Goal: Information Seeking & Learning: Learn about a topic

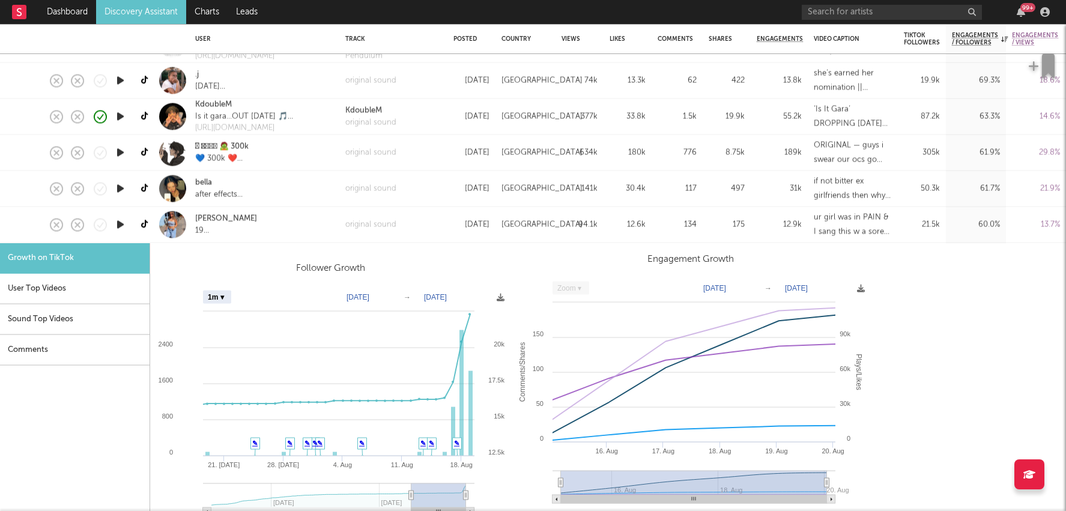
select select "1m"
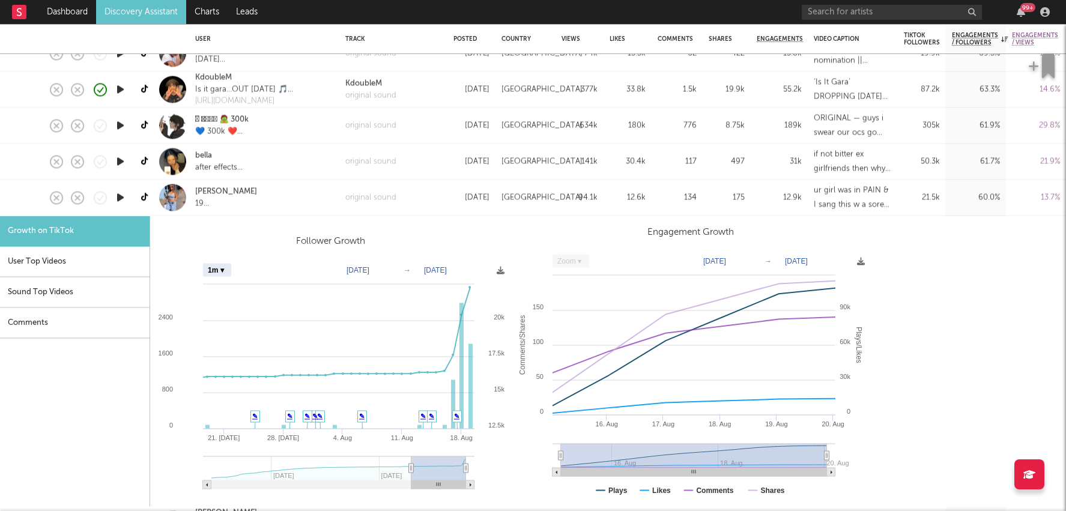
click at [322, 199] on div "RUBY POOLE 19 Singerrr" at bounding box center [264, 198] width 150 height 36
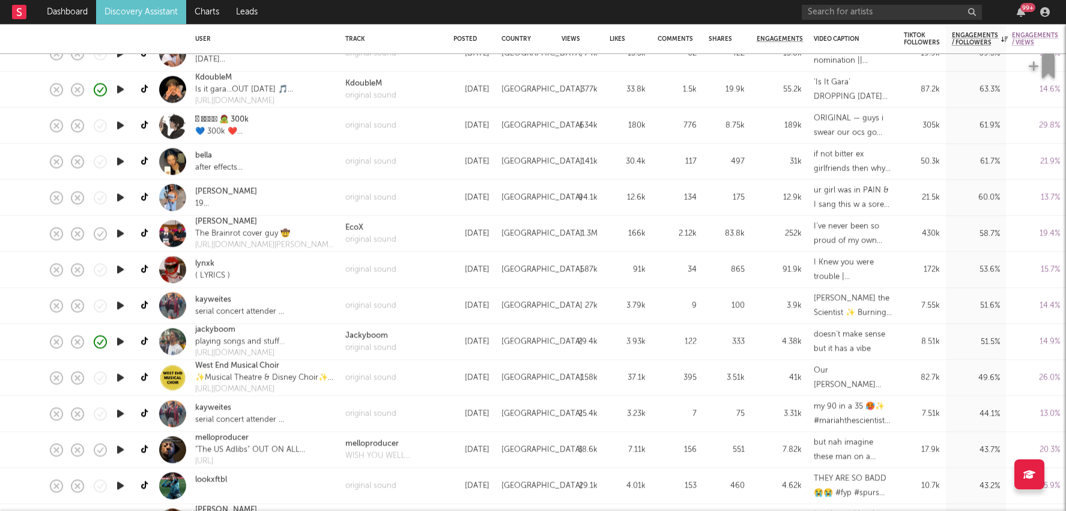
click at [429, 341] on div "Jackyboom original sound" at bounding box center [393, 342] width 108 height 36
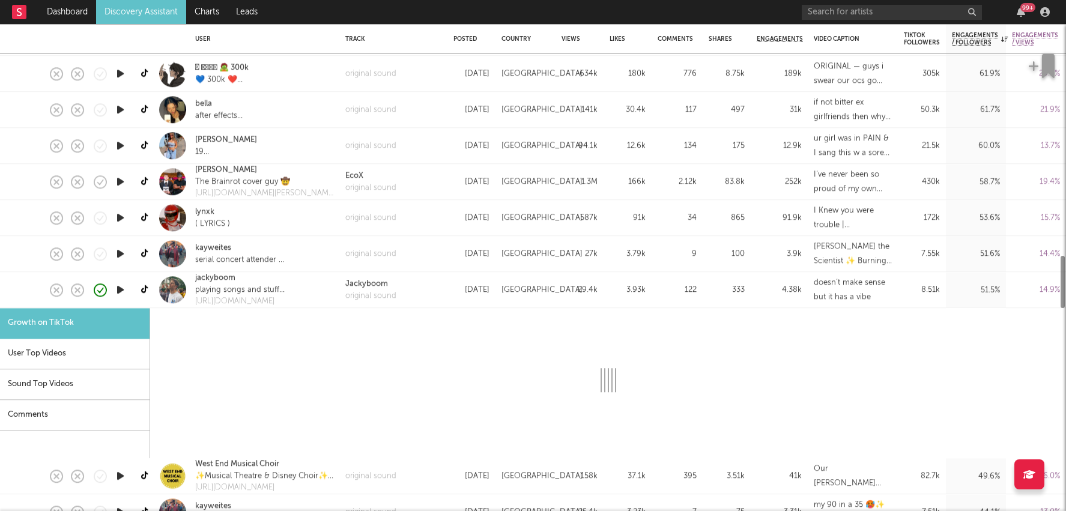
select select "1m"
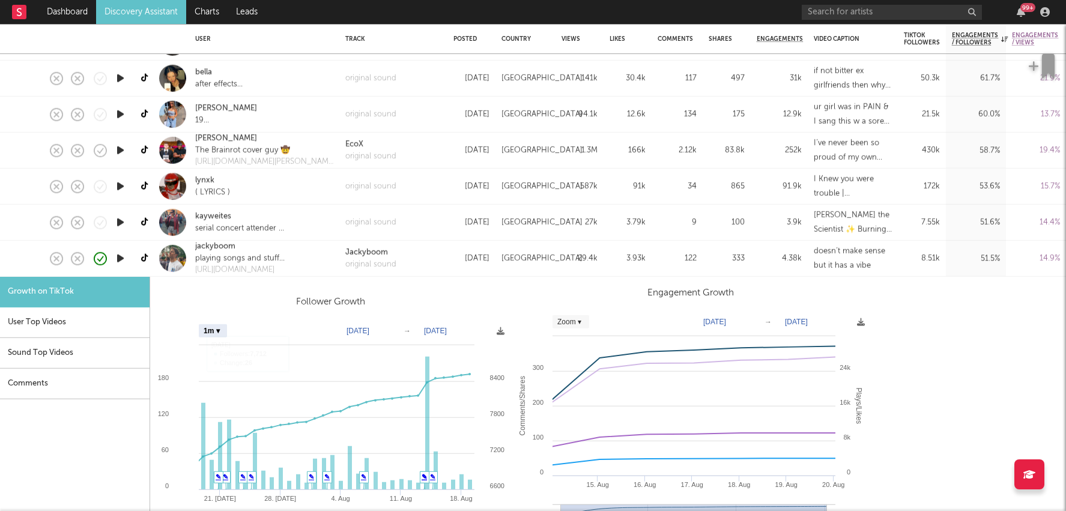
click at [424, 264] on div "Jackyboom original sound" at bounding box center [393, 259] width 108 height 36
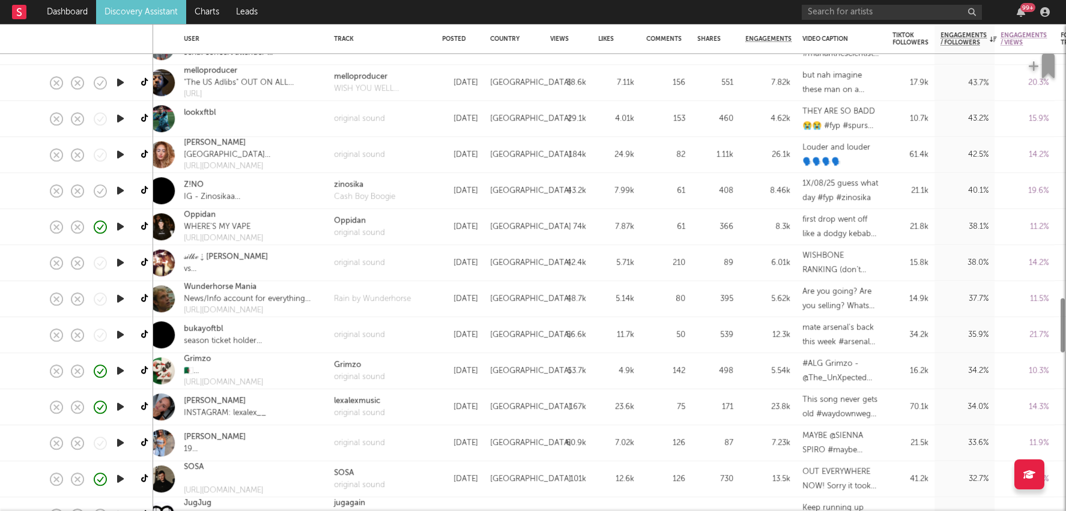
click at [646, 403] on div "75" at bounding box center [665, 407] width 39 height 14
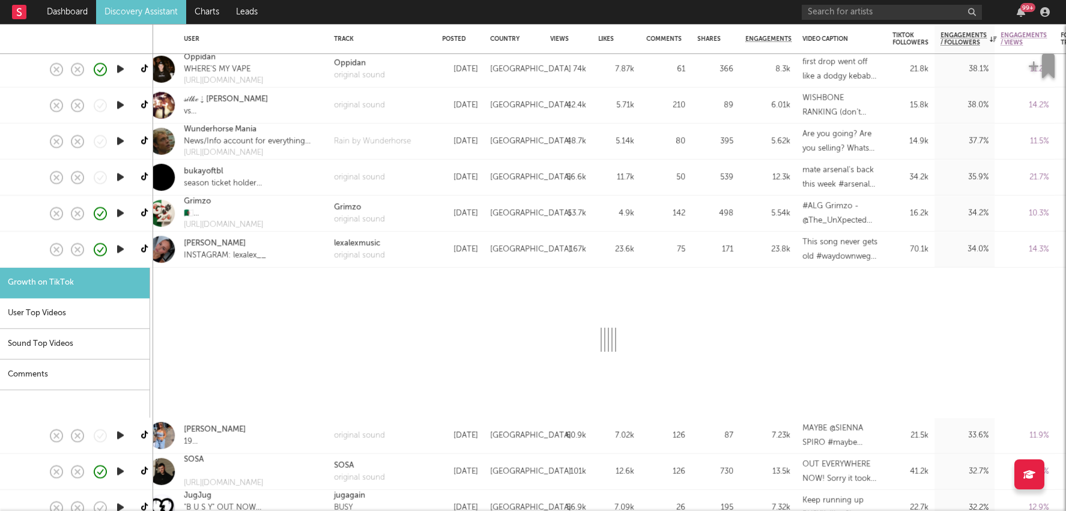
select select "1m"
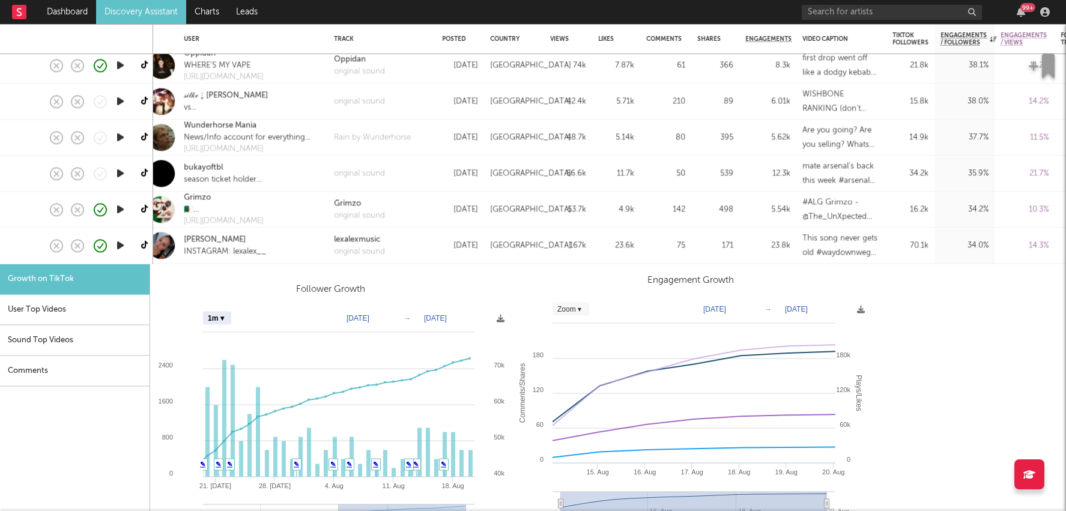
click at [574, 244] on div "167k" at bounding box center [568, 245] width 36 height 14
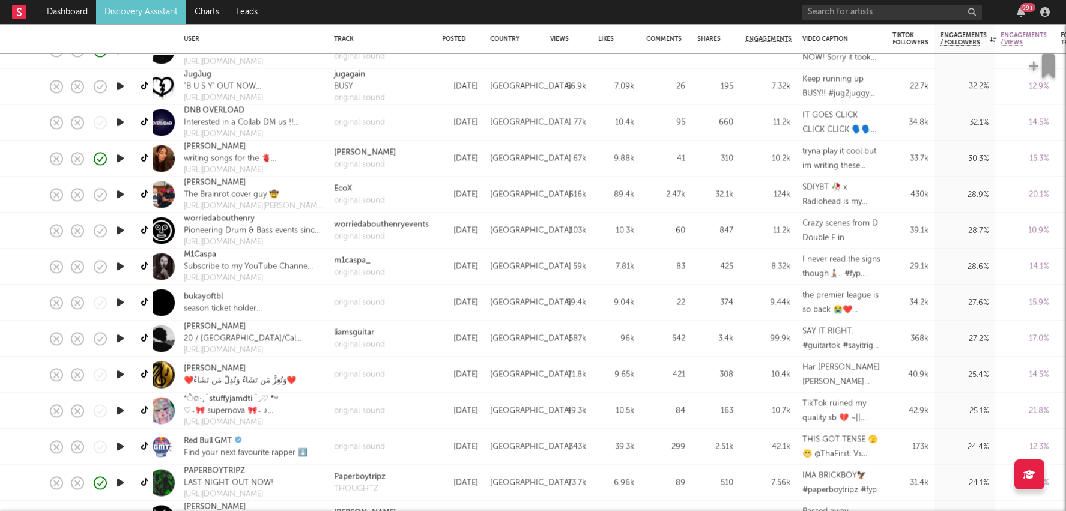
click at [628, 340] on div "96k" at bounding box center [616, 338] width 36 height 14
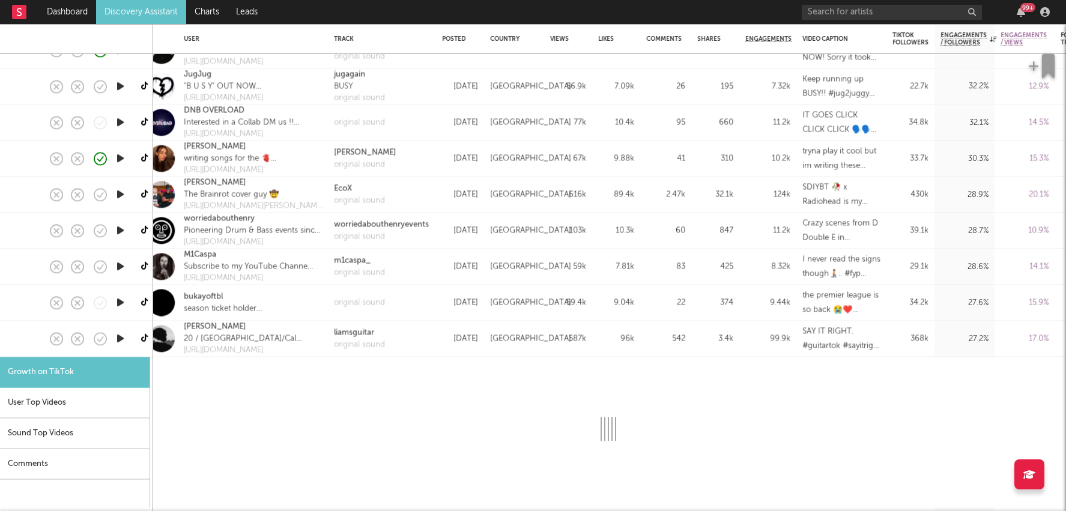
click at [628, 340] on div "96k" at bounding box center [616, 338] width 36 height 14
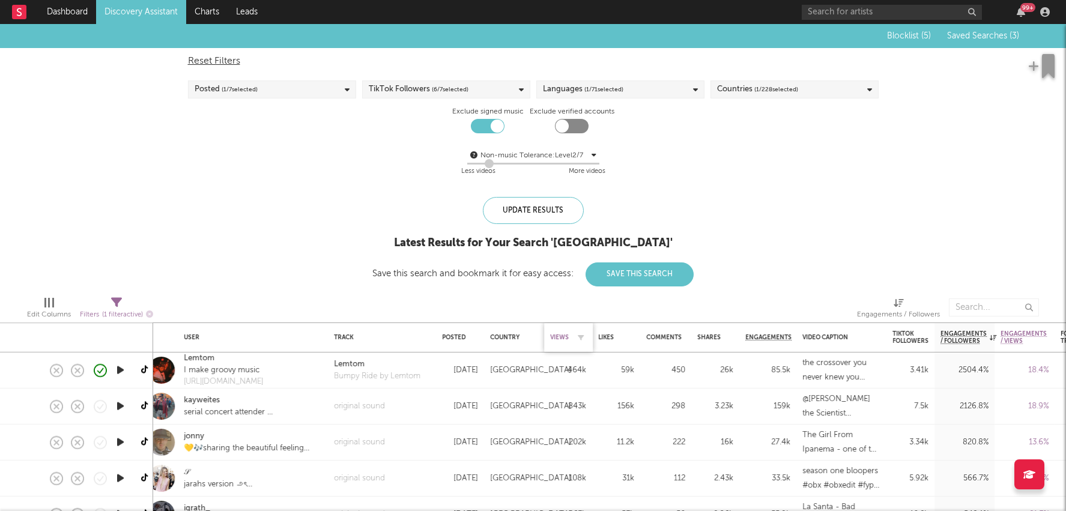
click at [562, 336] on div "Views" at bounding box center [559, 337] width 19 height 7
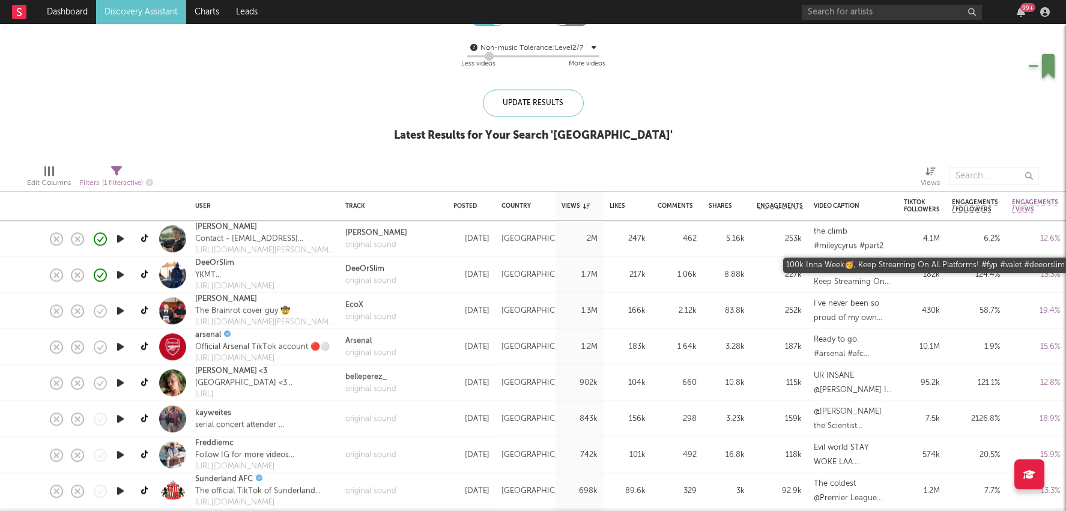
click at [825, 276] on div "100k Inna Week🥳, Keep Streaming On All Platforms! #fyp #valet #deeorslim" at bounding box center [852, 275] width 78 height 29
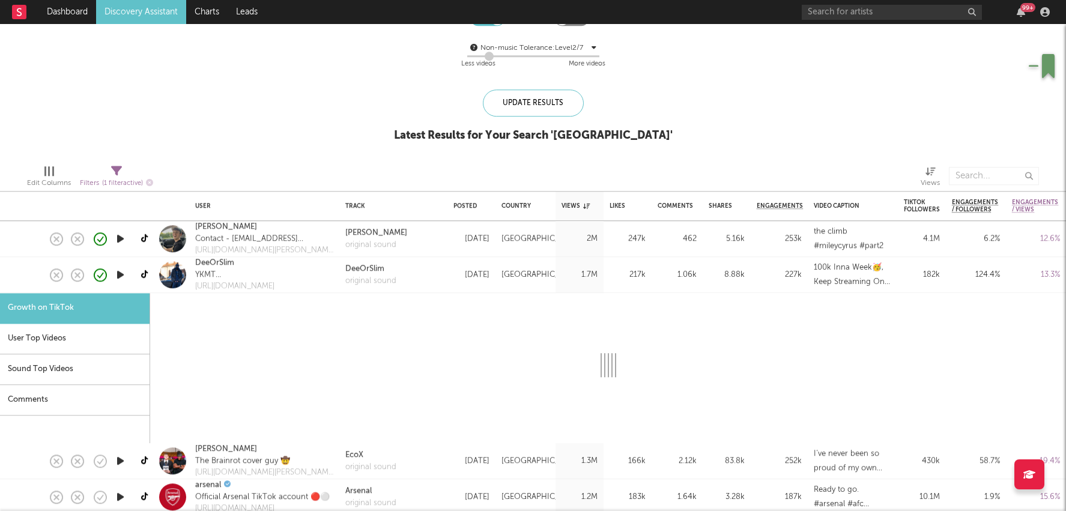
select select "1m"
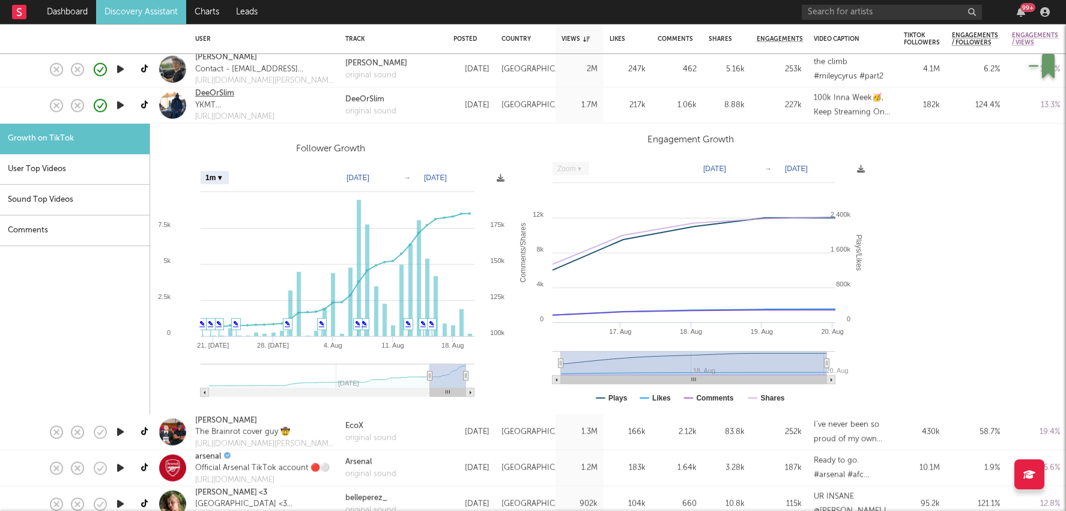
click at [220, 89] on link "DeeOrSlim" at bounding box center [214, 94] width 39 height 12
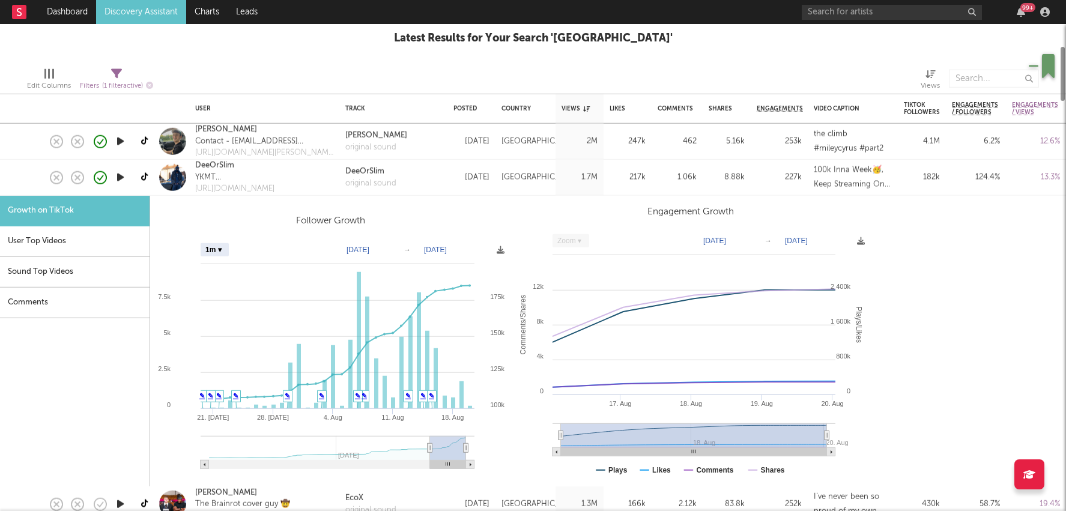
click at [447, 184] on div "[DATE]" at bounding box center [471, 178] width 48 height 36
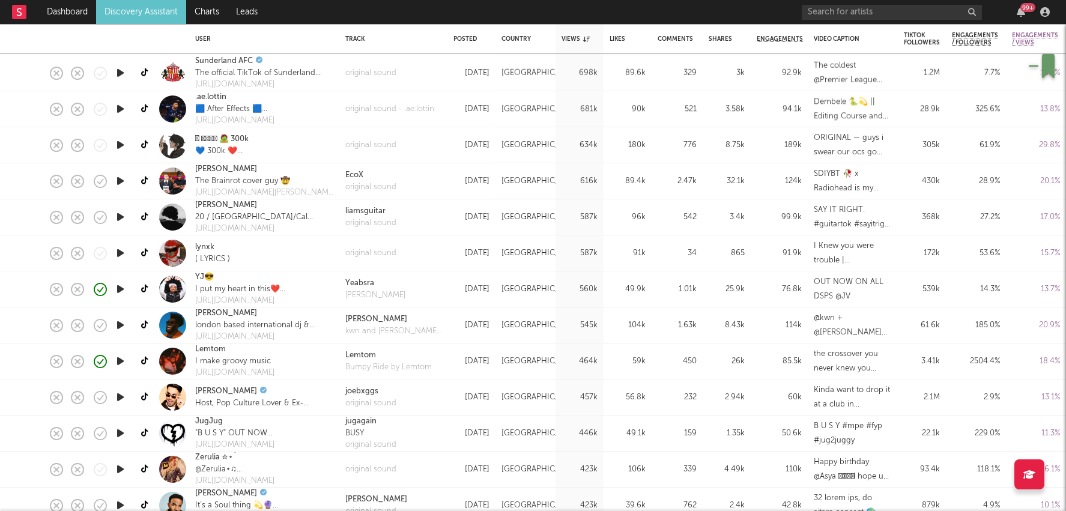
click at [478, 361] on div "[DATE]" at bounding box center [471, 361] width 36 height 14
select select "1m"
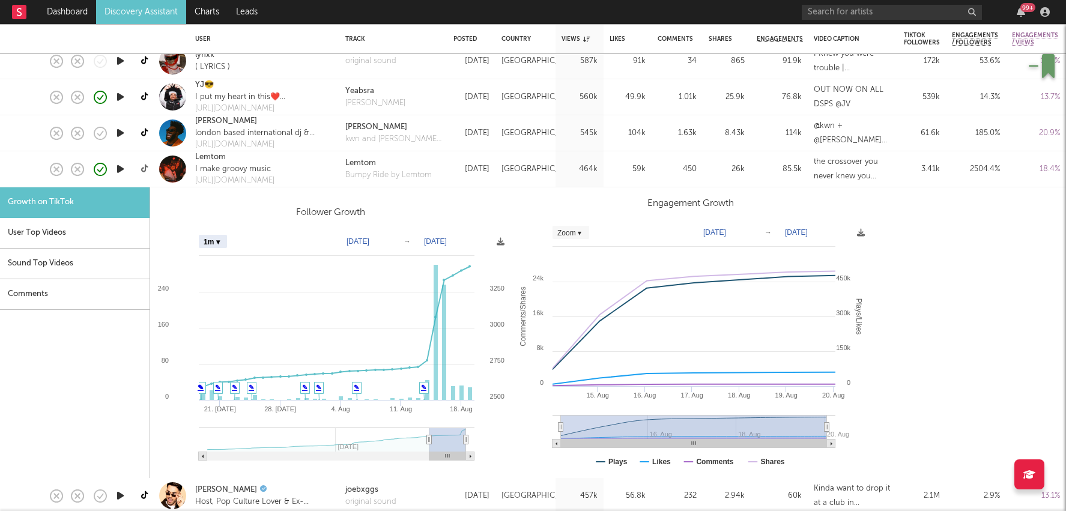
click at [145, 166] on icon at bounding box center [145, 168] width 9 height 9
click at [73, 14] on link "Dashboard" at bounding box center [67, 12] width 58 height 24
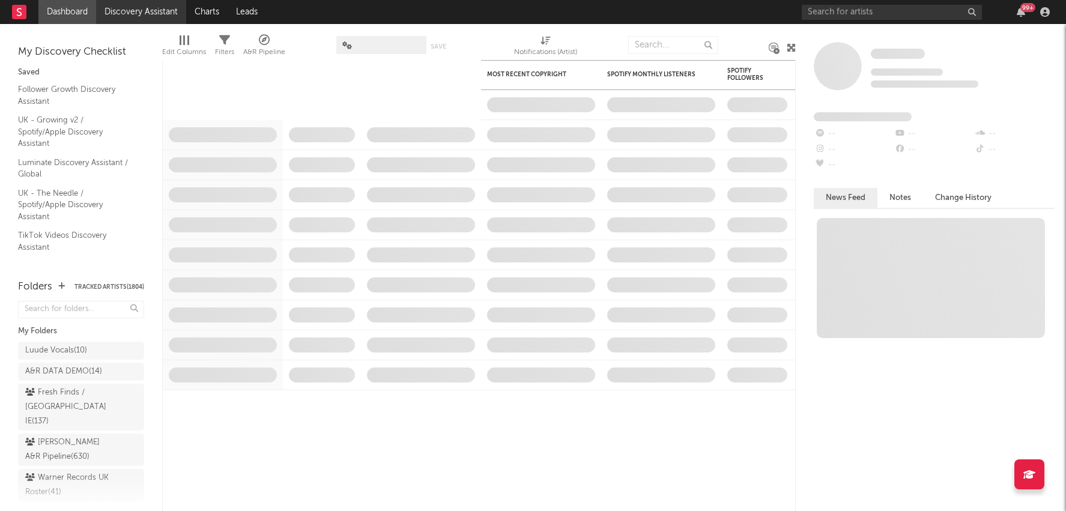
click at [134, 13] on link "Discovery Assistant" at bounding box center [141, 12] width 90 height 24
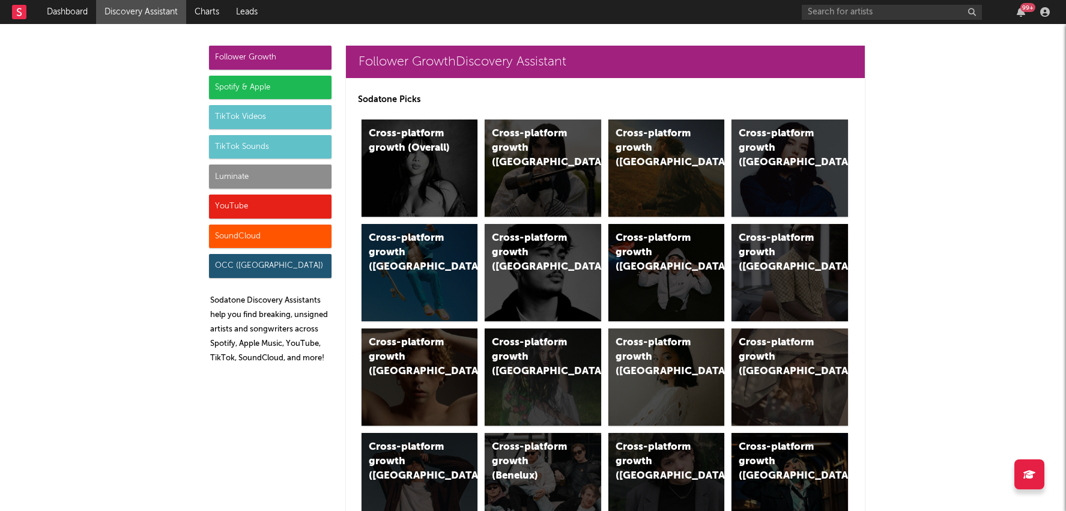
click at [275, 166] on div "Luminate" at bounding box center [270, 176] width 122 height 24
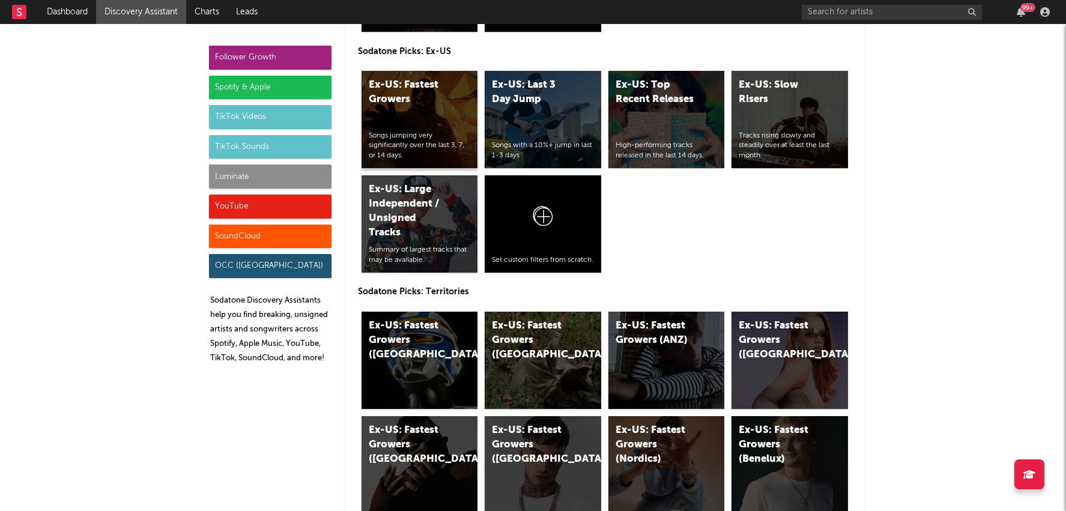
scroll to position [6805, 0]
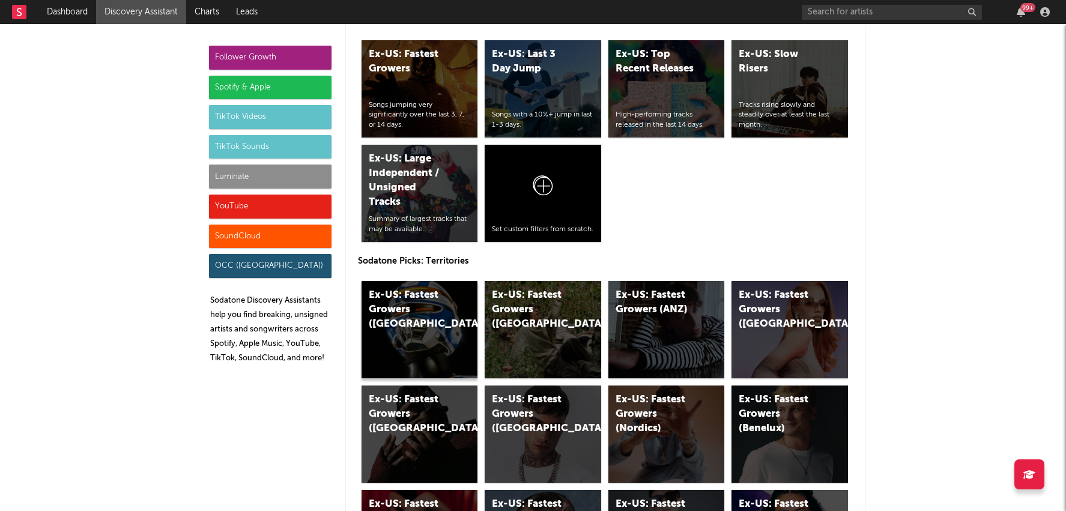
click at [457, 298] on div "Ex-US: Fastest Growers (UK)" at bounding box center [419, 329] width 116 height 97
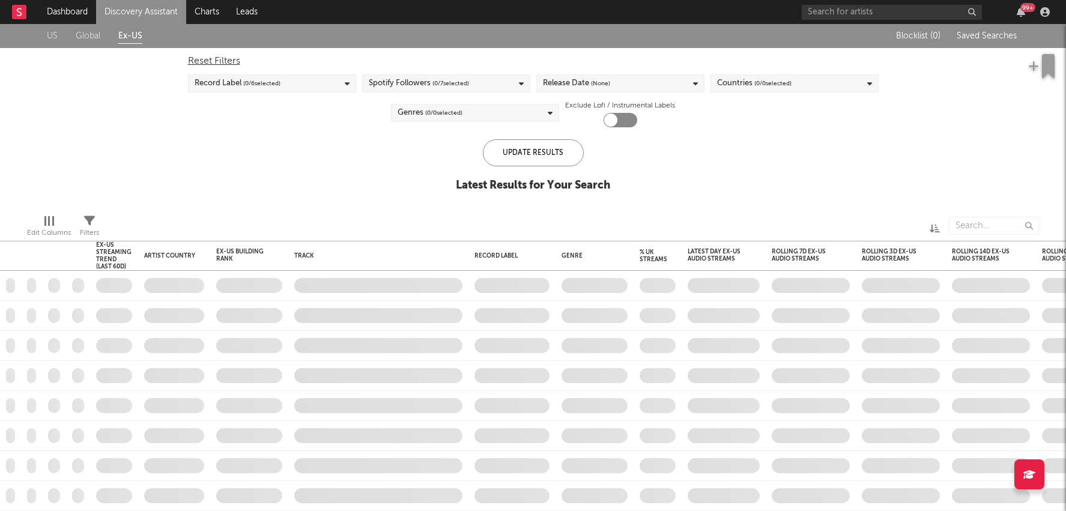
checkbox input "true"
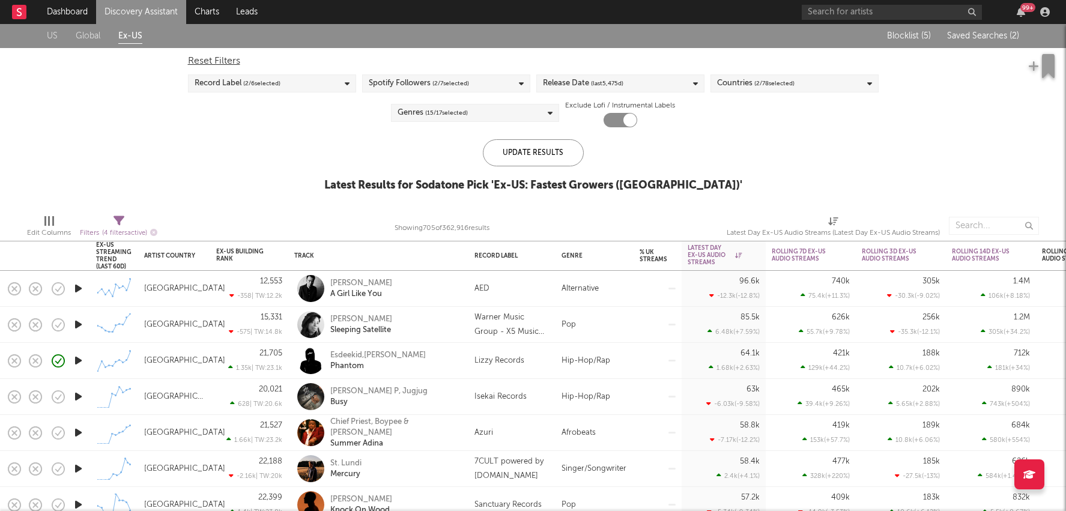
click at [447, 288] on div "Edwyn Collins A Girl Like You" at bounding box center [394, 289] width 129 height 22
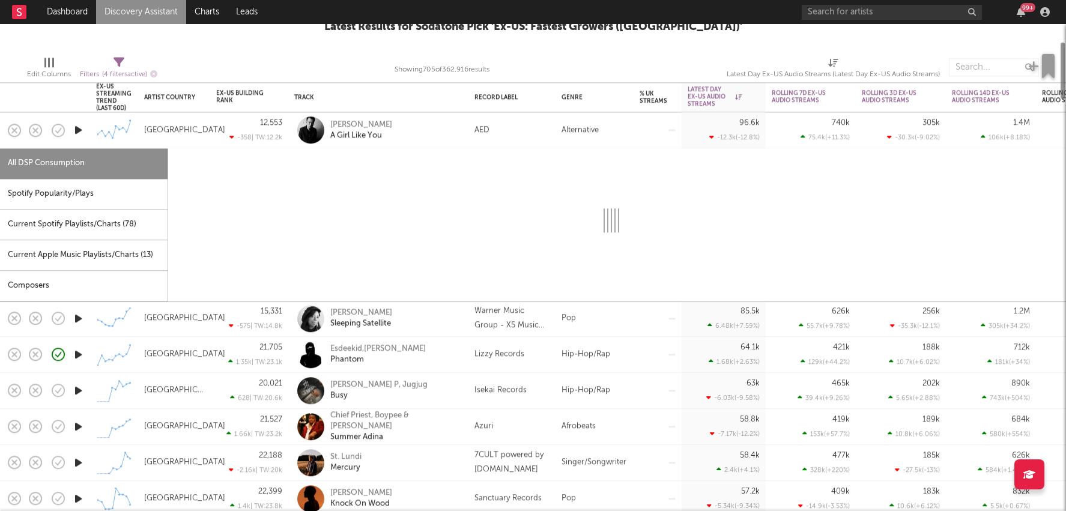
select select "6m"
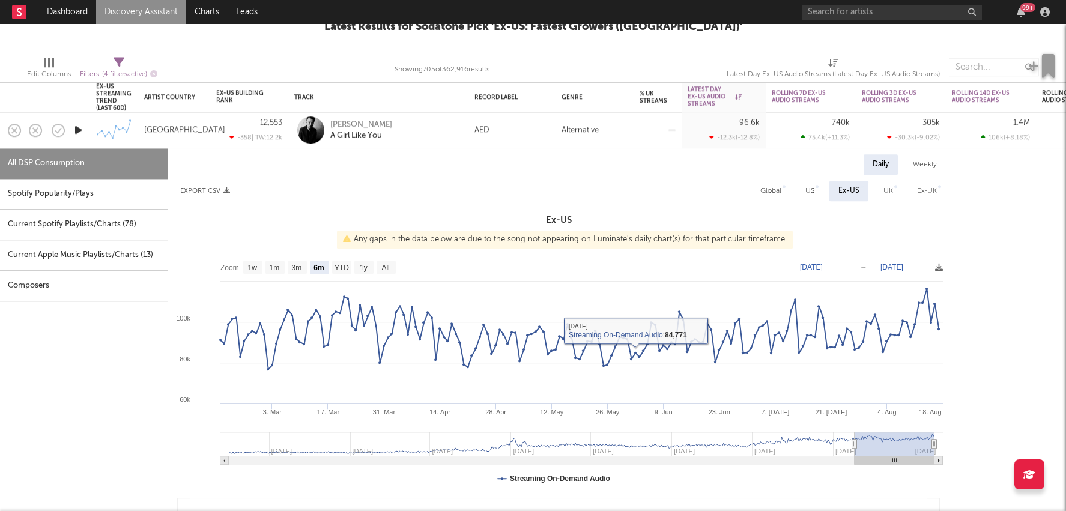
click at [618, 132] on div "Alternative" at bounding box center [594, 130] width 78 height 36
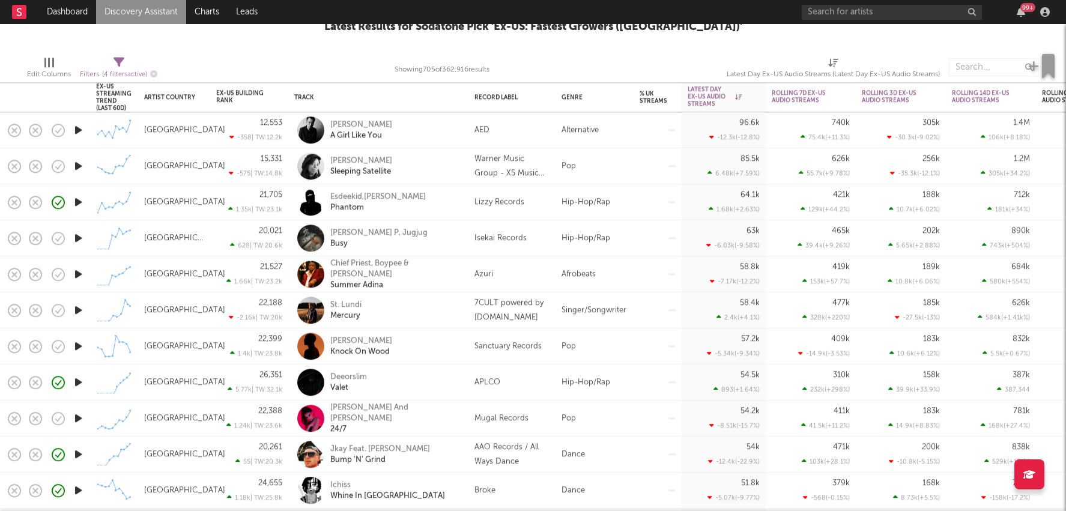
click at [653, 246] on div at bounding box center [657, 238] width 48 height 36
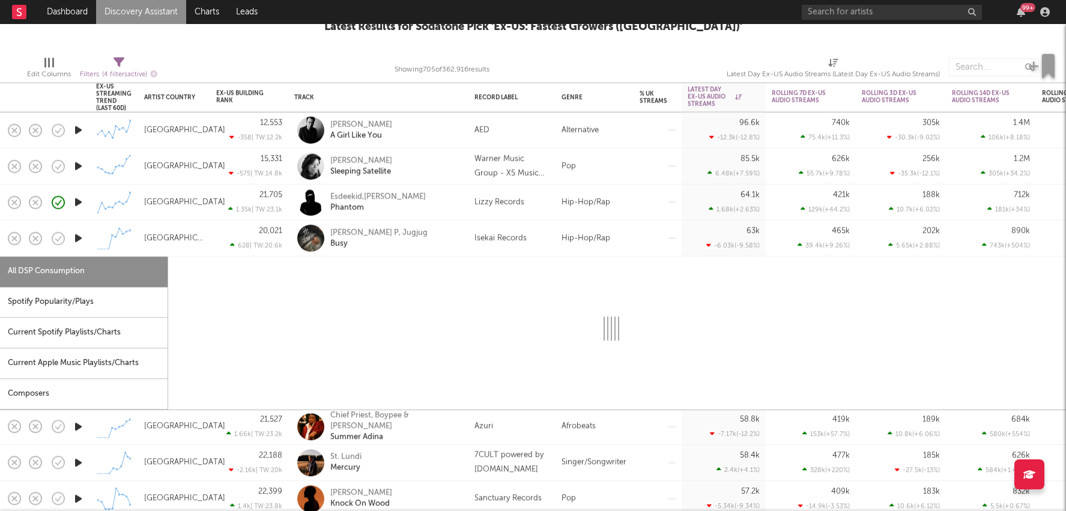
select select "1w"
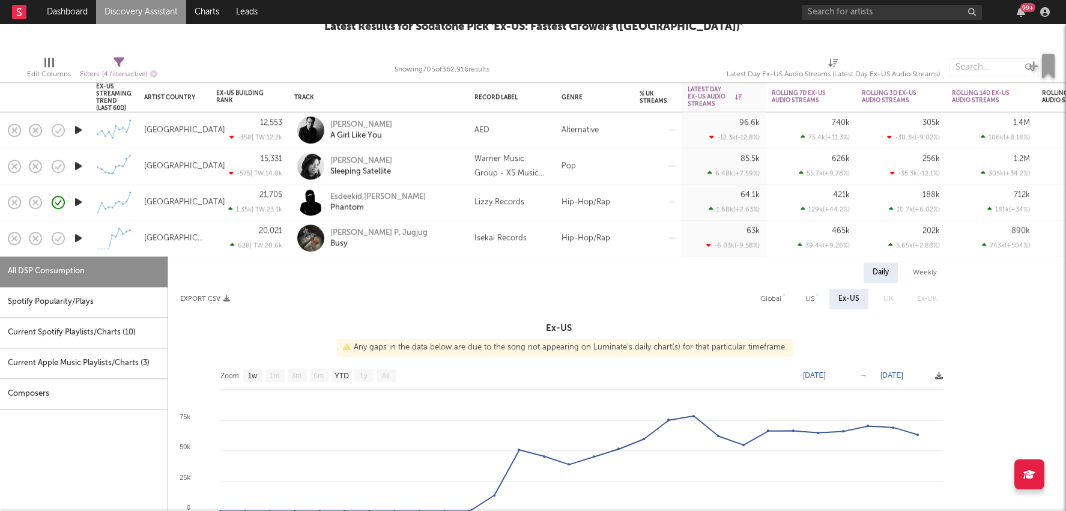
click at [653, 246] on div at bounding box center [657, 238] width 48 height 36
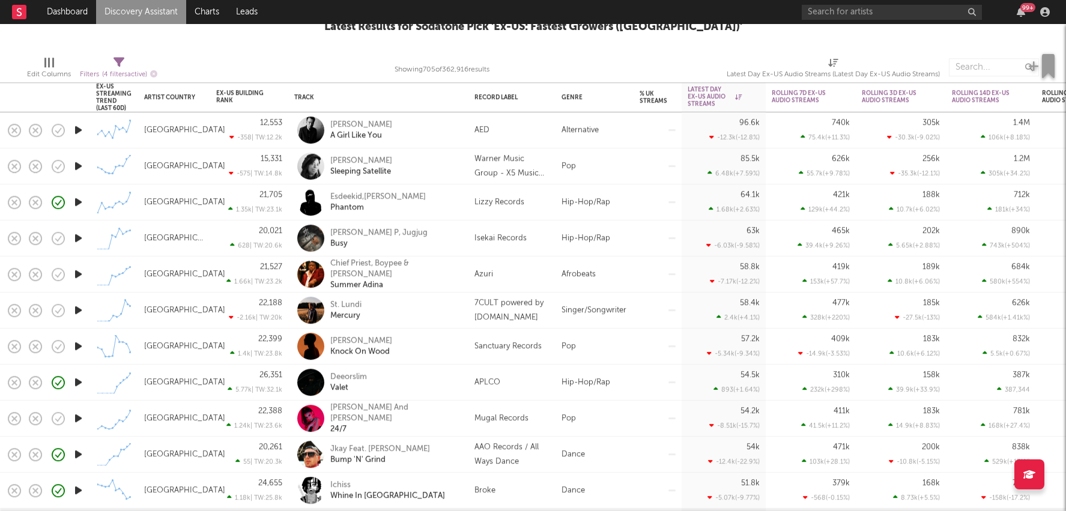
click at [669, 309] on div at bounding box center [657, 310] width 48 height 36
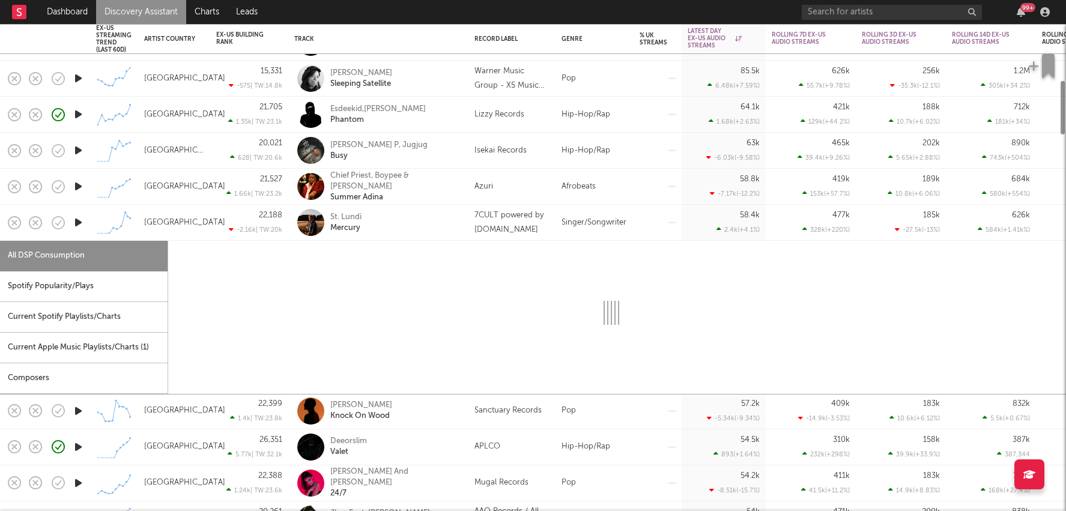
select select "1w"
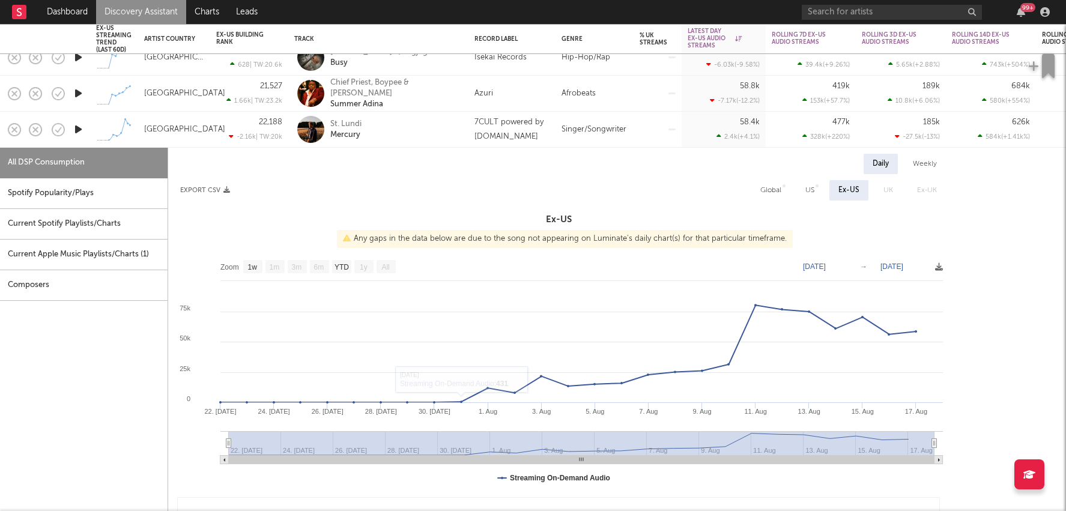
click at [528, 137] on div "7CULT powered by PULSE.CX" at bounding box center [511, 129] width 75 height 29
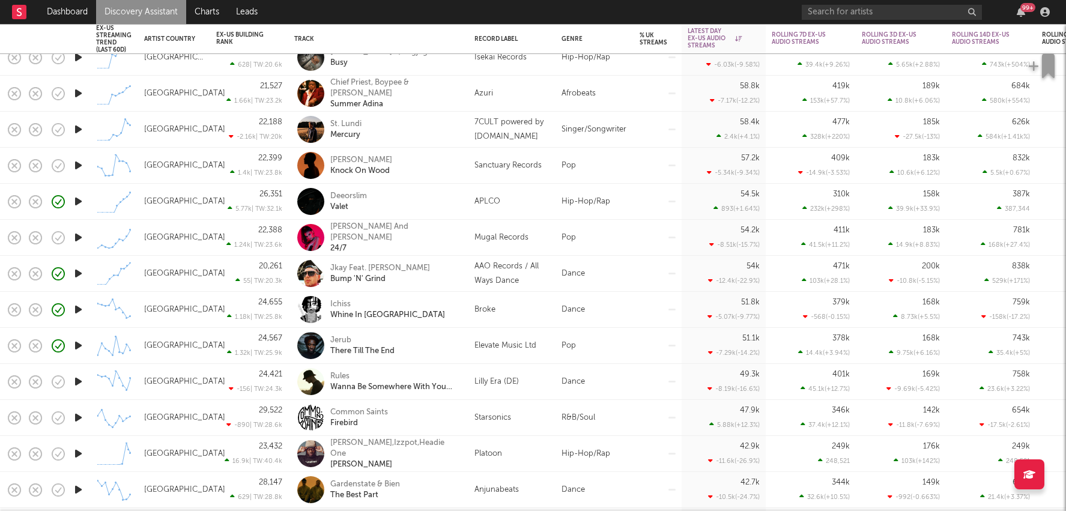
click at [618, 270] on div "Dance" at bounding box center [594, 274] width 78 height 36
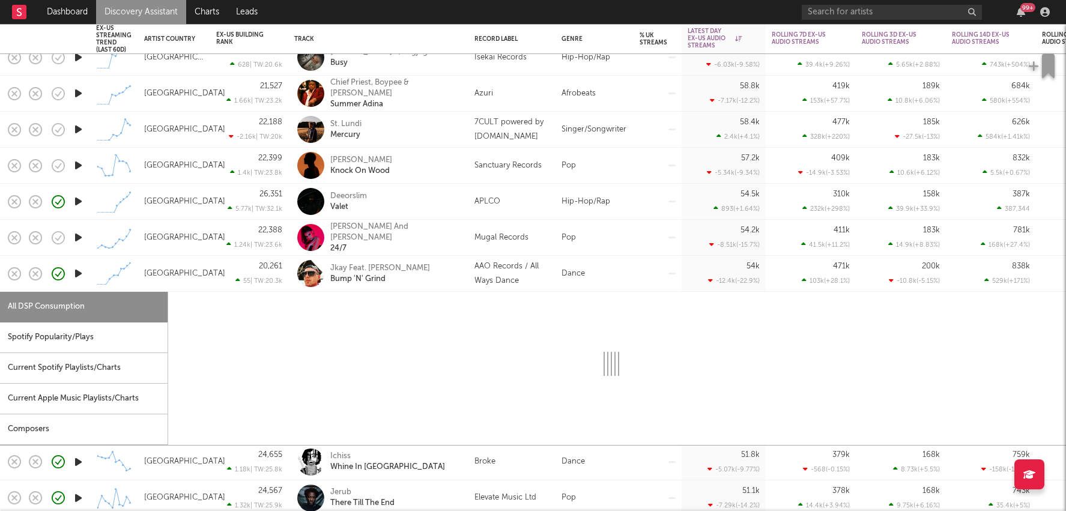
select select "1w"
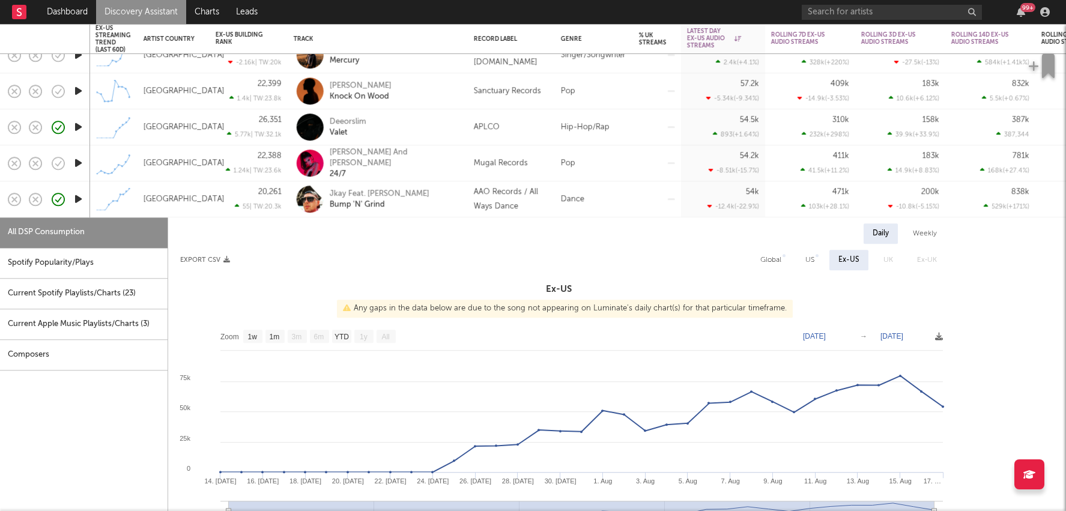
click at [786, 268] on div "Global" at bounding box center [770, 260] width 39 height 20
select select "1w"
click at [639, 198] on div at bounding box center [657, 199] width 36 height 2
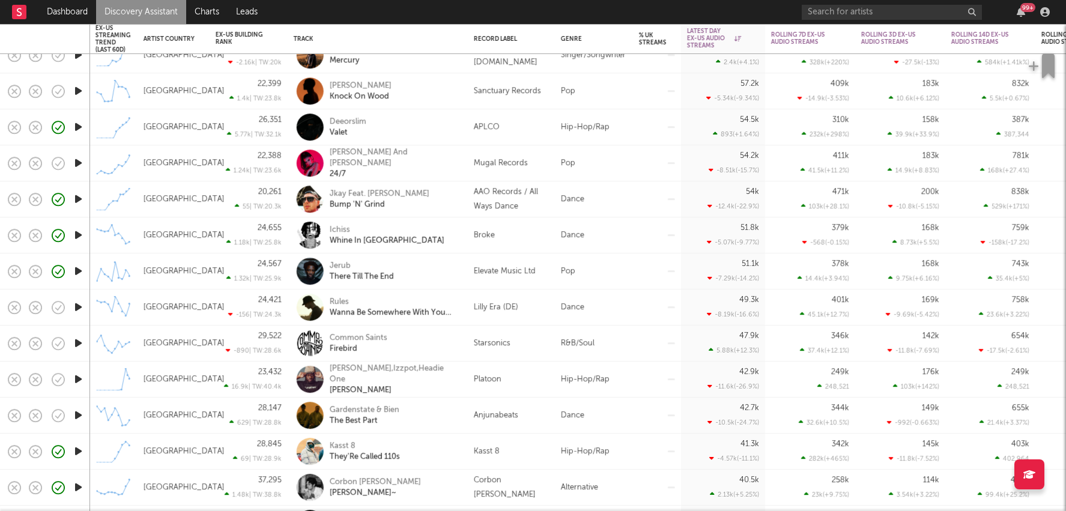
click at [642, 258] on div at bounding box center [657, 271] width 48 height 36
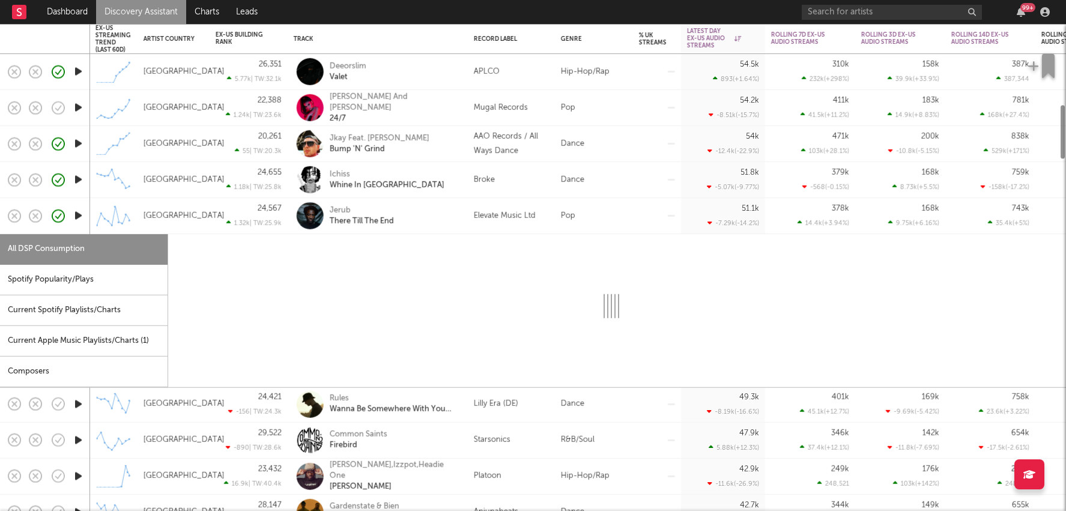
select select "6m"
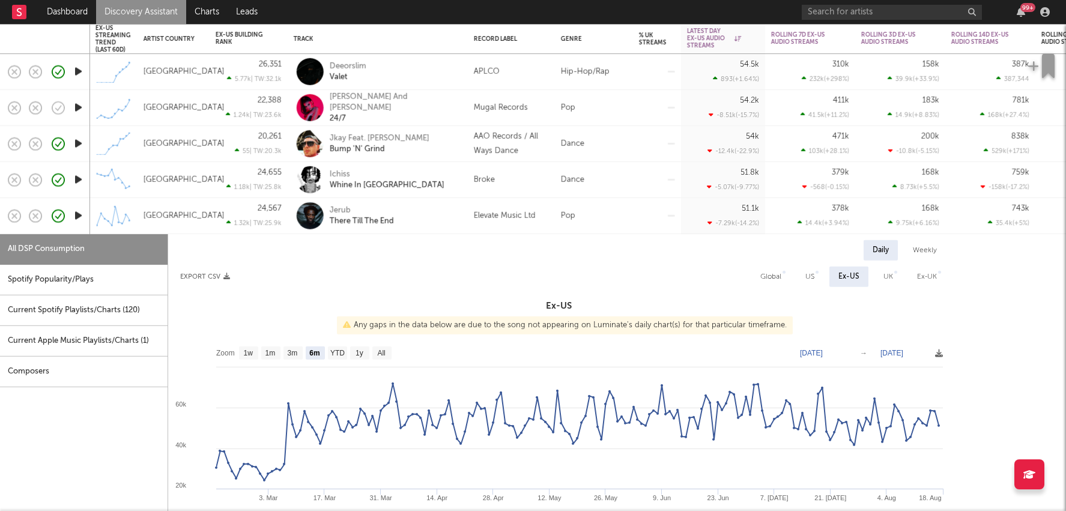
click at [630, 214] on div "Pop" at bounding box center [594, 216] width 78 height 36
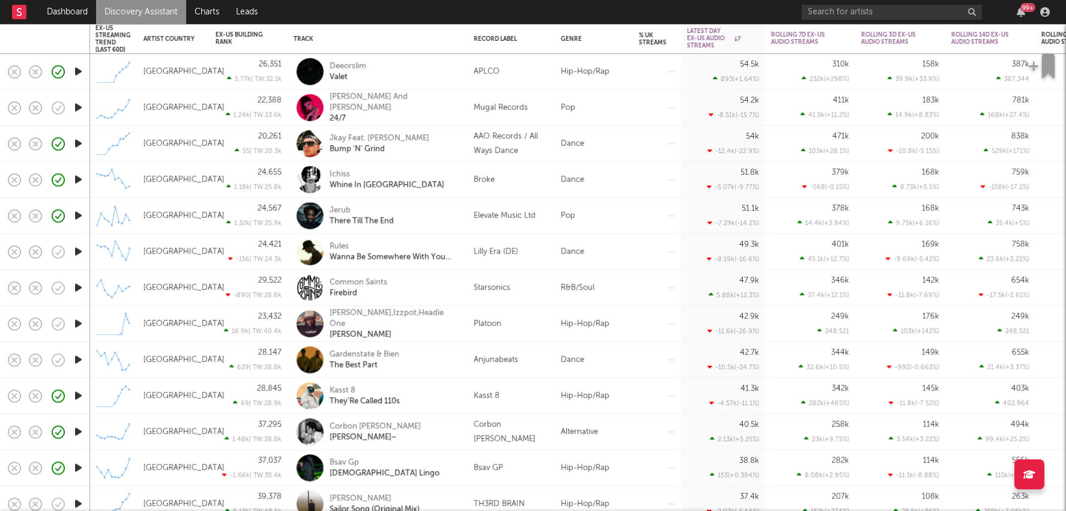
click at [648, 433] on div at bounding box center [657, 432] width 48 height 36
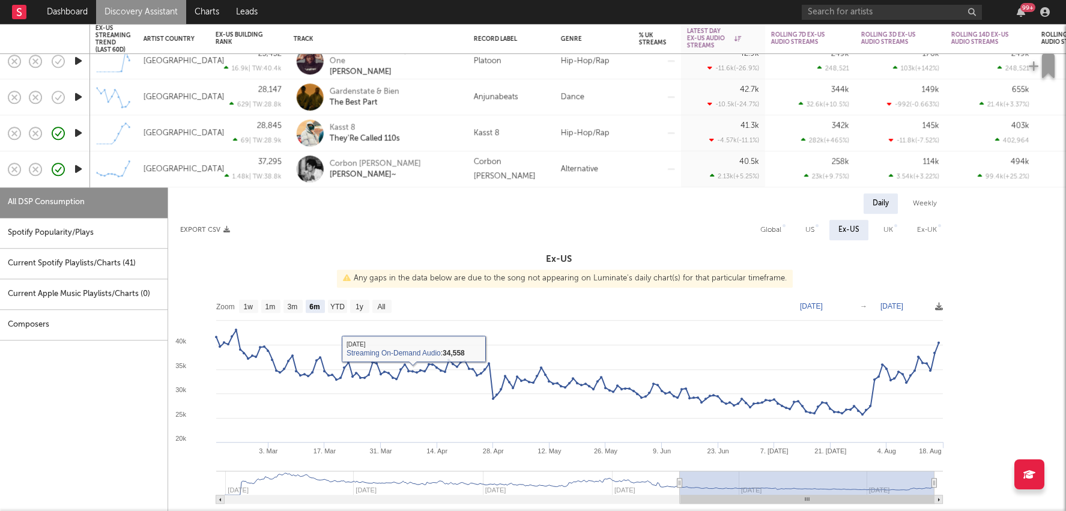
click at [354, 301] on rect at bounding box center [359, 306] width 19 height 13
select select "1y"
type input "2024-08-18"
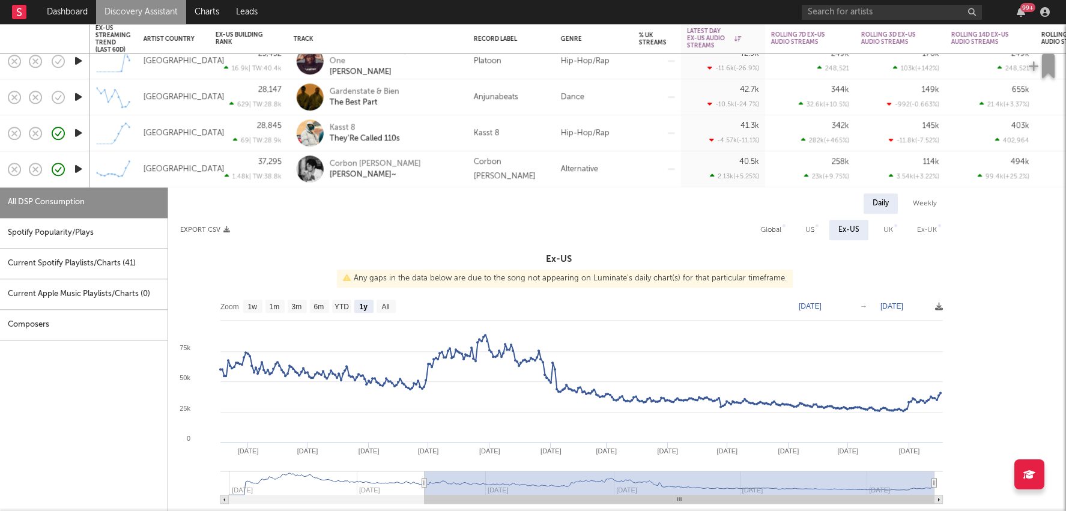
click at [778, 166] on div "258k 23k ( +9.75 % )" at bounding box center [810, 168] width 78 height 35
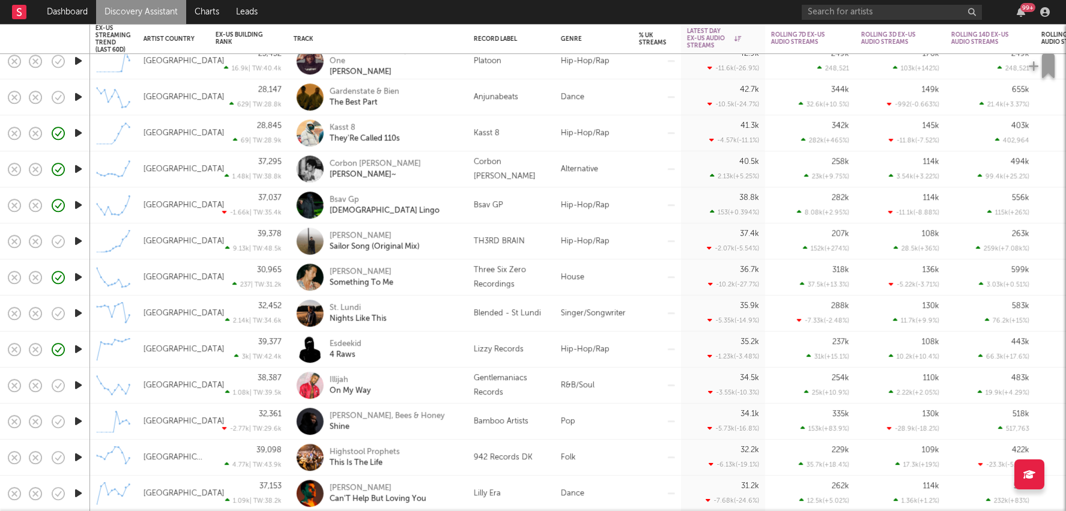
click at [782, 245] on div "207k 152k ( +274 % )" at bounding box center [810, 240] width 78 height 35
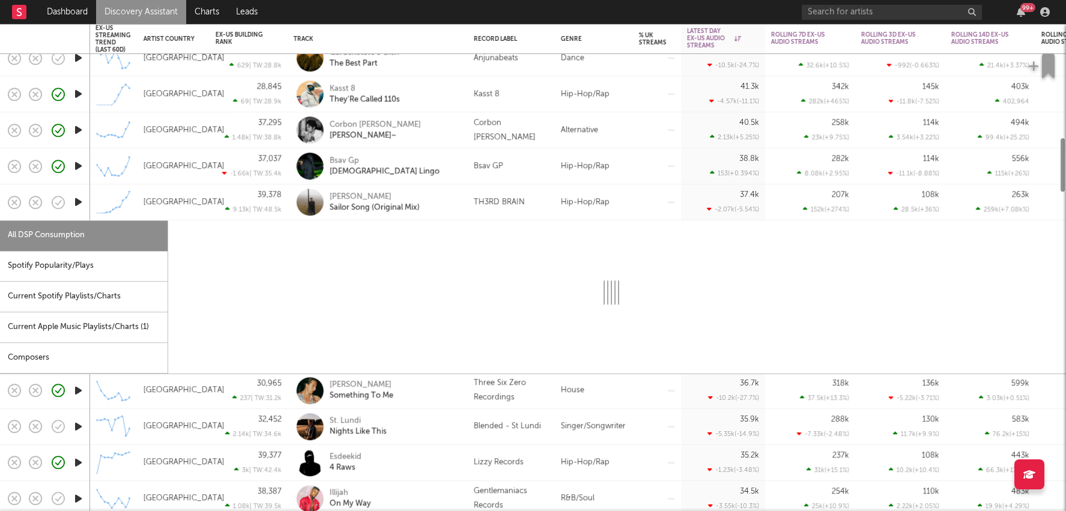
select select "1w"
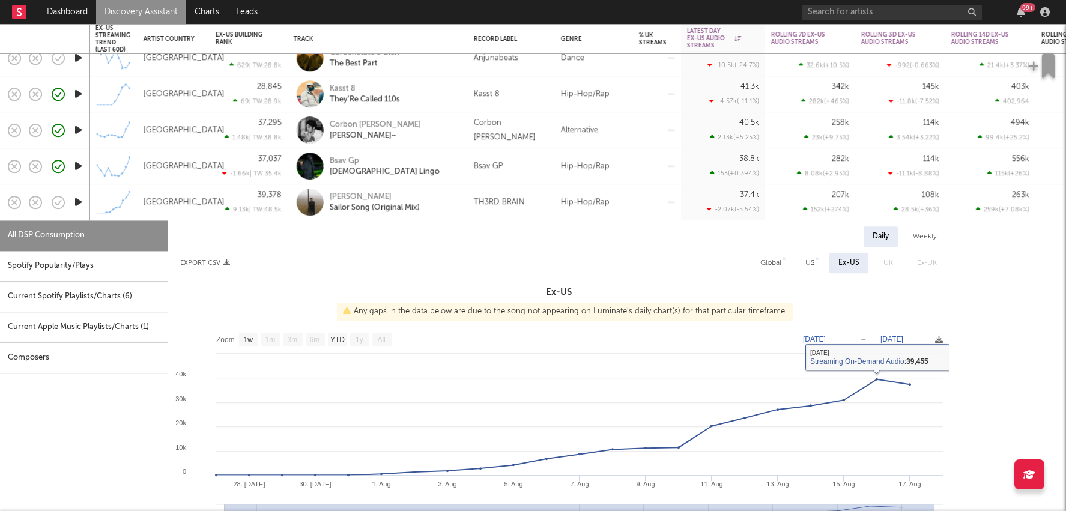
click at [785, 193] on div "207k 152k ( +274 % )" at bounding box center [810, 201] width 78 height 35
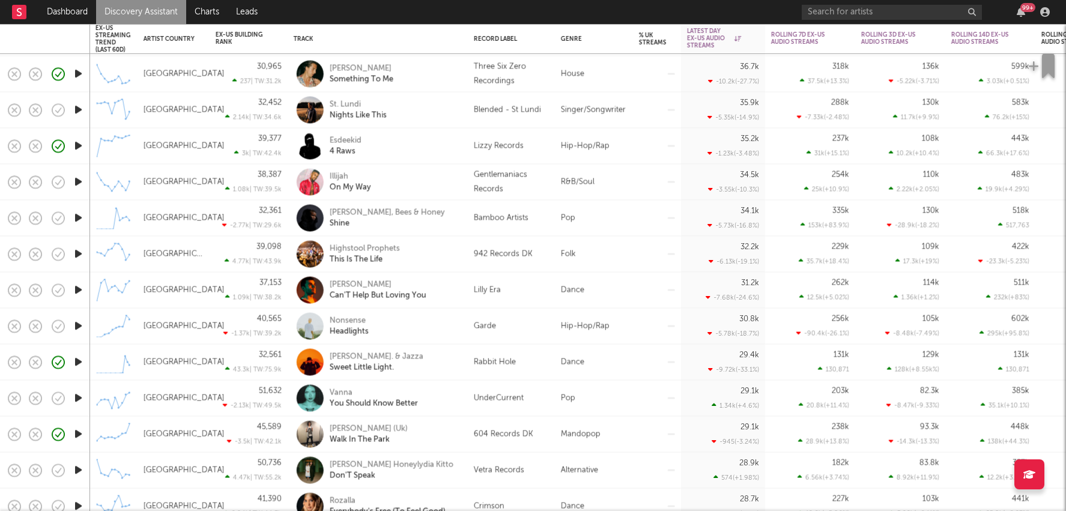
click at [653, 441] on div at bounding box center [657, 435] width 48 height 36
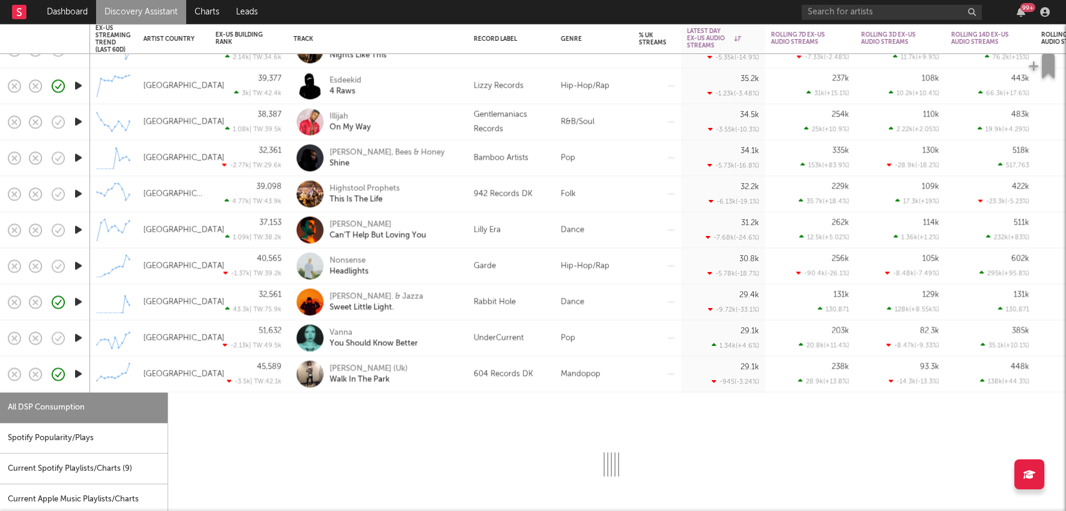
select select "6m"
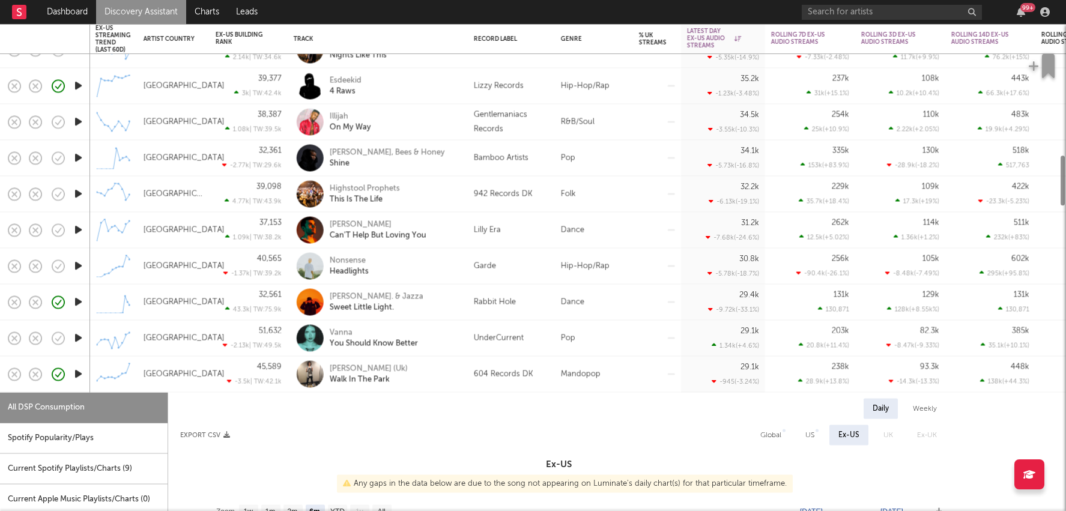
click at [641, 370] on div at bounding box center [657, 375] width 48 height 36
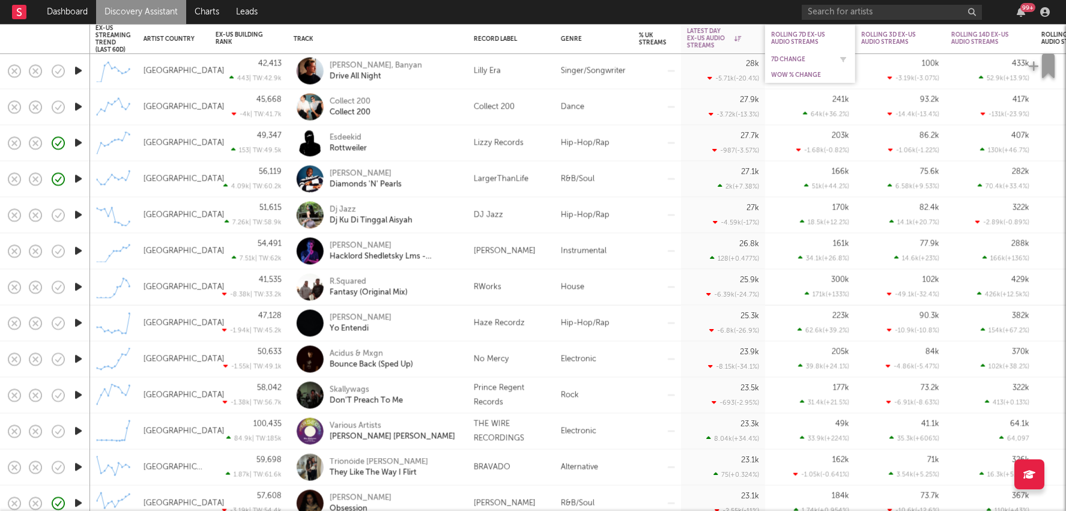
click at [796, 56] on div "7D Change" at bounding box center [801, 59] width 60 height 7
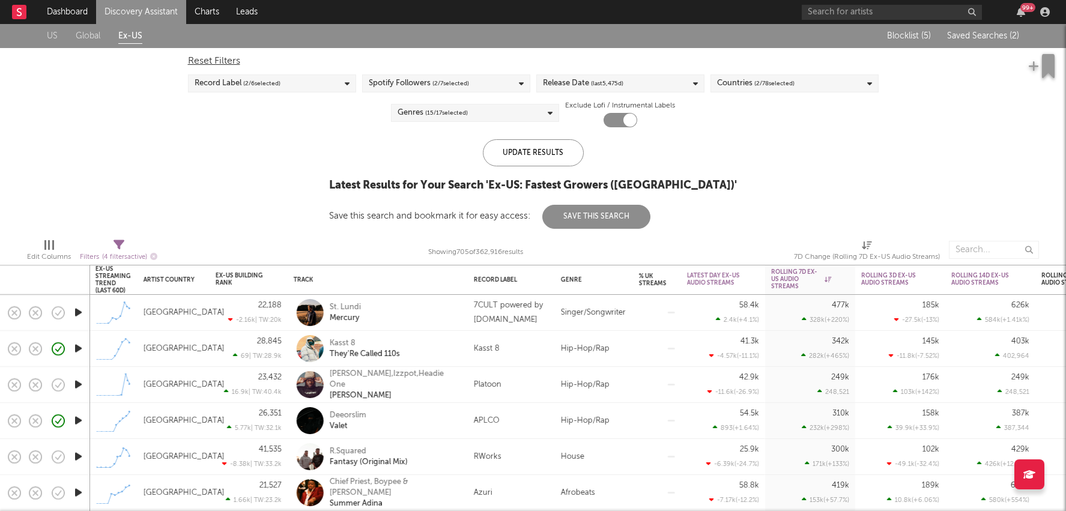
click at [857, 336] on div "145k -11.8k ( -7.52 % )" at bounding box center [900, 349] width 90 height 36
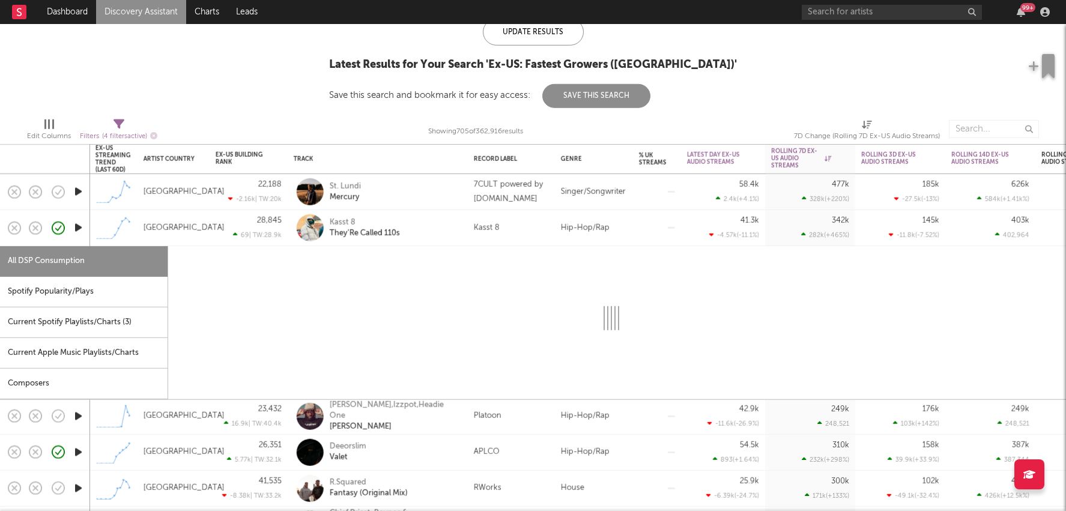
select select "1w"
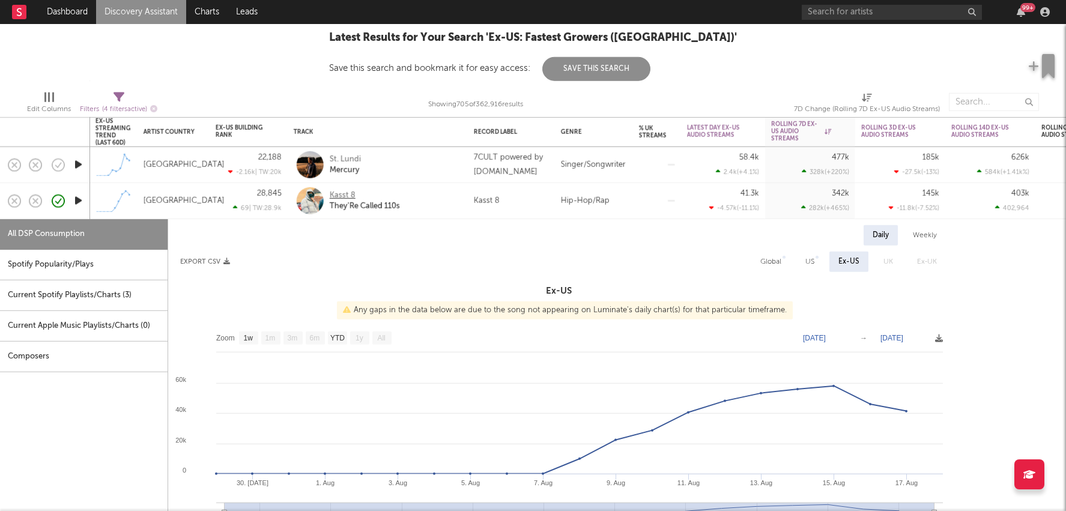
click at [345, 193] on div "Kasst 8" at bounding box center [343, 195] width 26 height 11
click at [453, 200] on div "Kasst 8 They'Re Called 110s" at bounding box center [394, 201] width 129 height 22
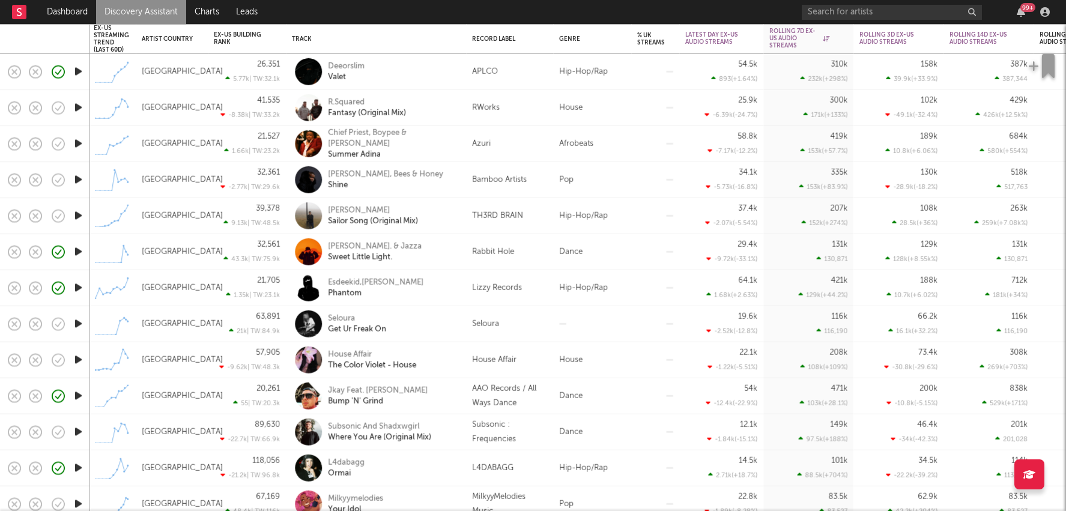
click at [671, 360] on div at bounding box center [669, 360] width 7 height 2
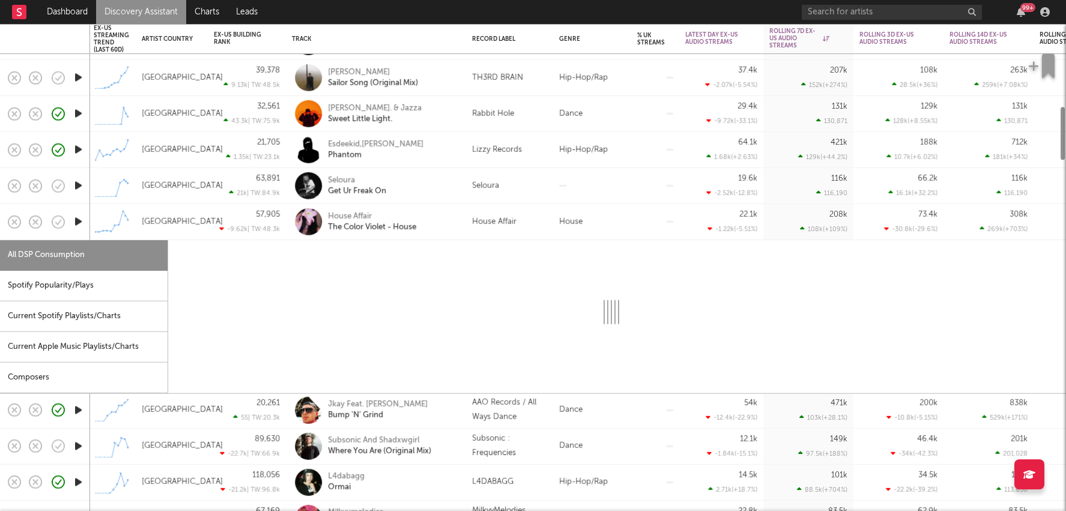
select select "1w"
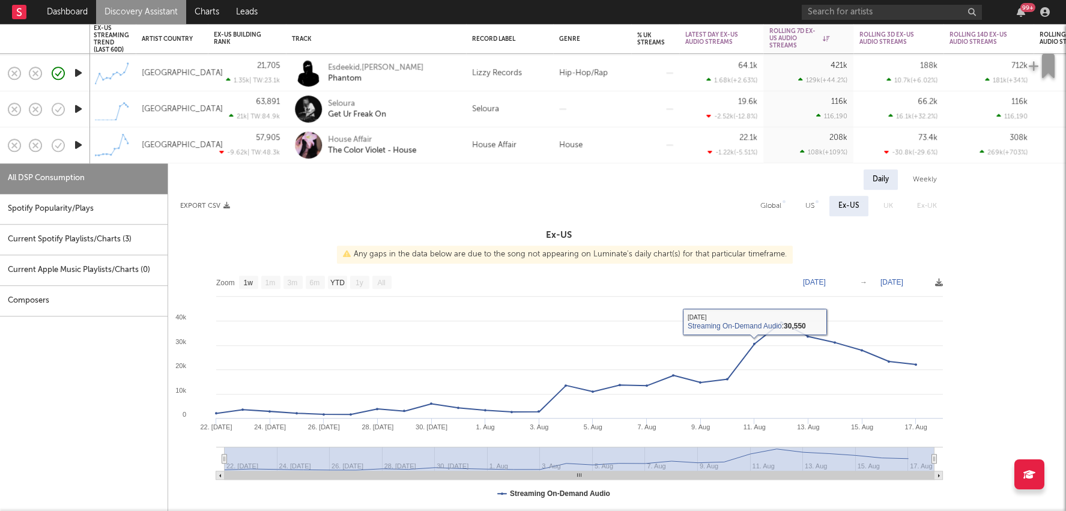
click at [627, 148] on div "House" at bounding box center [592, 145] width 78 height 36
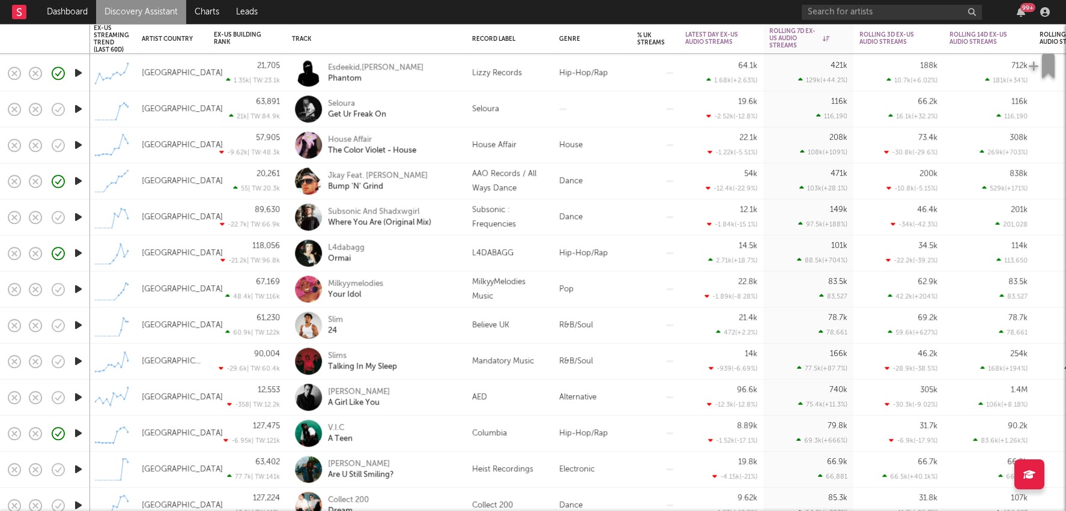
click at [617, 108] on div at bounding box center [592, 109] width 78 height 36
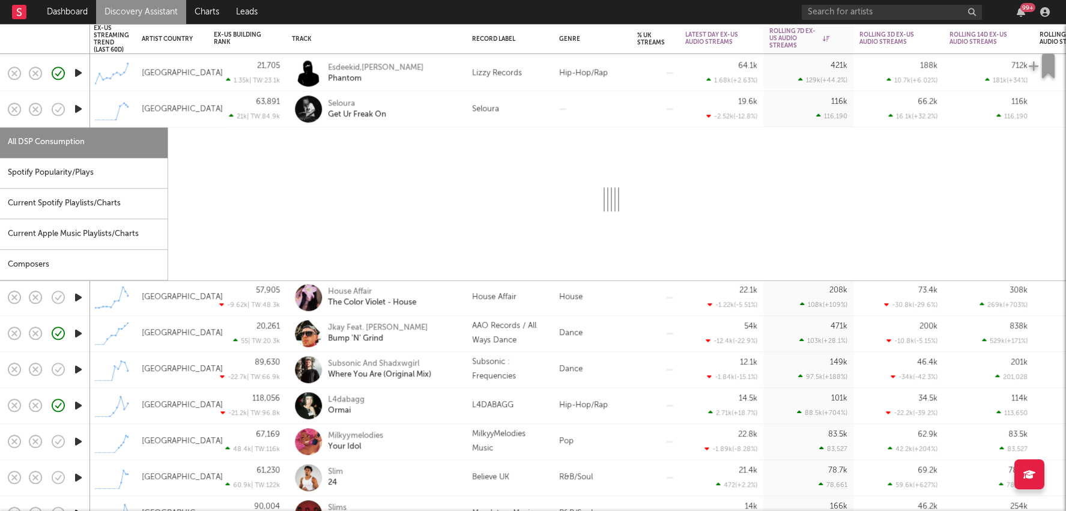
select select "1w"
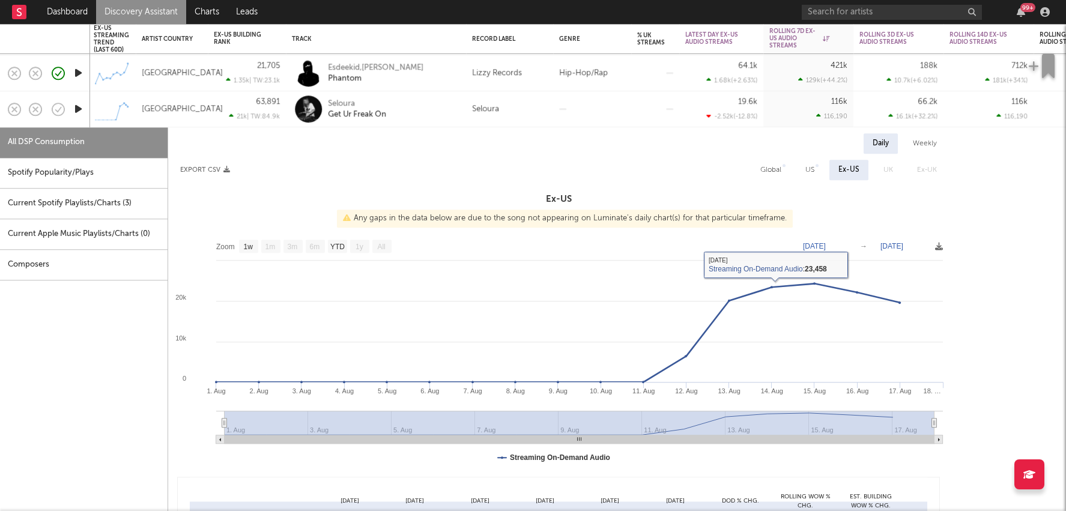
click at [601, 111] on div at bounding box center [592, 109] width 78 height 36
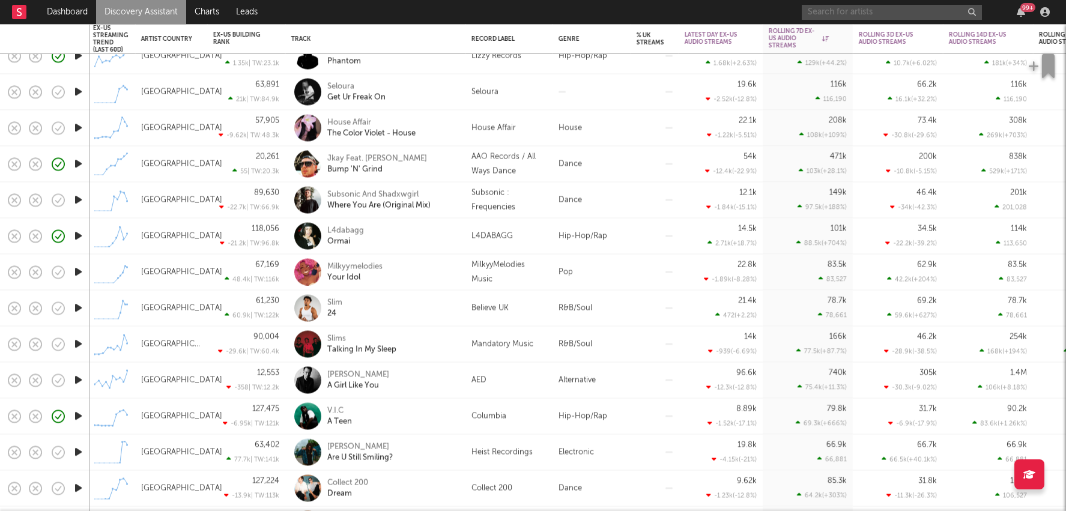
click at [848, 13] on input "text" at bounding box center [891, 12] width 180 height 15
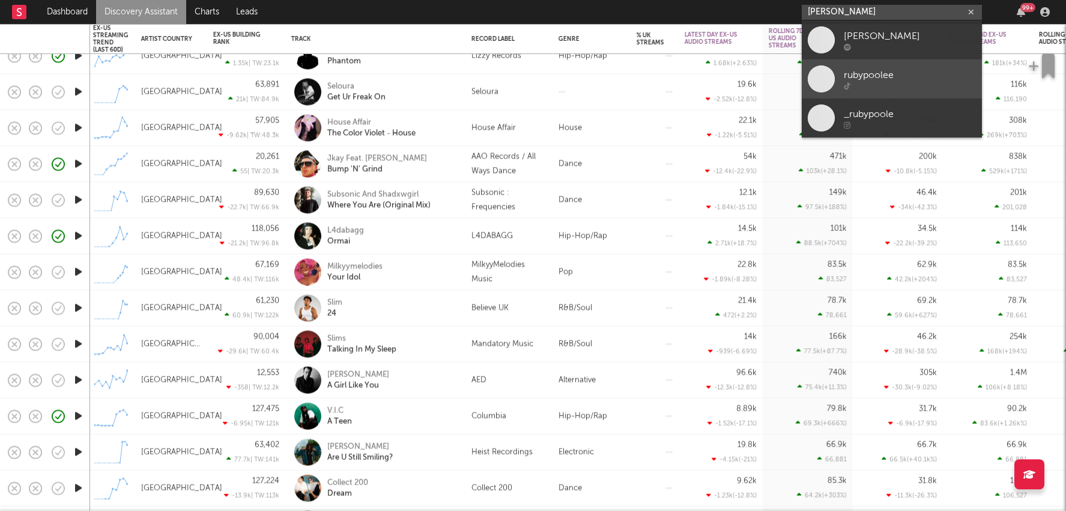
type input "RUBY POOLE"
click at [866, 82] on div at bounding box center [909, 85] width 132 height 7
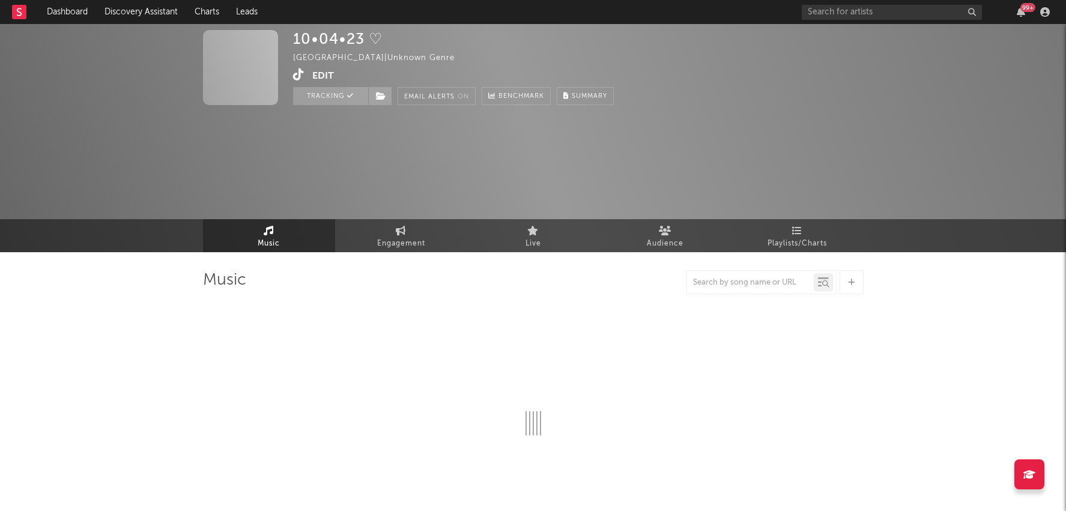
select select "1w"
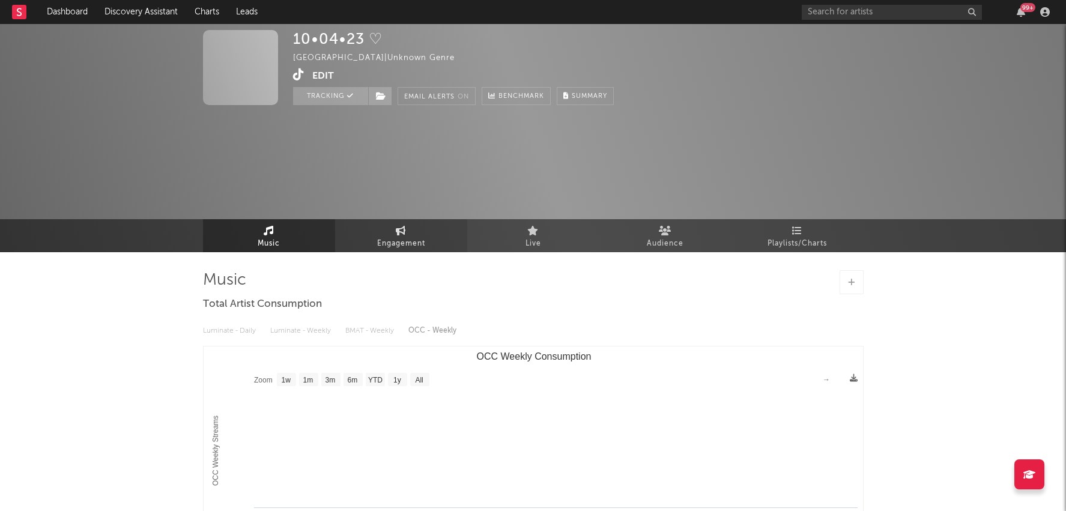
click at [415, 239] on span "Engagement" at bounding box center [401, 244] width 48 height 14
select select "1w"
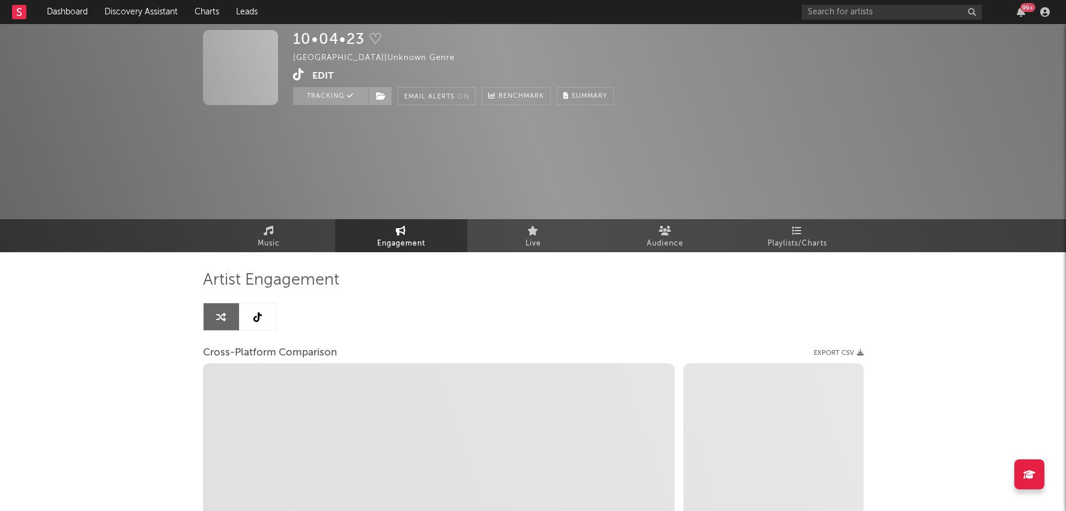
select select "1w"
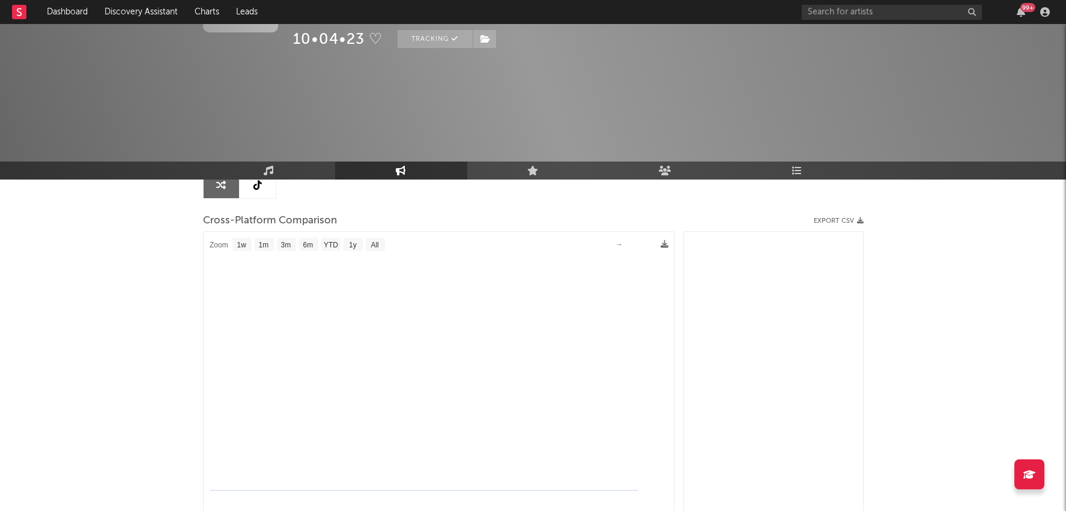
scroll to position [142, 0]
click at [260, 191] on div "Artist Engagement Cross-Platform Comparison Export CSV Zoom 1w 1m 3m 6m YTD 1y …" at bounding box center [533, 332] width 660 height 408
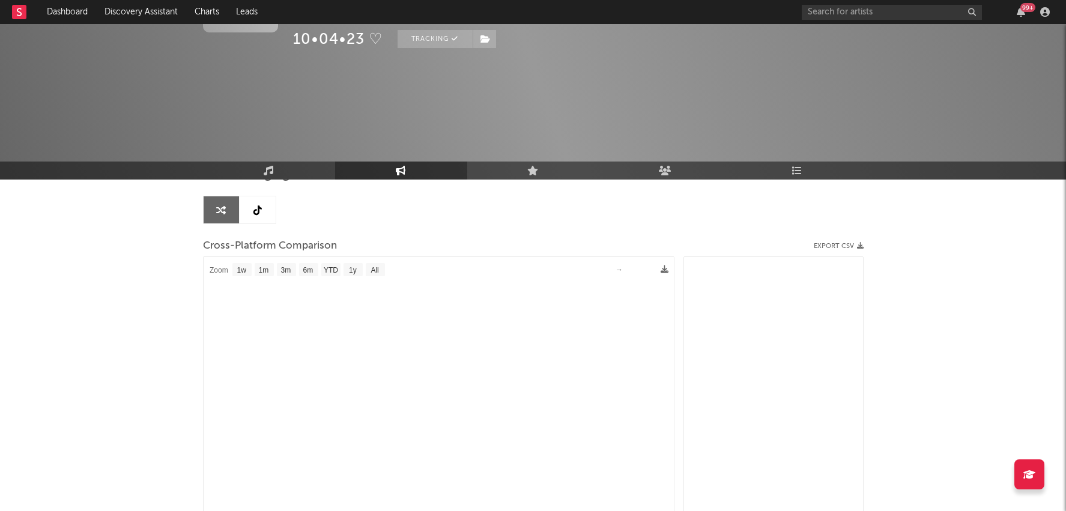
click at [258, 199] on link at bounding box center [258, 209] width 36 height 27
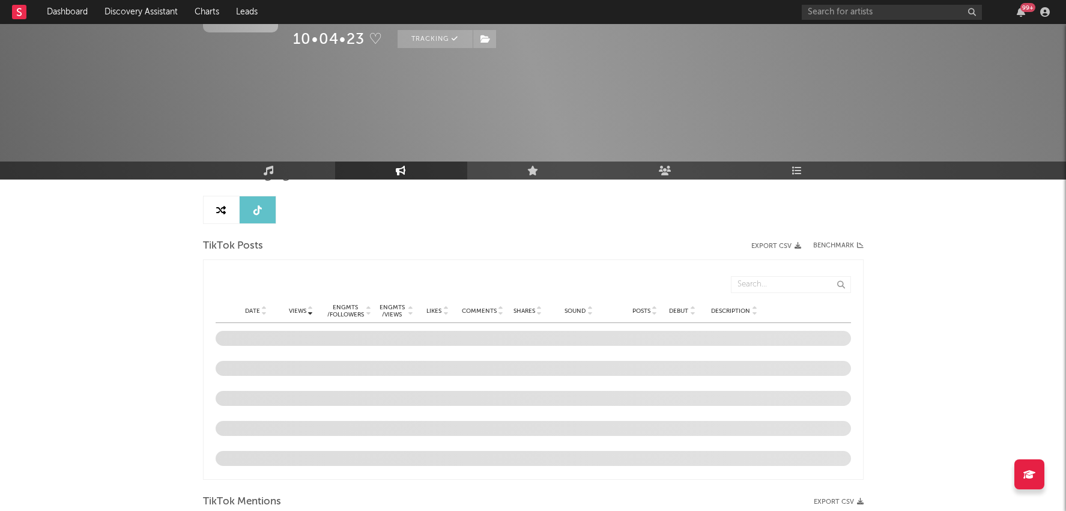
select select "1w"
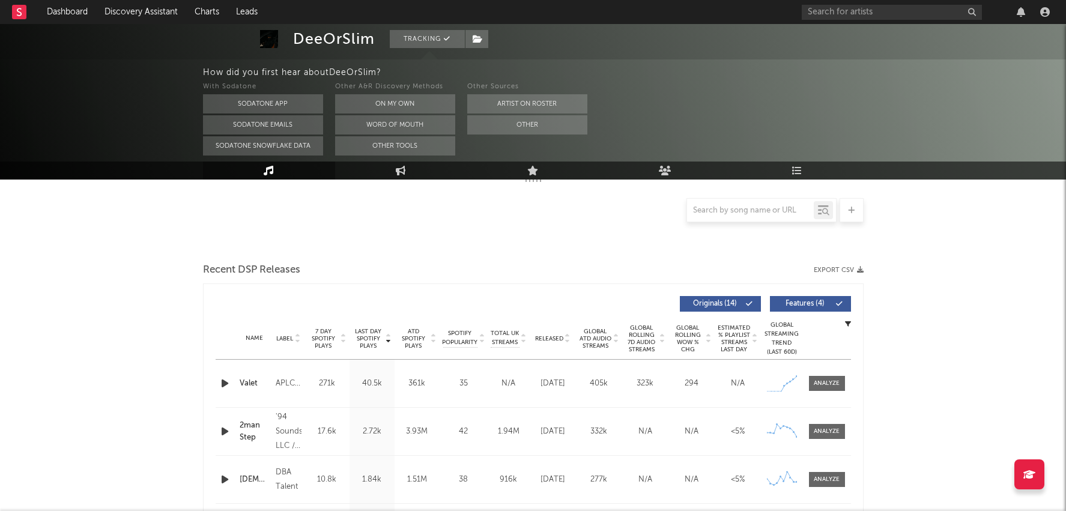
select select "6m"
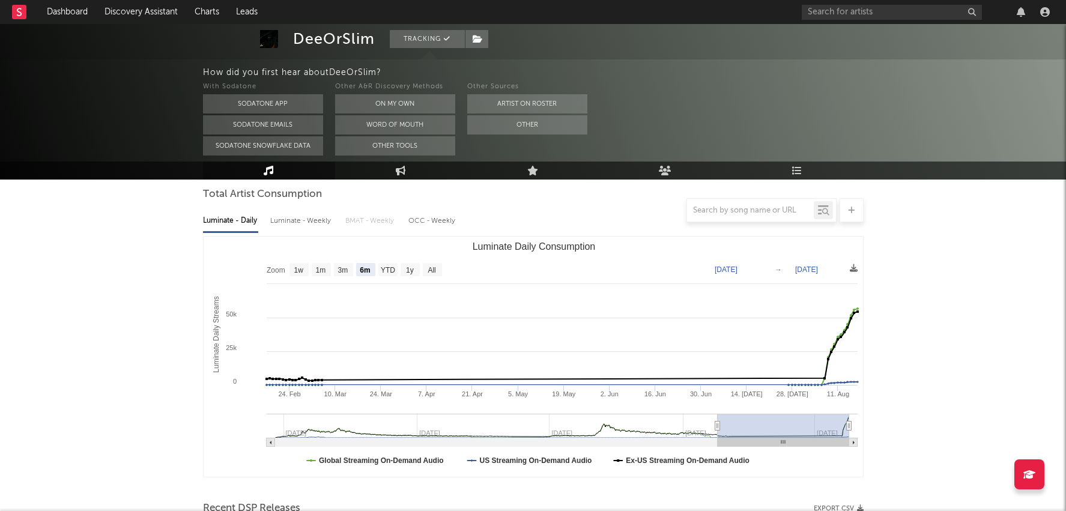
scroll to position [88, 0]
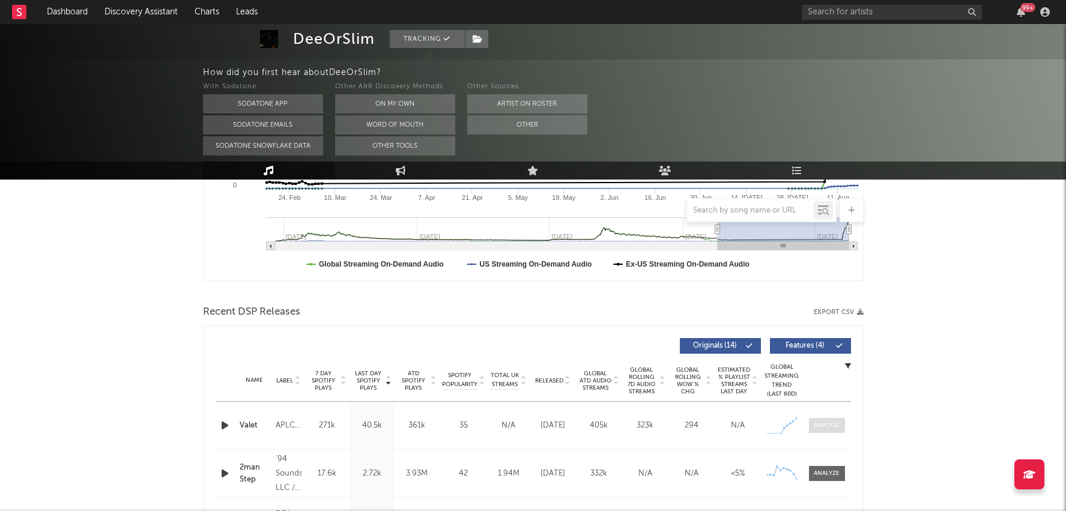
click at [825, 428] on div at bounding box center [826, 425] width 26 height 9
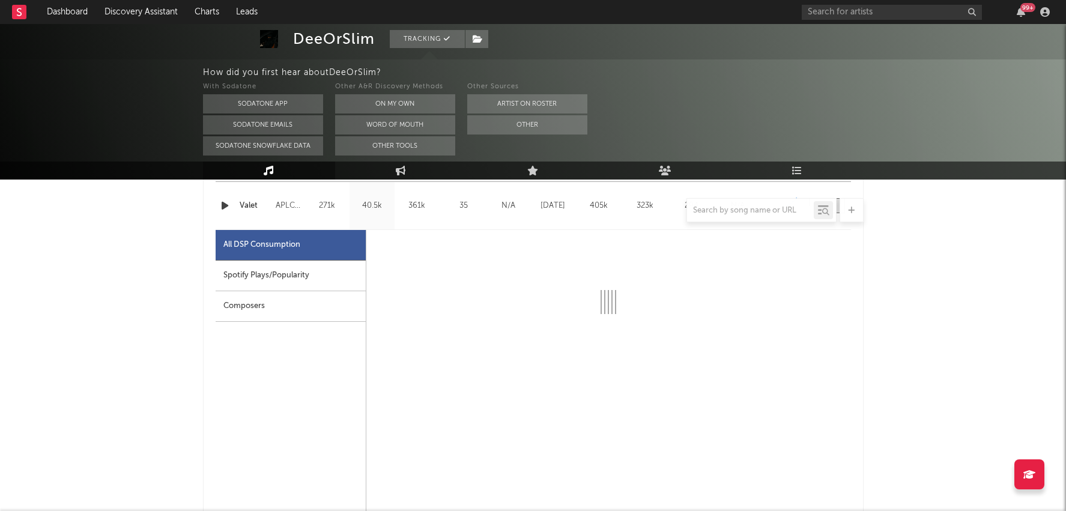
select select "1w"
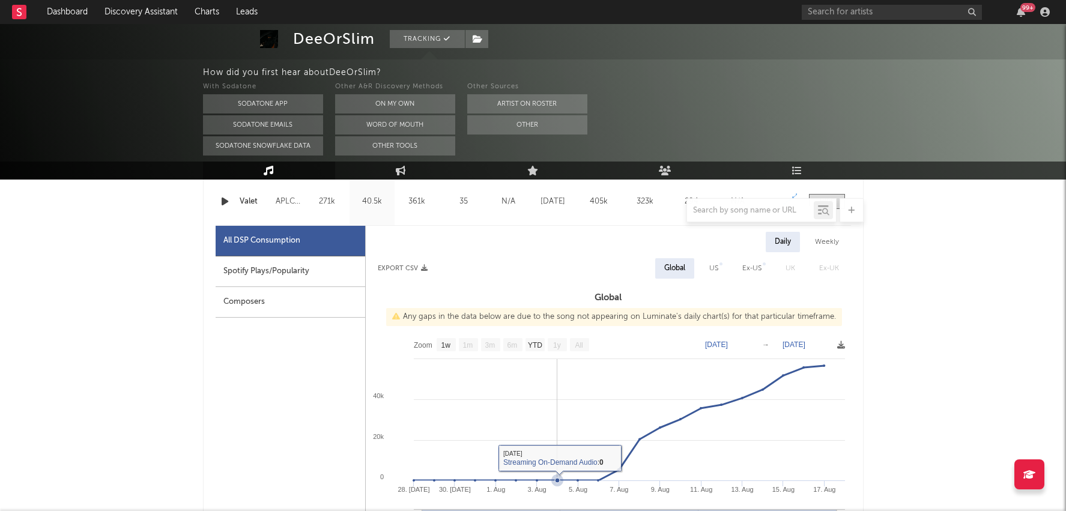
scroll to position [490, 0]
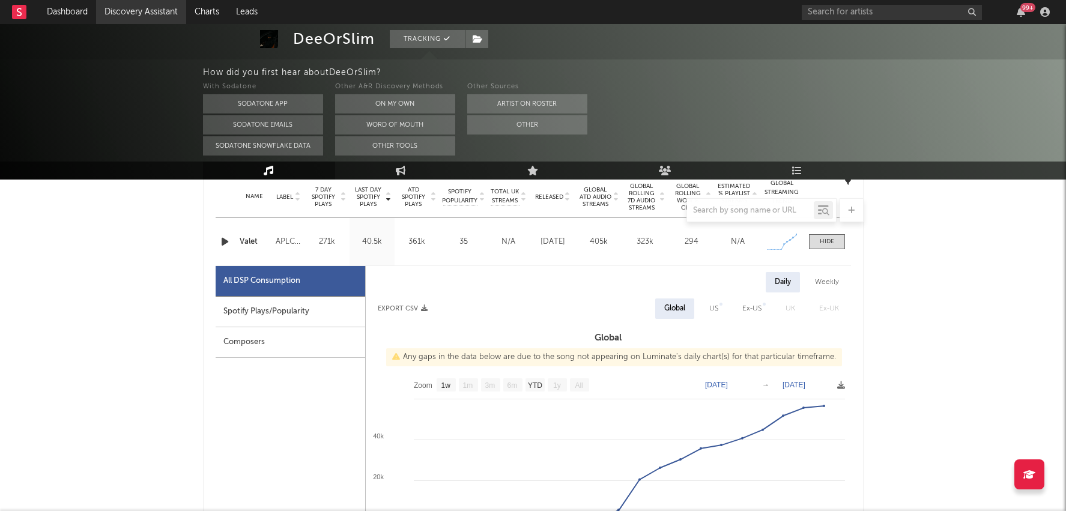
click at [140, 9] on link "Discovery Assistant" at bounding box center [141, 12] width 90 height 24
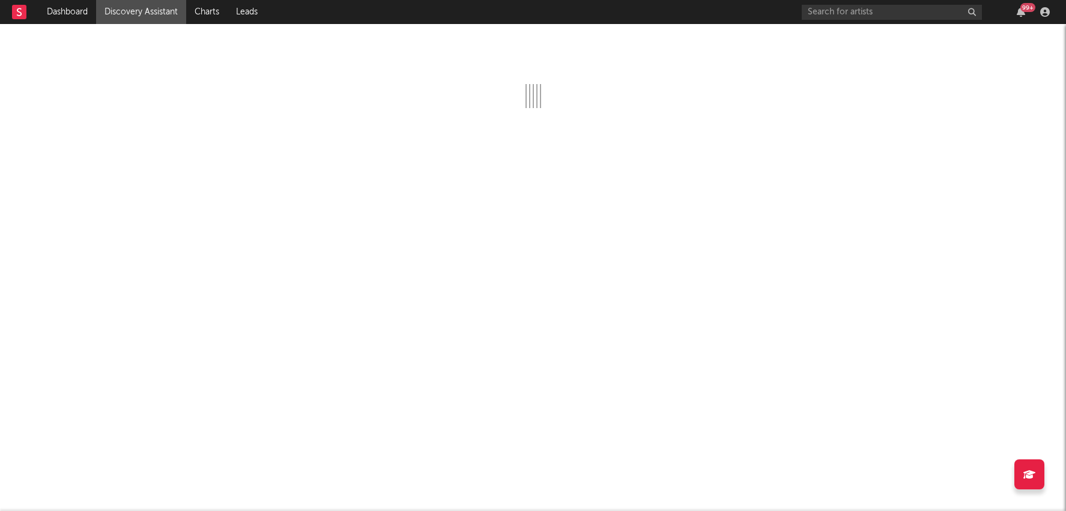
click at [1013, 9] on div "99 +" at bounding box center [1020, 12] width 18 height 10
click at [1017, 11] on icon "button" at bounding box center [1020, 12] width 8 height 10
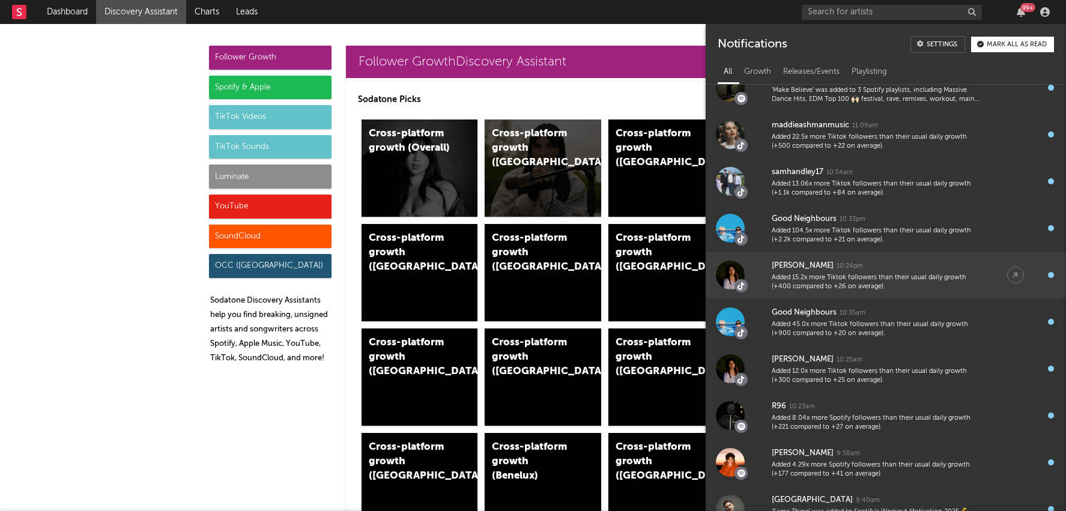
scroll to position [1343, 0]
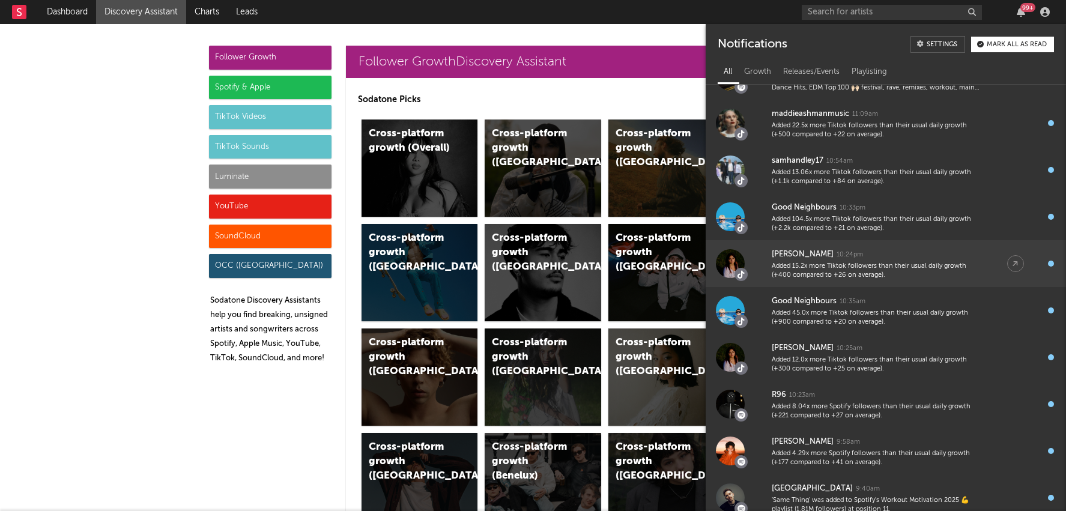
click at [899, 247] on div "[PERSON_NAME] 10:24pm" at bounding box center [876, 254] width 211 height 14
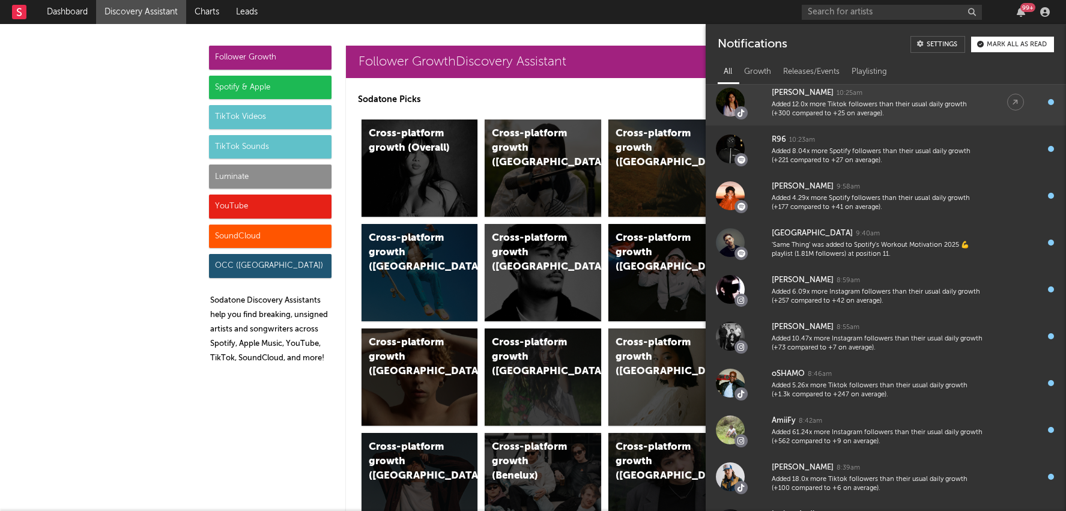
scroll to position [1633, 0]
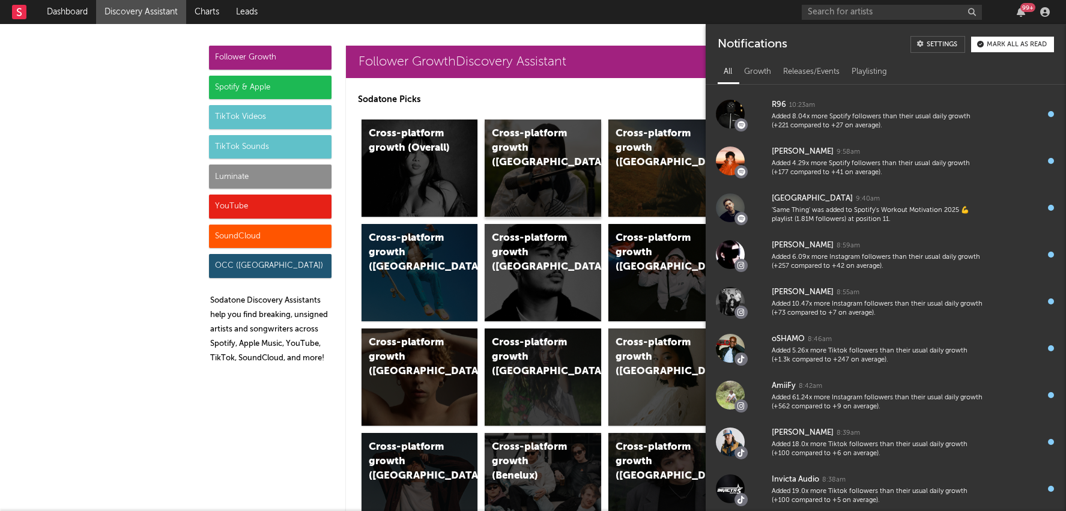
click at [559, 179] on div "Cross-platform growth (UK)" at bounding box center [542, 167] width 116 height 97
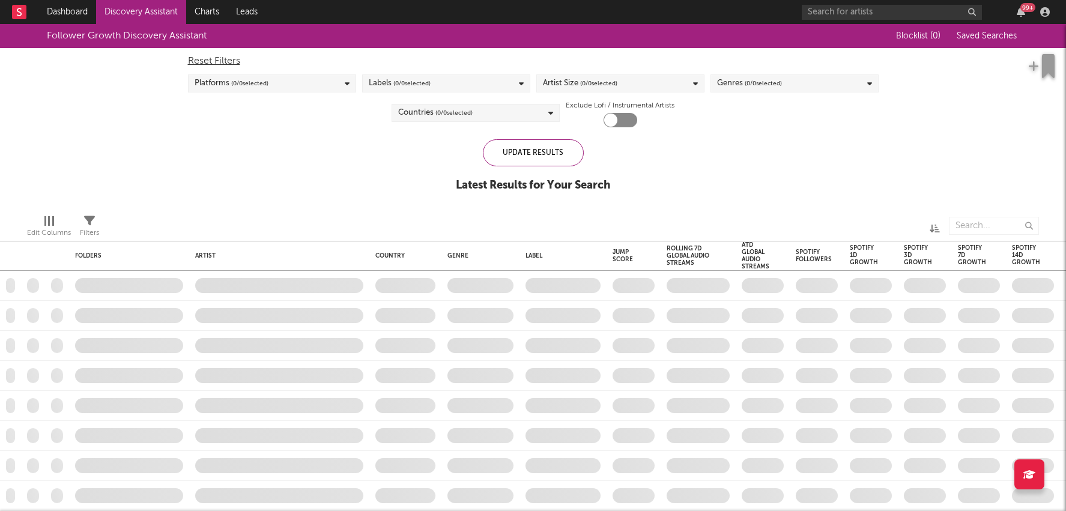
checkbox input "true"
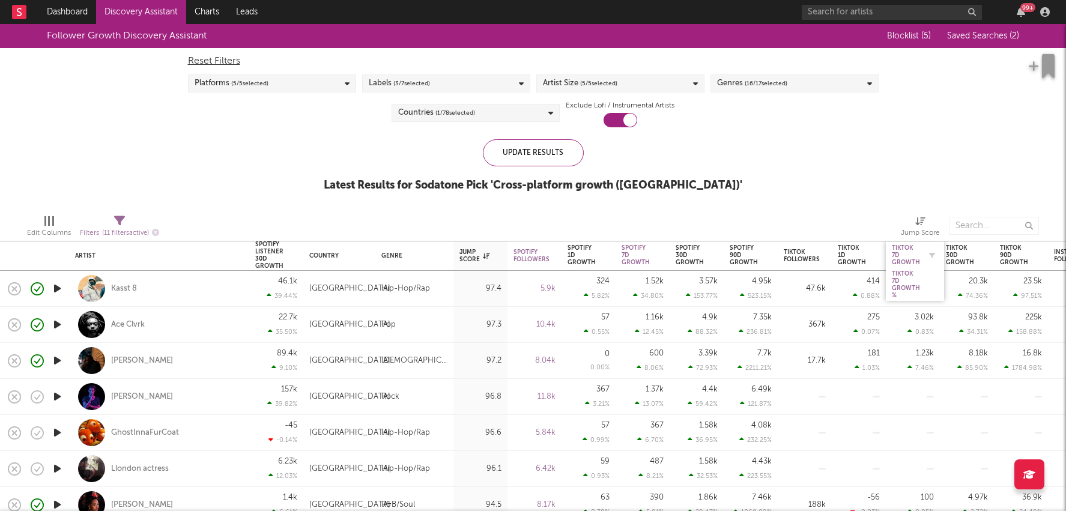
click at [908, 255] on div "Tiktok 7D Growth" at bounding box center [905, 255] width 28 height 22
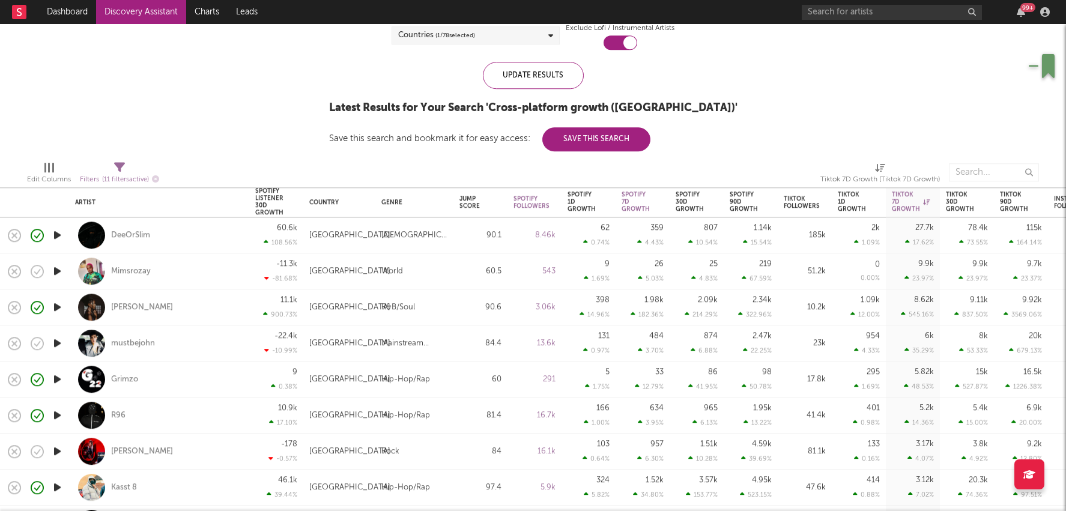
click at [800, 309] on div "10.2k" at bounding box center [804, 307] width 42 height 14
select select "1w"
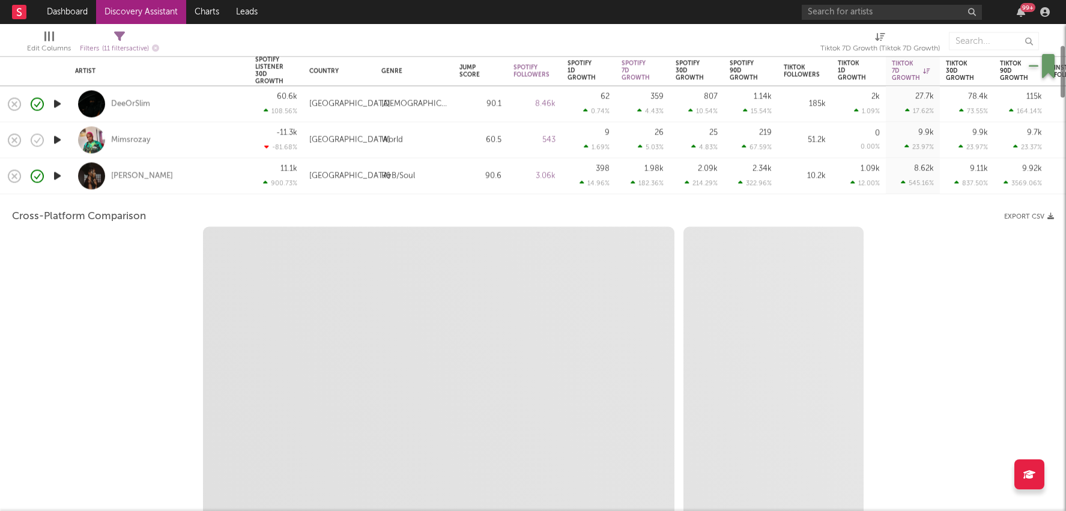
select select "1w"
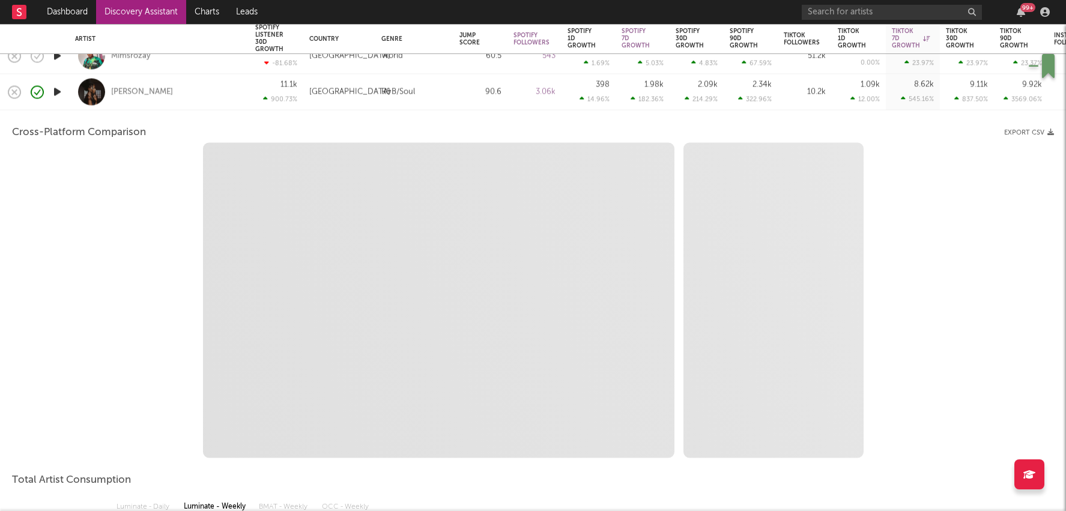
select select "1m"
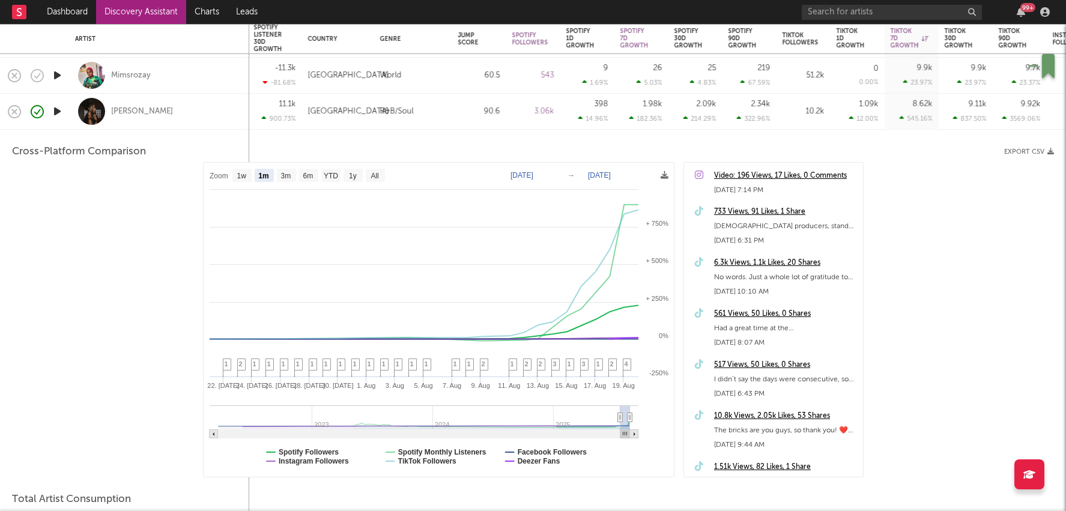
click at [765, 211] on div "733 Views, 91 Likes, 1 Share" at bounding box center [785, 212] width 143 height 14
click at [434, 119] on div "R&B/Soul" at bounding box center [413, 112] width 78 height 36
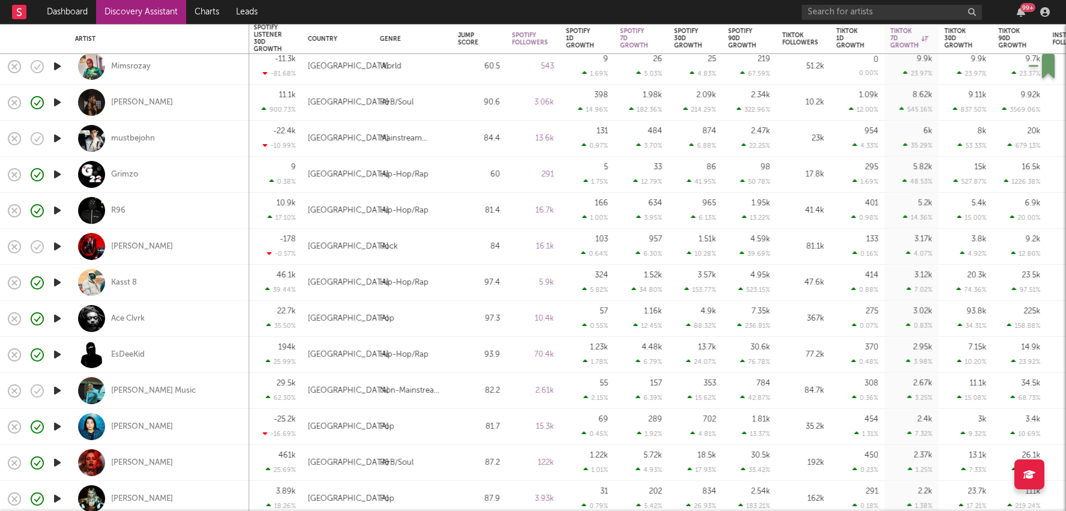
click at [507, 166] on div "291" at bounding box center [533, 175] width 54 height 36
select select "1w"
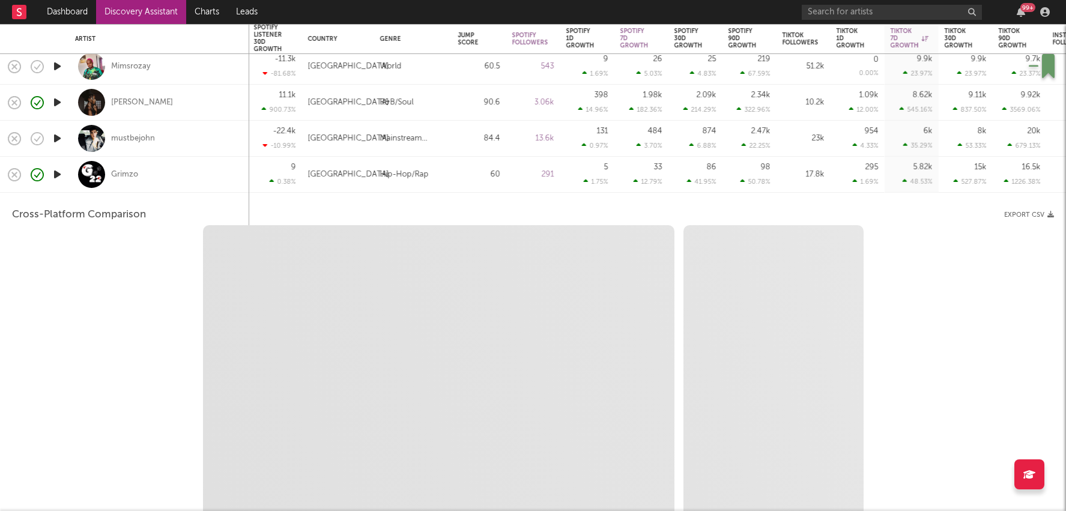
select select "1w"
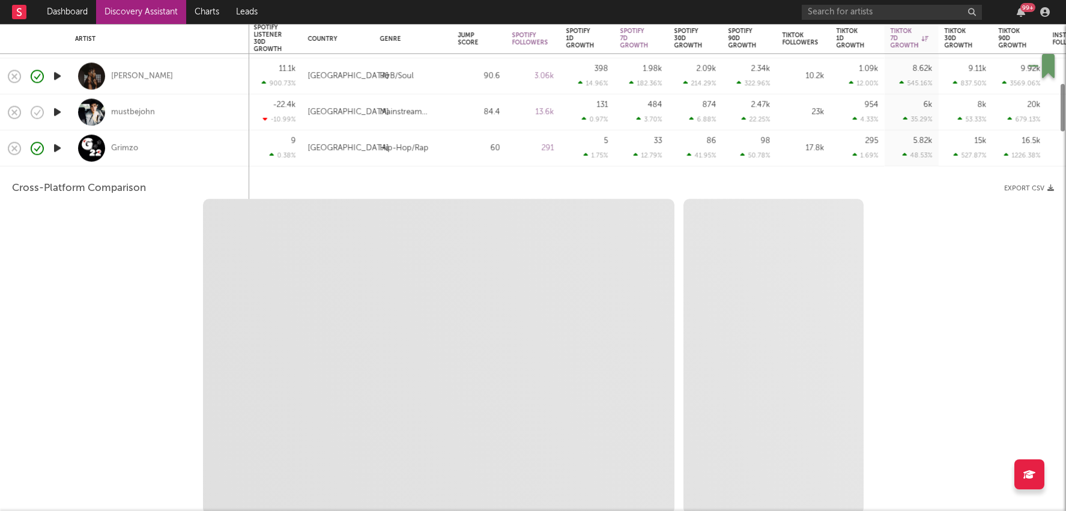
select select "1m"
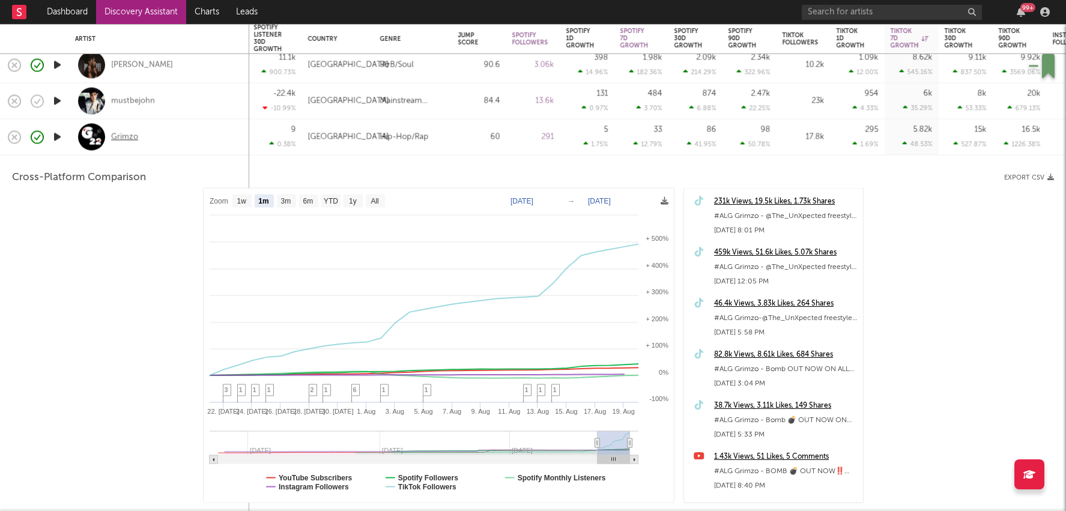
click at [133, 135] on div "Grimzo" at bounding box center [124, 136] width 27 height 11
click at [427, 149] on div "Hip-Hop/Rap" at bounding box center [413, 137] width 78 height 36
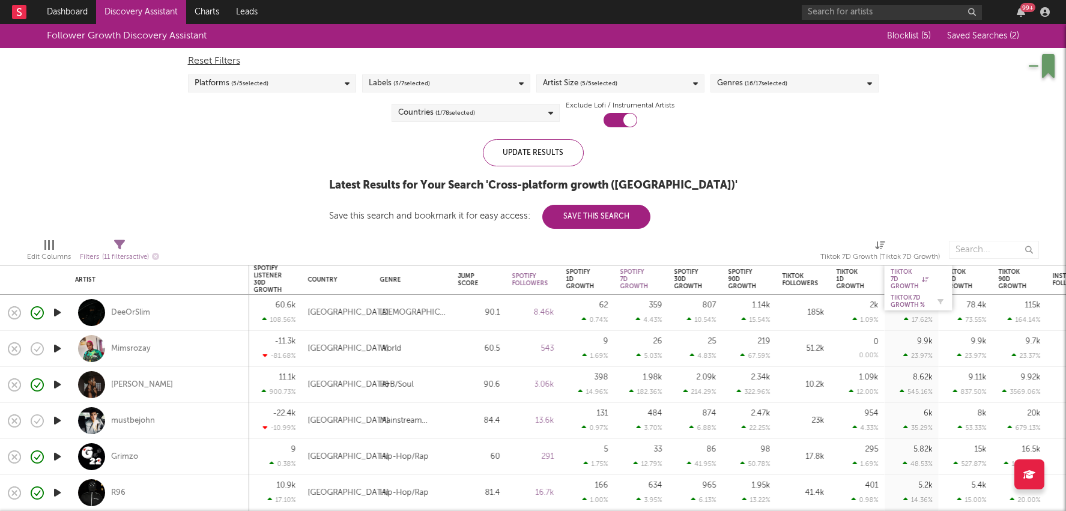
click at [903, 295] on div "Tiktok 7D Growth %" at bounding box center [909, 301] width 38 height 14
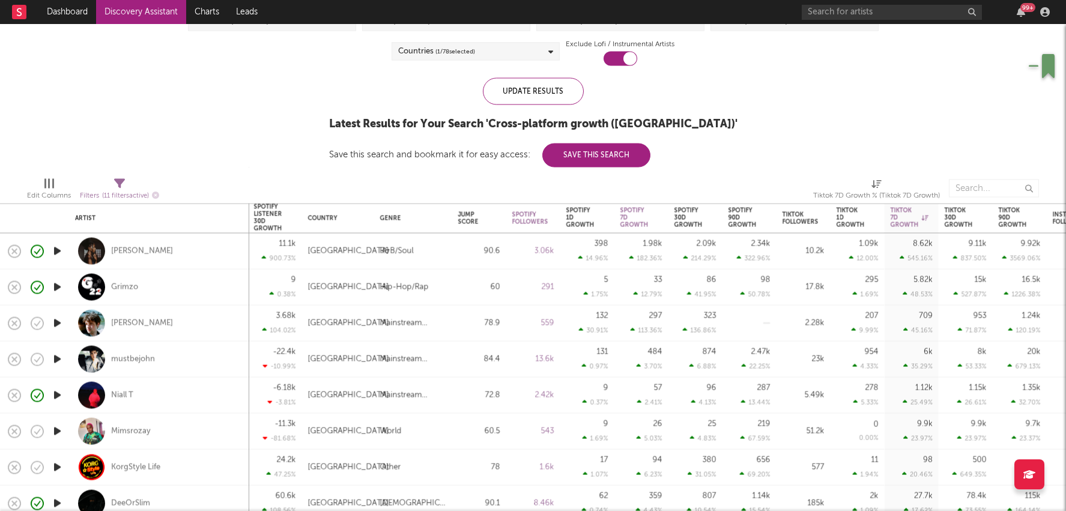
click at [800, 316] on div "2.28k" at bounding box center [803, 323] width 42 height 14
select select "1w"
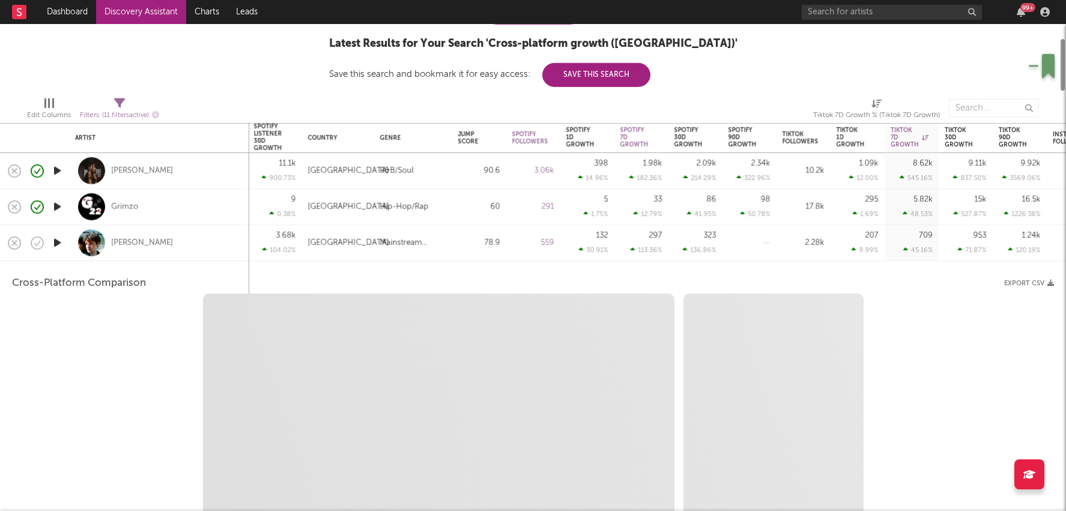
select select "1w"
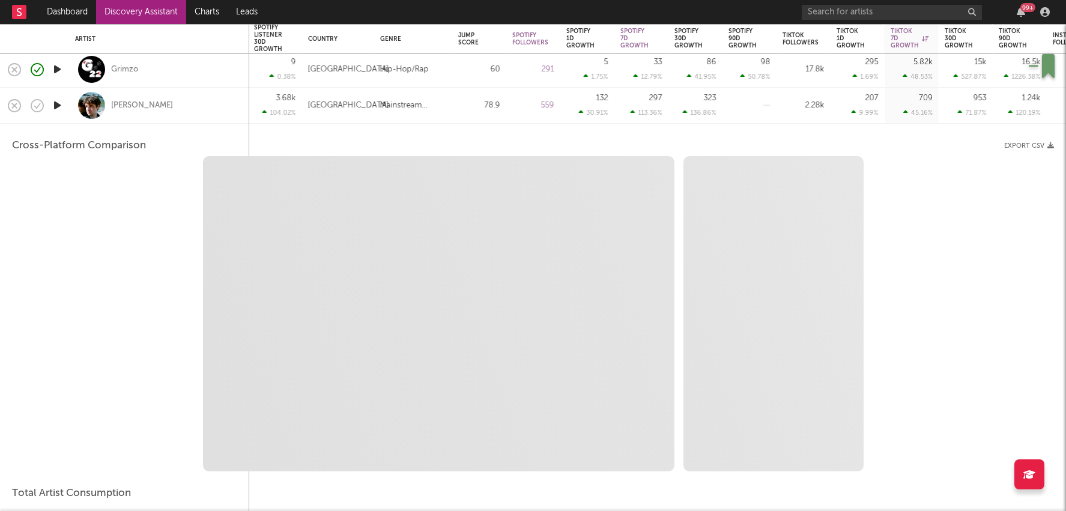
select select "1m"
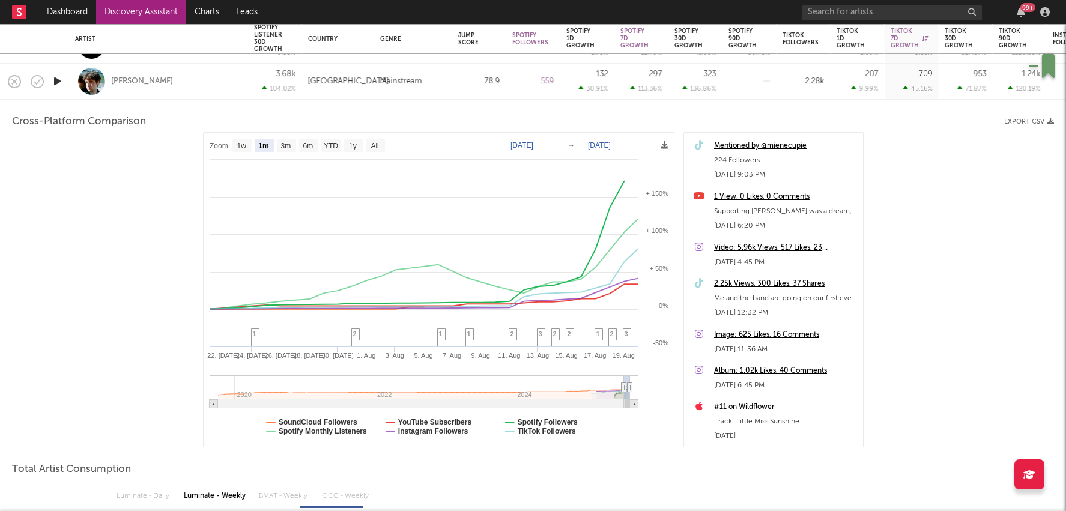
click at [787, 282] on div "2.25k Views, 300 Likes, 37 Shares" at bounding box center [785, 284] width 143 height 14
click at [734, 89] on div at bounding box center [749, 81] width 42 height 35
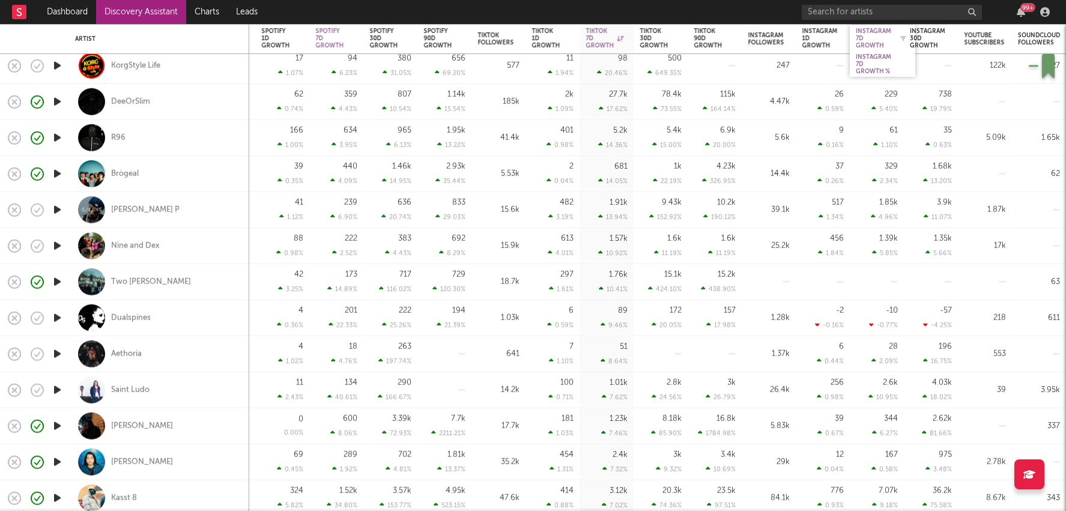
click at [864, 41] on div "Instagram 7D Growth" at bounding box center [872, 39] width 35 height 22
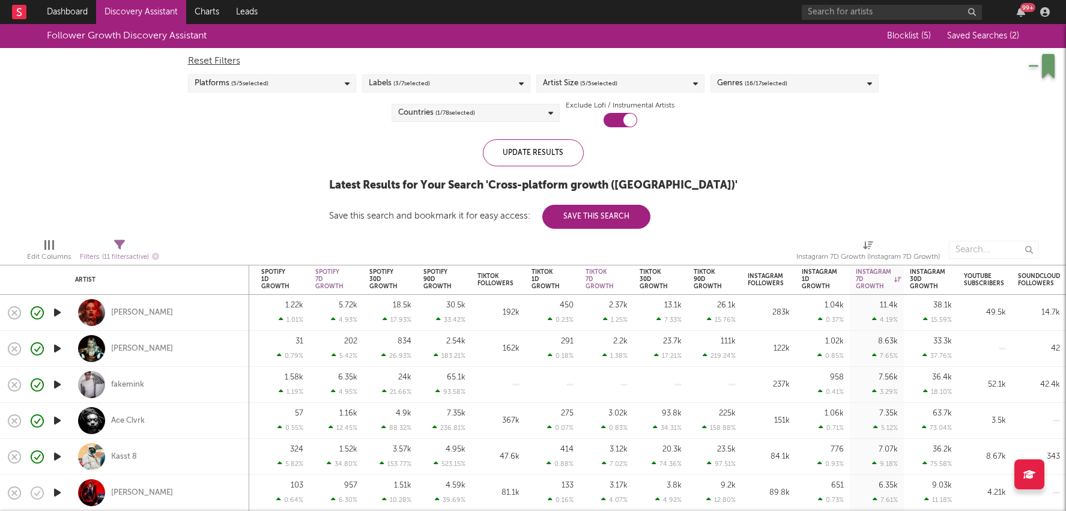
click at [969, 311] on div "49.5k" at bounding box center [984, 313] width 42 height 14
select select "1w"
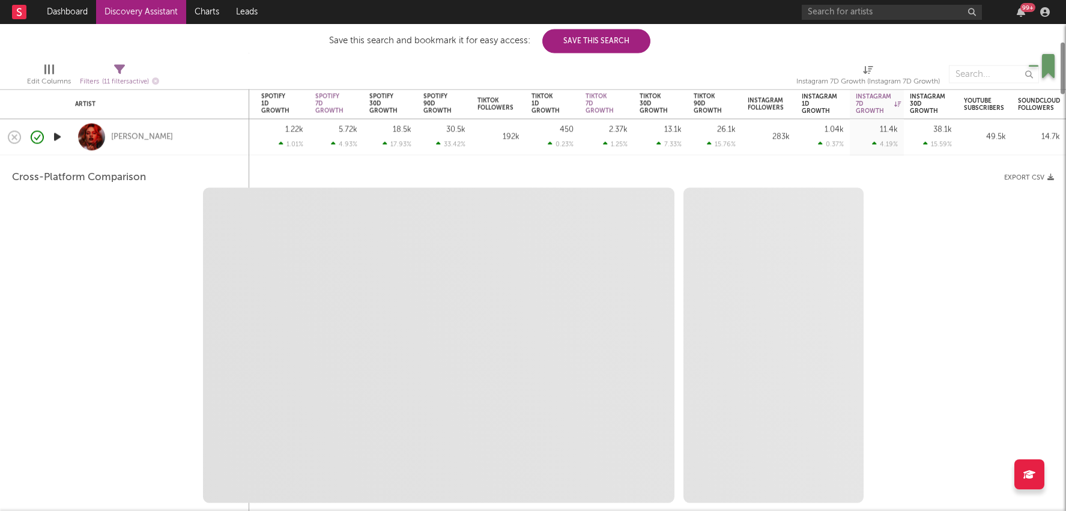
select select "6m"
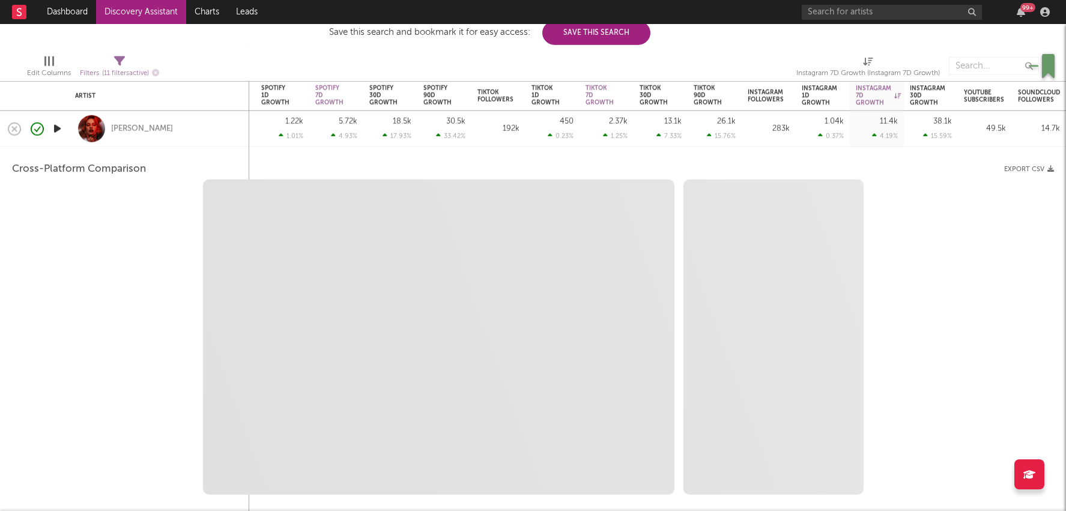
select select "1m"
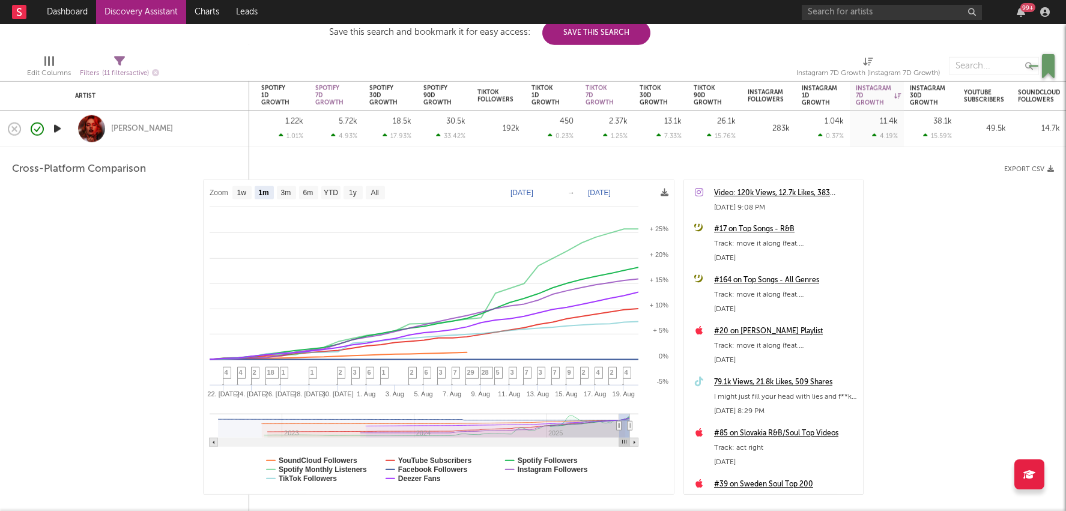
click at [954, 127] on div "38.1k 15.59 %" at bounding box center [930, 129] width 54 height 36
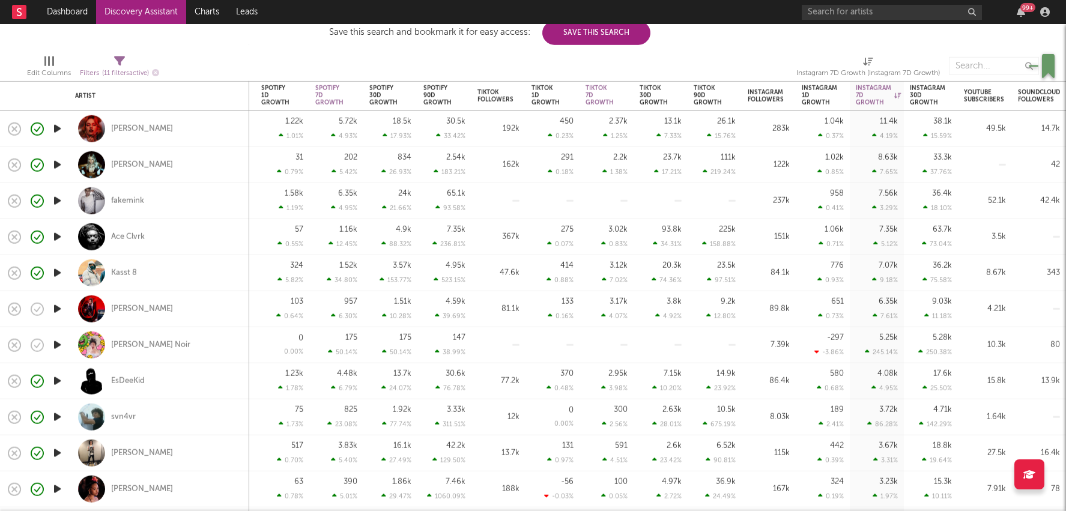
click at [969, 247] on div "3.5k" at bounding box center [984, 237] width 54 height 36
select select "1w"
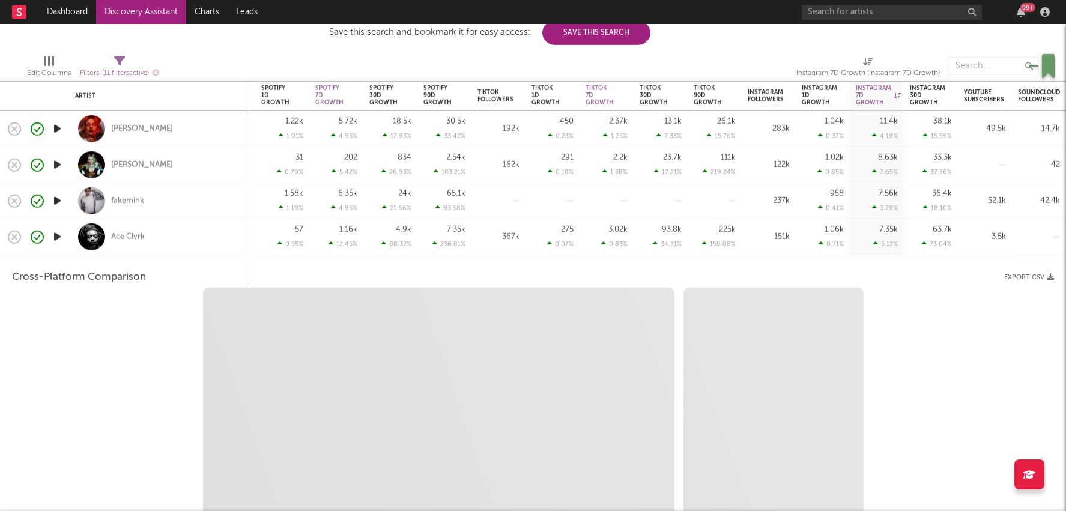
select select "6m"
click at [969, 246] on div "3.5k" at bounding box center [984, 237] width 54 height 36
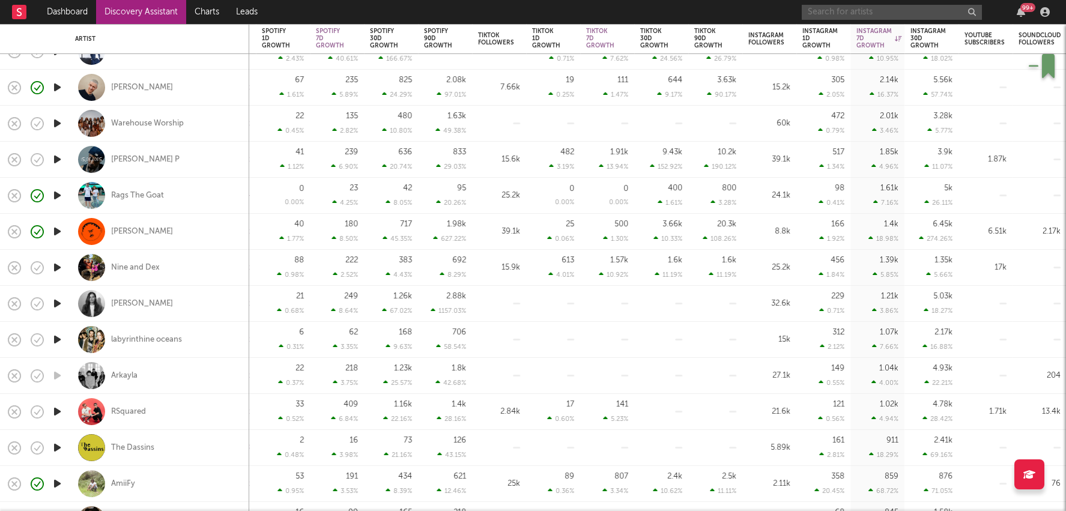
click at [853, 6] on input "text" at bounding box center [891, 12] width 180 height 15
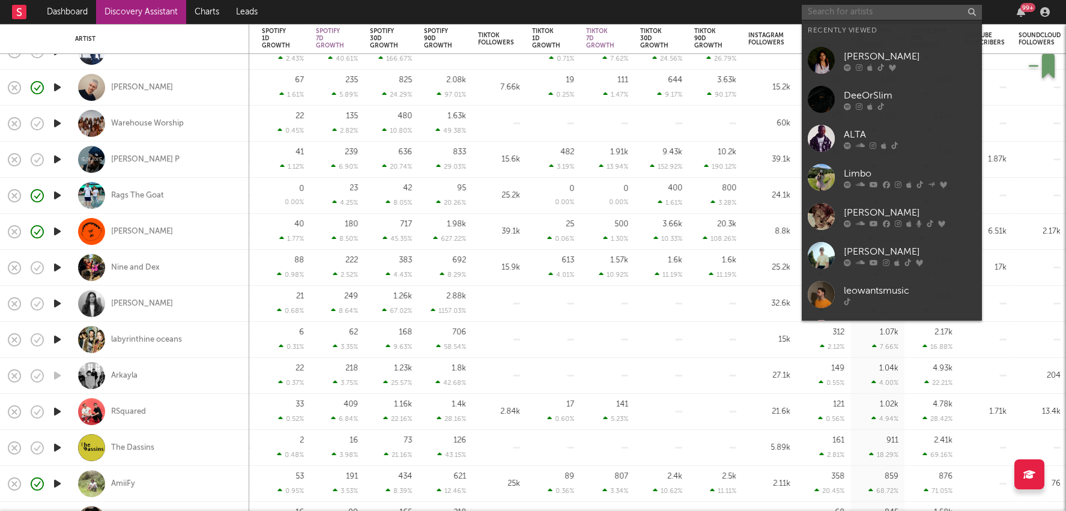
paste input "https://www.tiktok.com/@officialericiv"
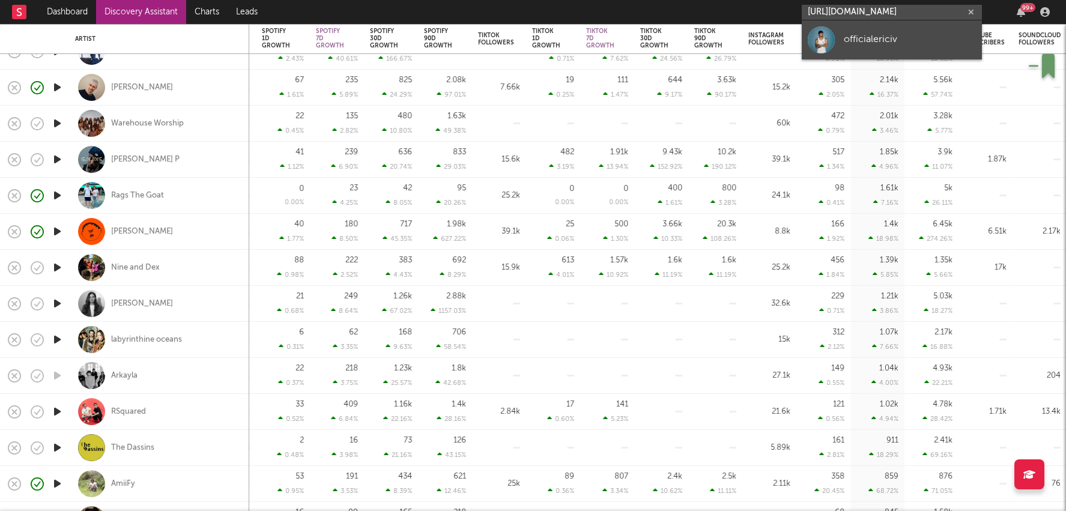
type input "https://www.tiktok.com/@officialericiv"
click at [866, 42] on div "officialericiv" at bounding box center [909, 39] width 132 height 14
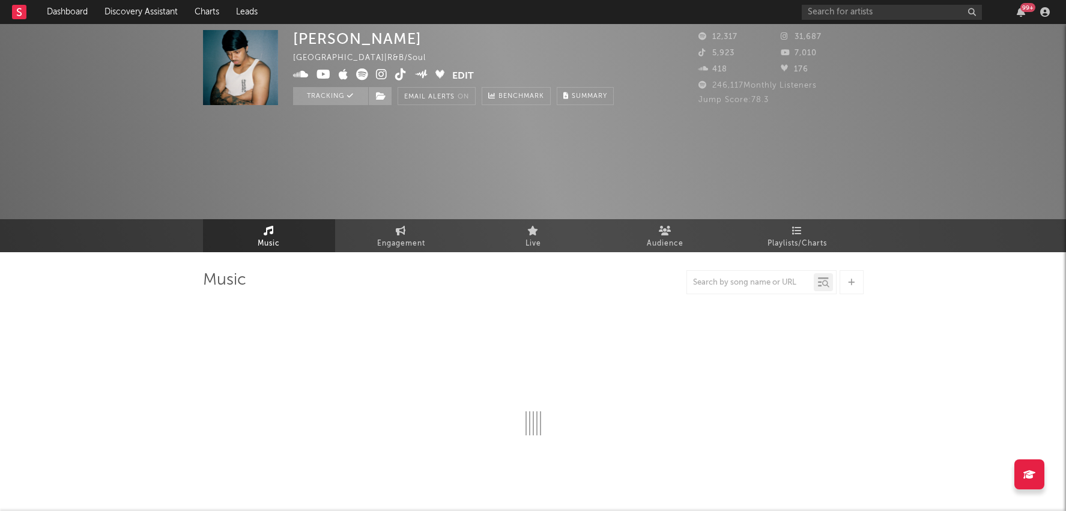
select select "6m"
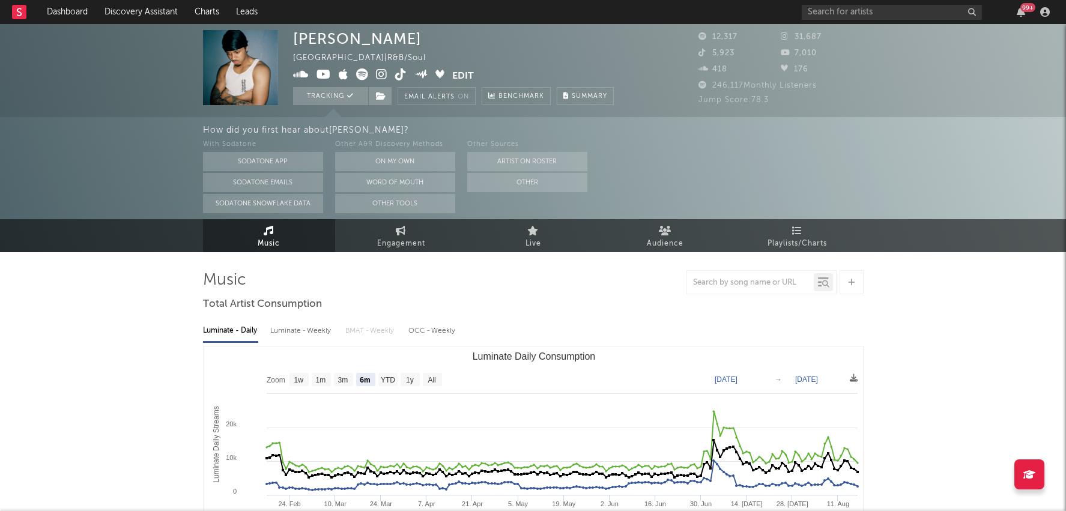
select select "6m"
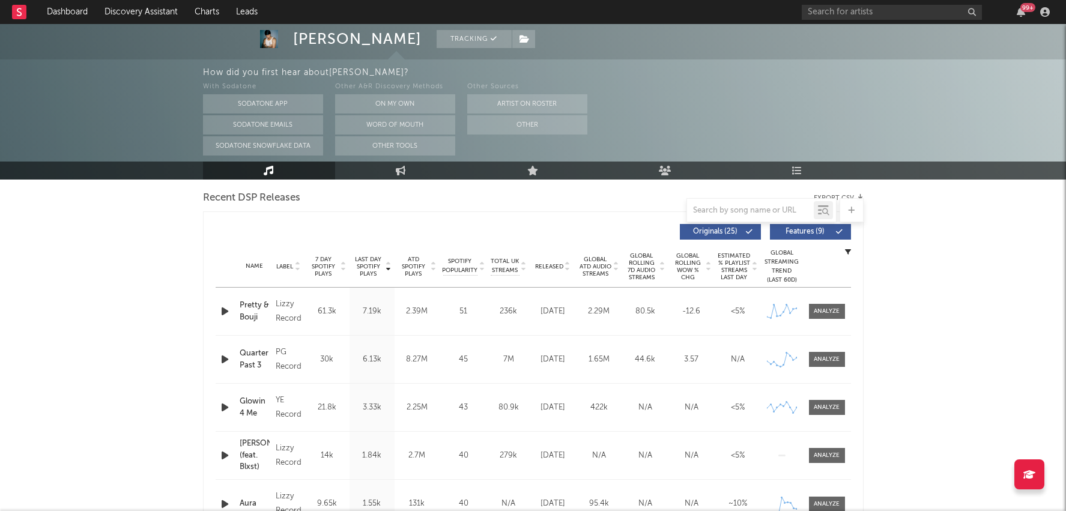
scroll to position [421, 0]
click at [562, 256] on div "Name Copyright Label Album Names Composer Names 7 Day Spotify Plays Last Day Sp…" at bounding box center [533, 266] width 635 height 42
click at [556, 262] on span "Released" at bounding box center [549, 265] width 28 height 7
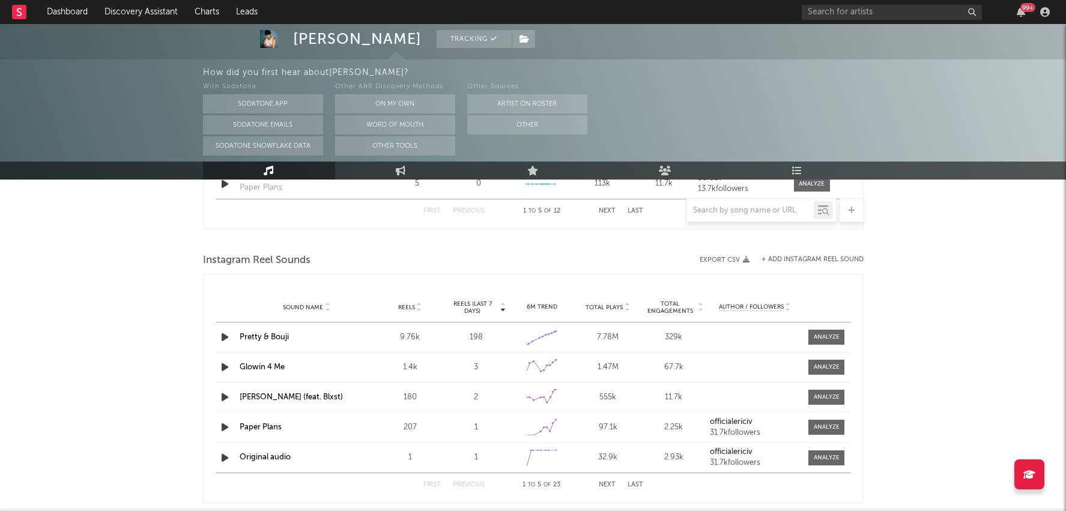
scroll to position [1040, 0]
click at [406, 168] on link "Engagement" at bounding box center [401, 170] width 132 height 18
select select "1w"
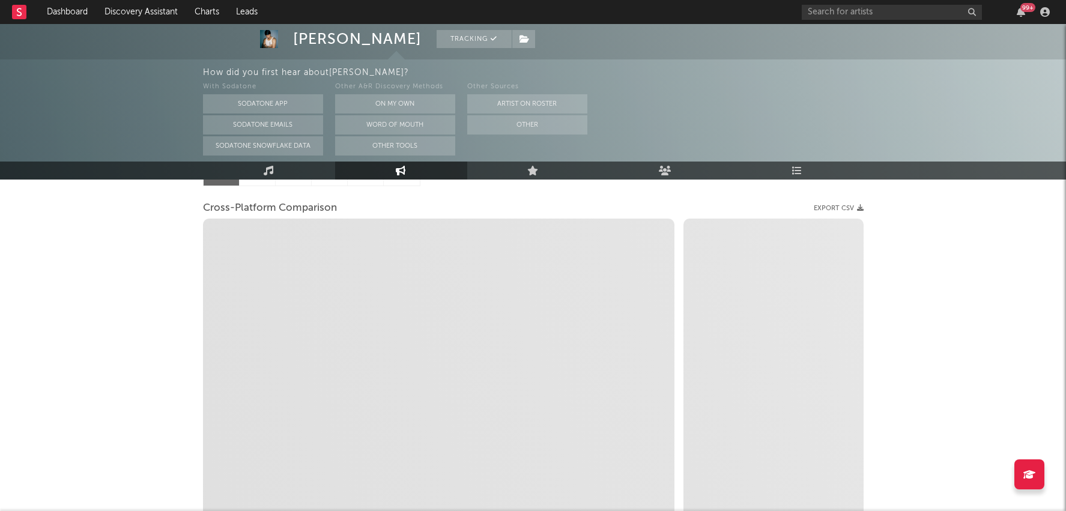
scroll to position [151, 0]
select select "1m"
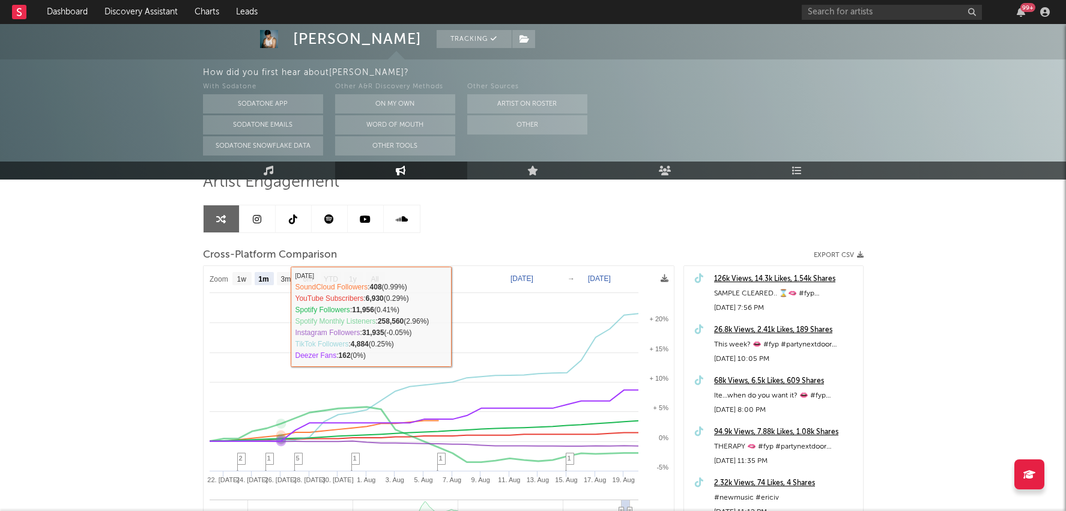
scroll to position [91, 0]
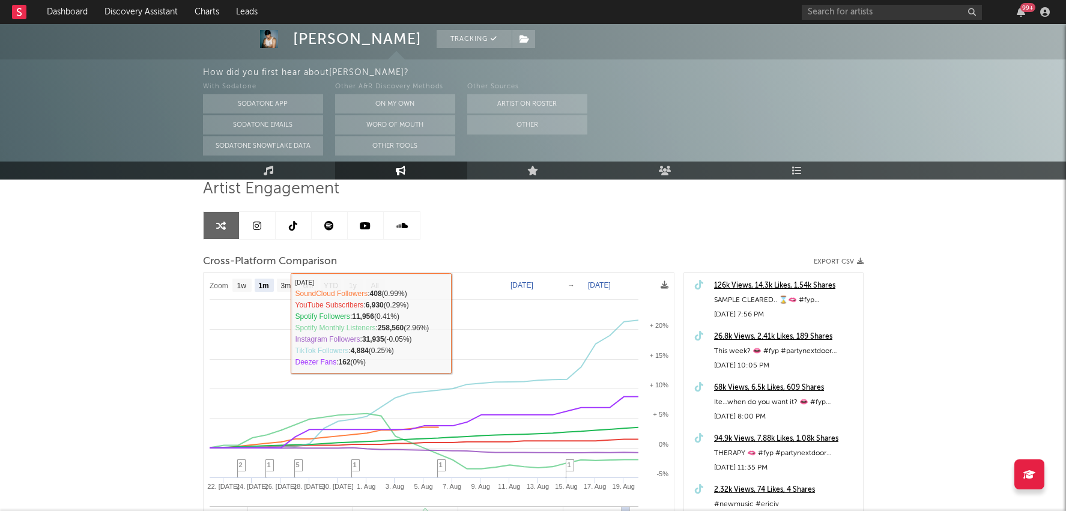
click at [295, 232] on link at bounding box center [294, 225] width 36 height 27
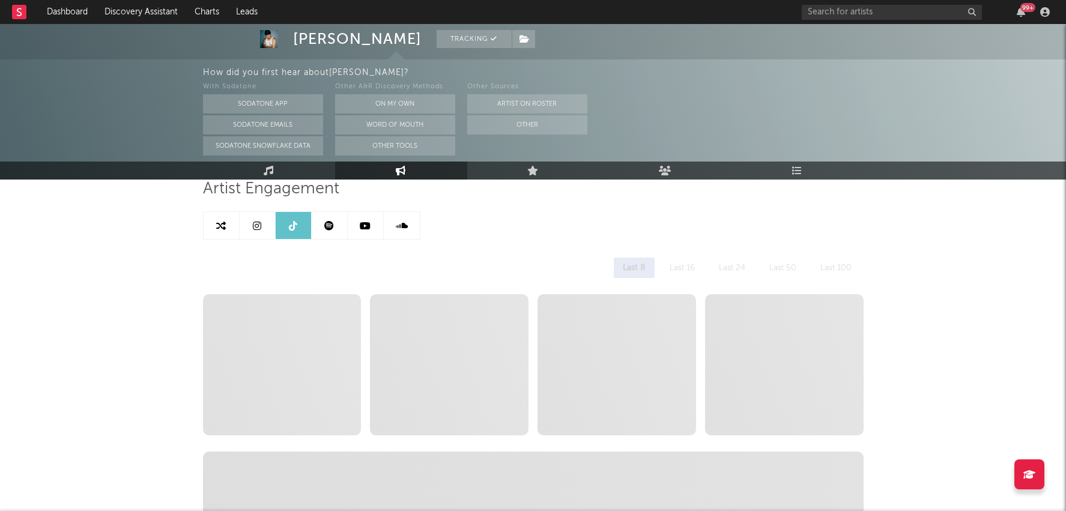
select select "6m"
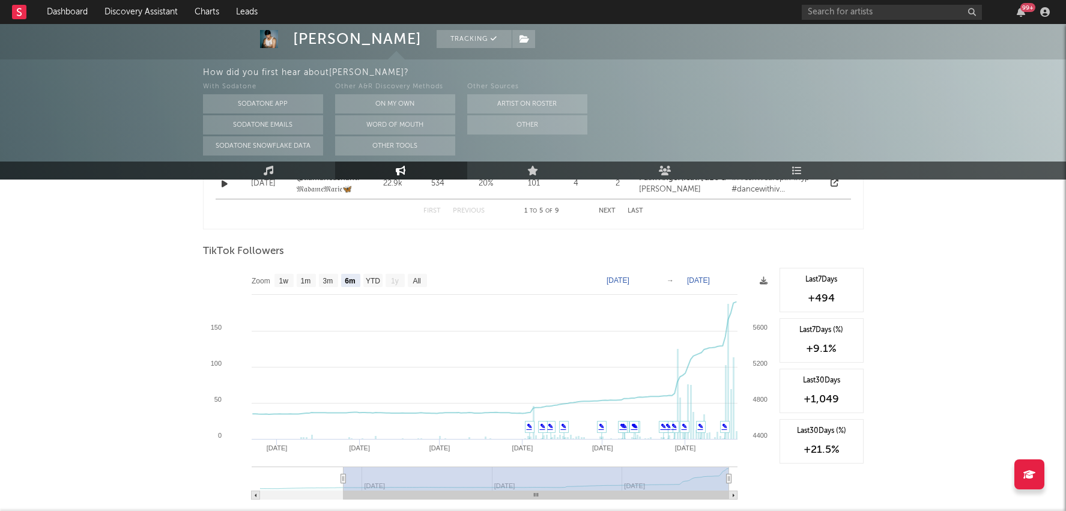
scroll to position [1106, 0]
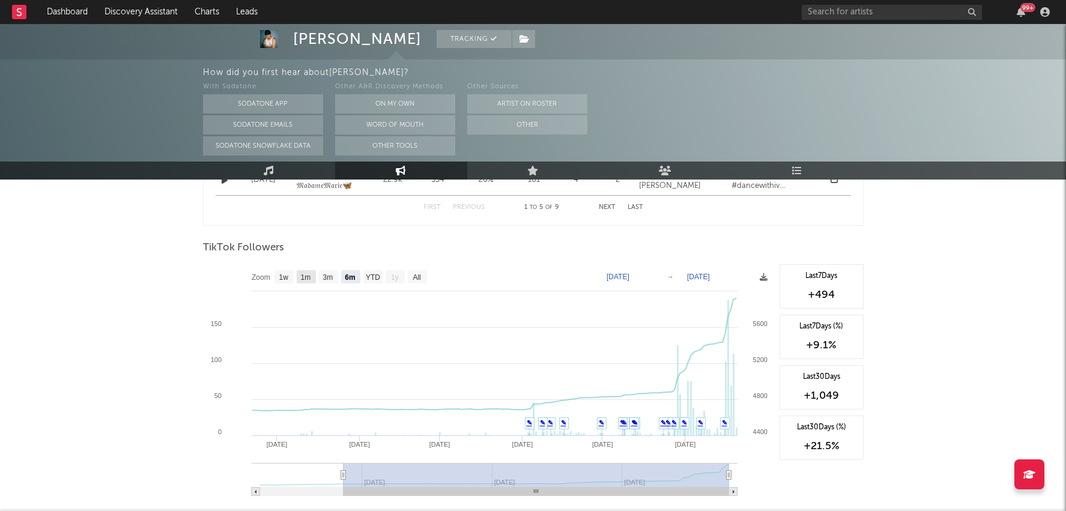
click at [304, 274] on text "1m" at bounding box center [305, 277] width 10 height 8
select select "1m"
type input "2025-07-20"
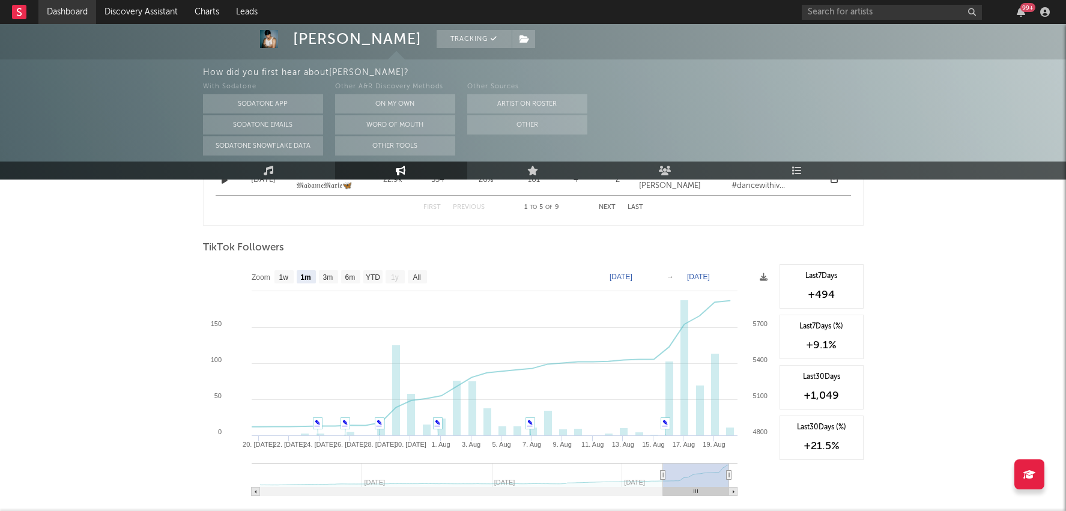
click at [83, 14] on link "Dashboard" at bounding box center [67, 12] width 58 height 24
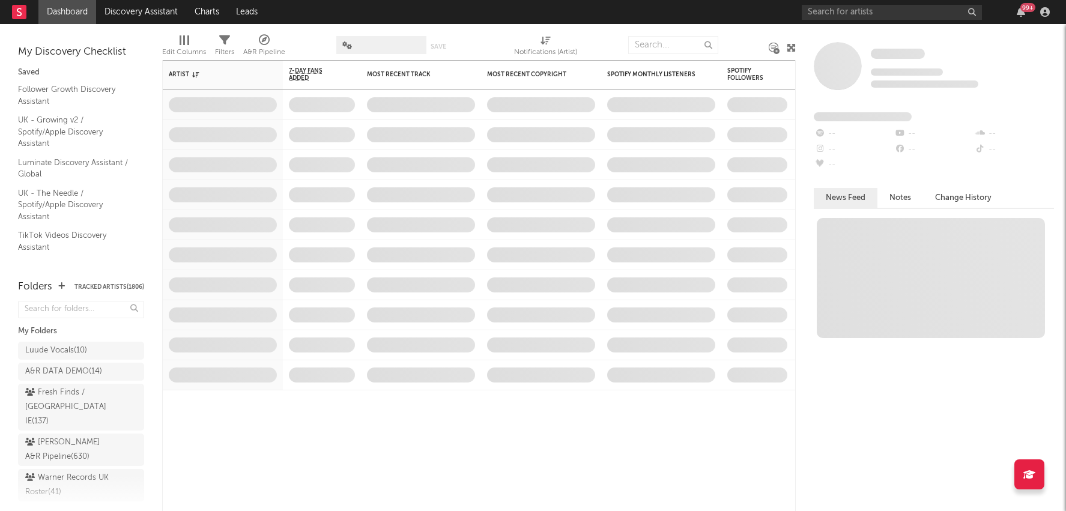
click at [1028, 13] on div "99 +" at bounding box center [1020, 12] width 18 height 10
click at [1019, 9] on icon "button" at bounding box center [1020, 12] width 8 height 10
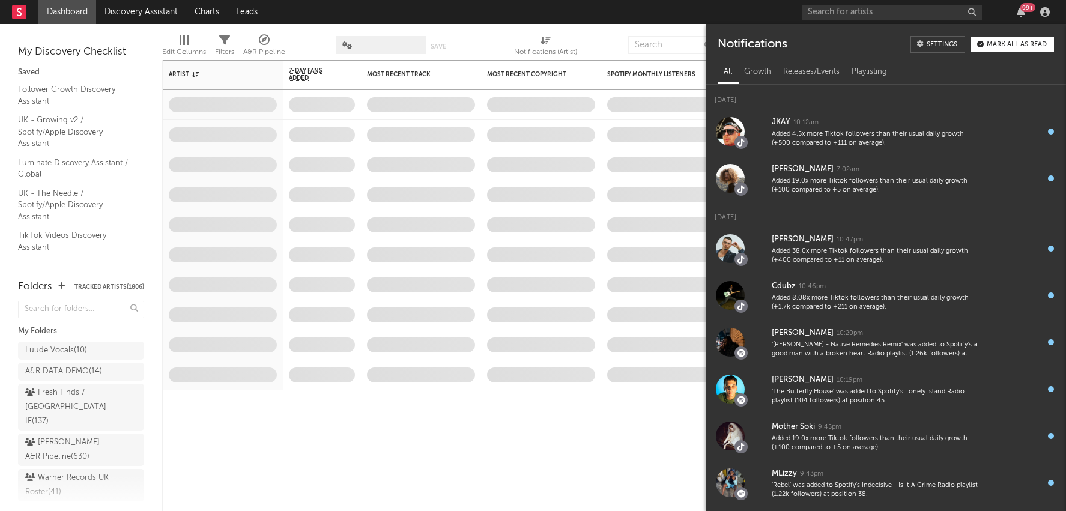
click at [618, 49] on div at bounding box center [602, 45] width 33 height 30
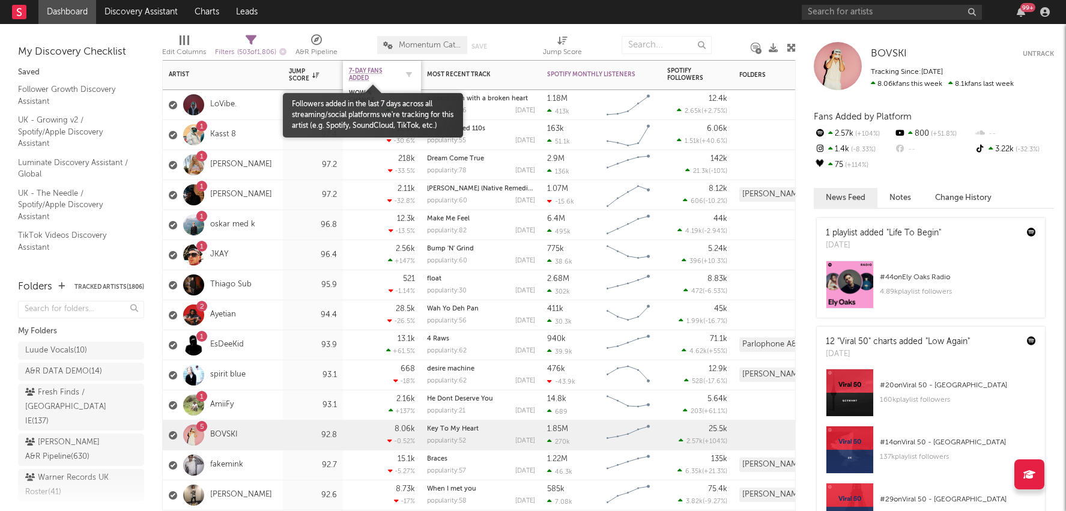
click at [357, 73] on span "7-Day Fans Added" at bounding box center [373, 74] width 48 height 14
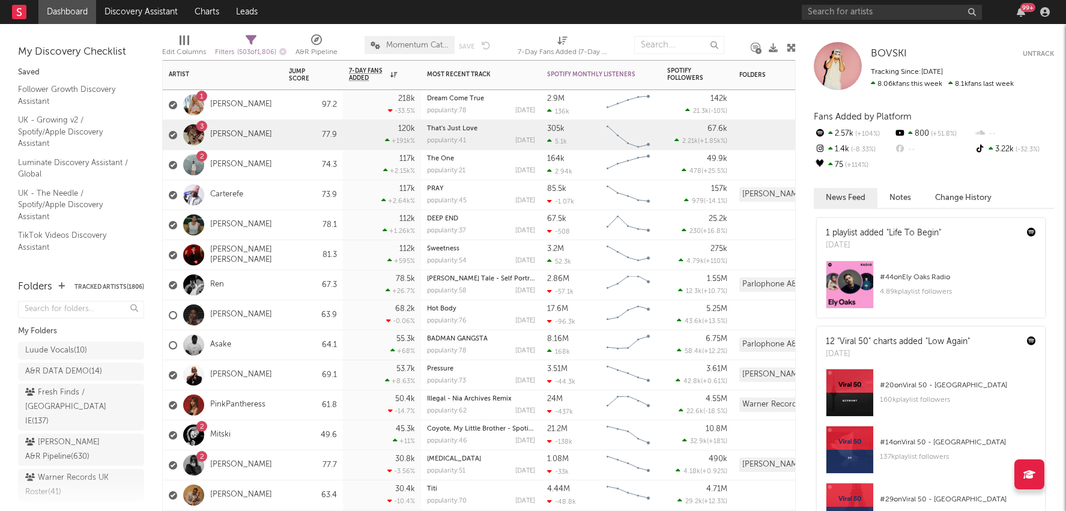
click at [583, 143] on div "305k 5.1k" at bounding box center [574, 135] width 54 height 30
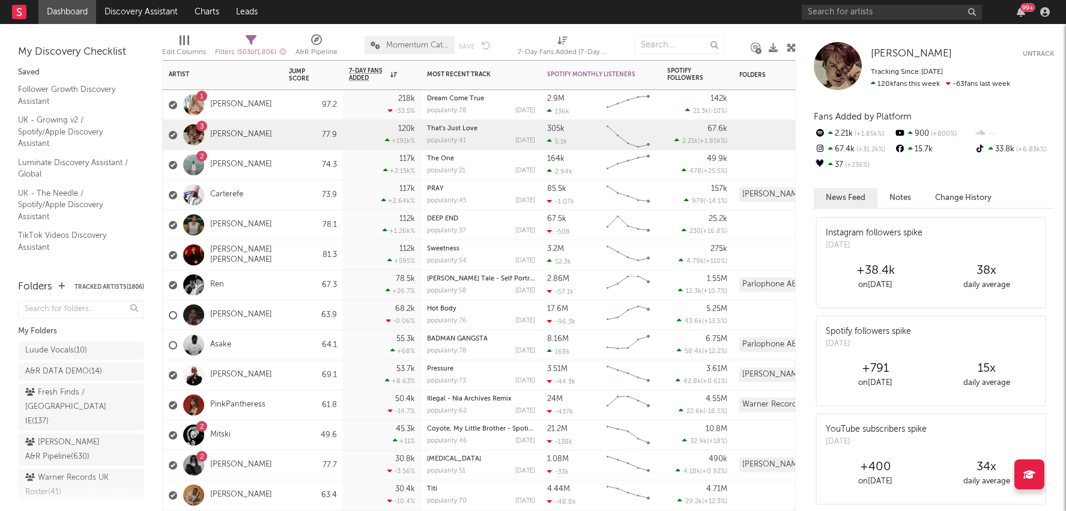
click at [296, 191] on div "73.9" at bounding box center [313, 195] width 48 height 14
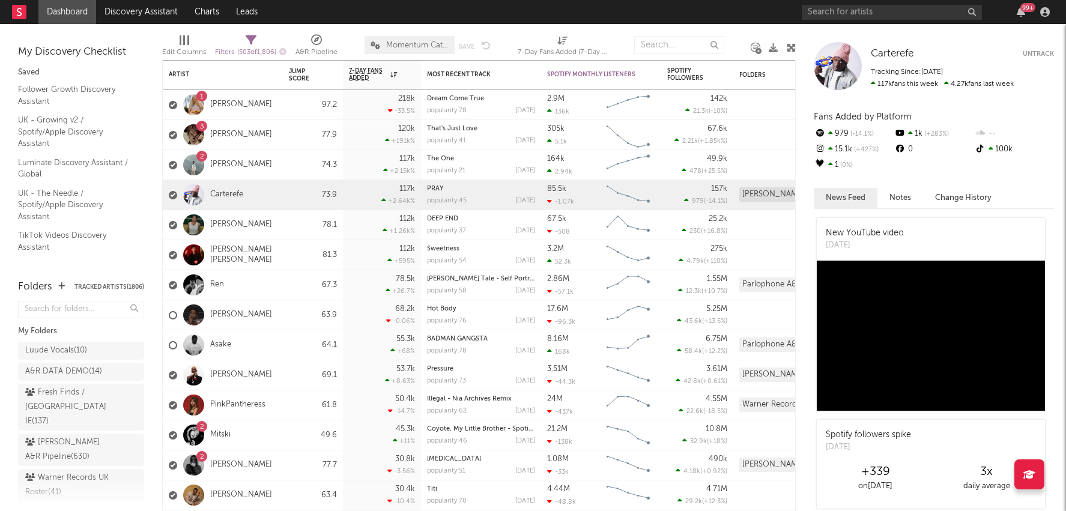
click at [181, 38] on div at bounding box center [184, 40] width 10 height 10
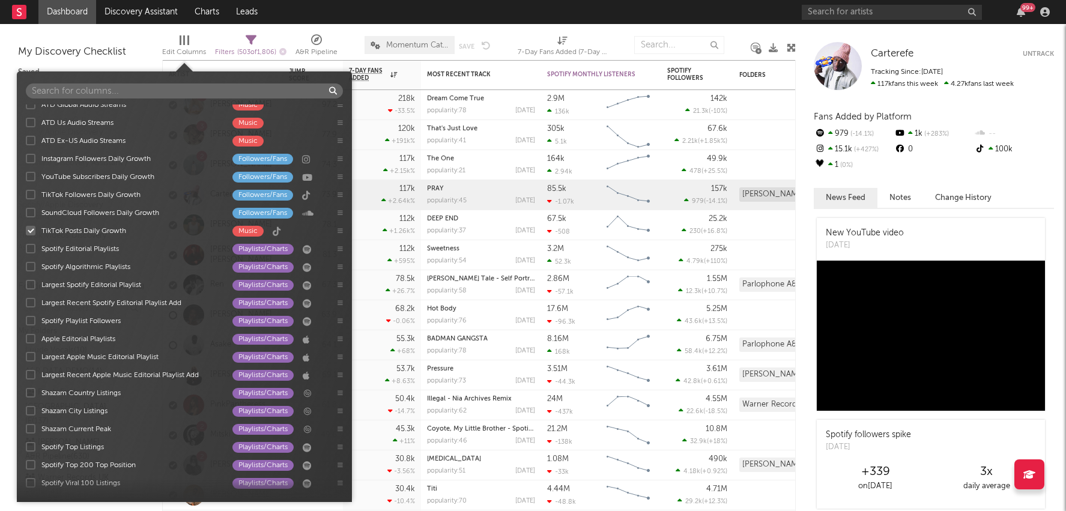
scroll to position [1399, 0]
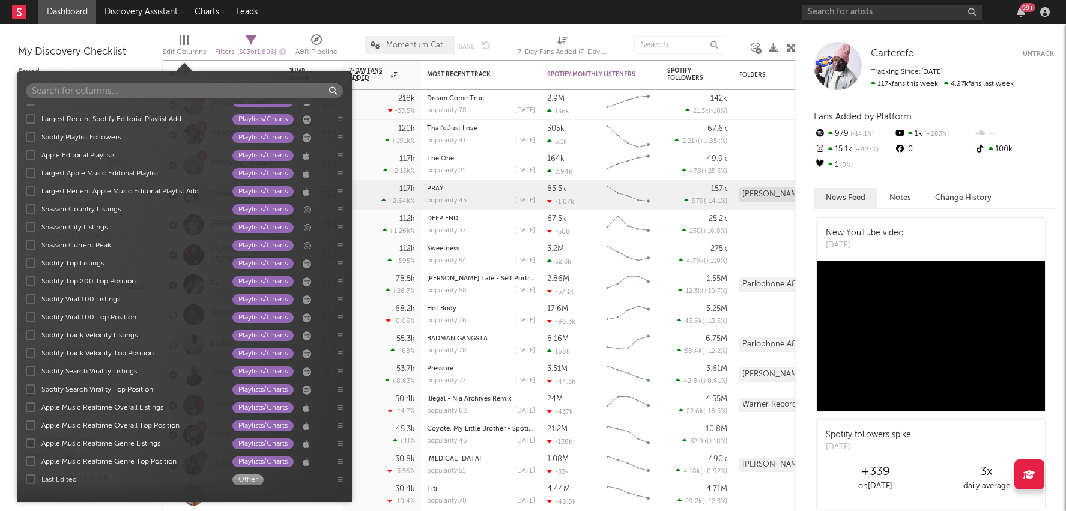
click at [286, 30] on div "Filters ( 503 of 1,806 )" at bounding box center [250, 47] width 71 height 35
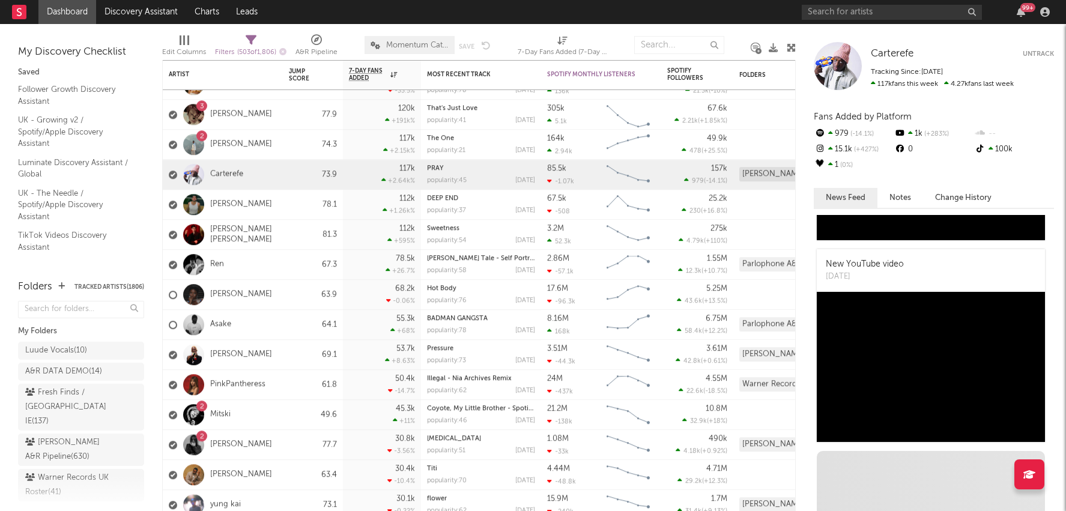
scroll to position [881, 0]
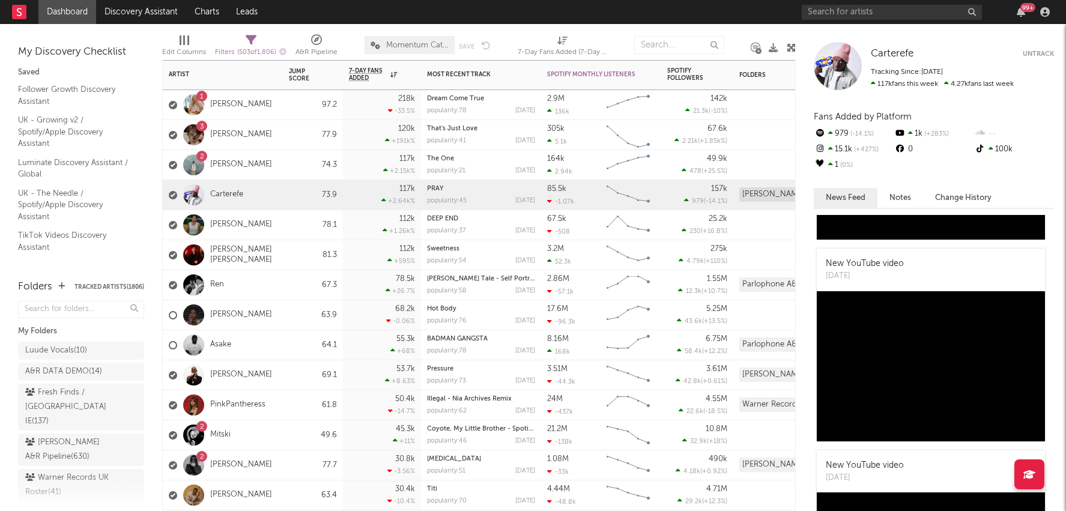
click at [279, 131] on div "3 Jude York" at bounding box center [223, 135] width 120 height 30
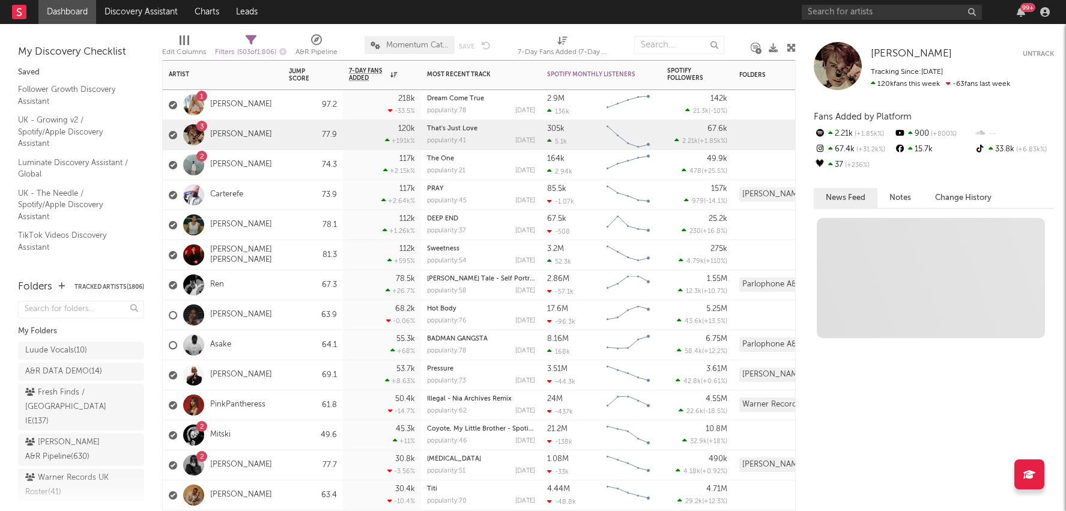
scroll to position [0, 0]
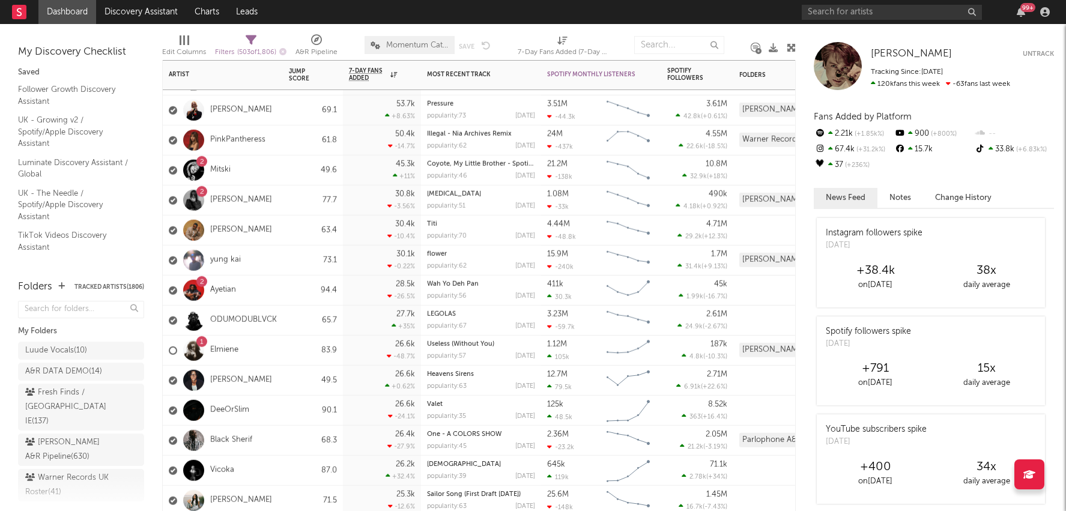
click at [308, 465] on div "87.0" at bounding box center [313, 470] width 48 height 14
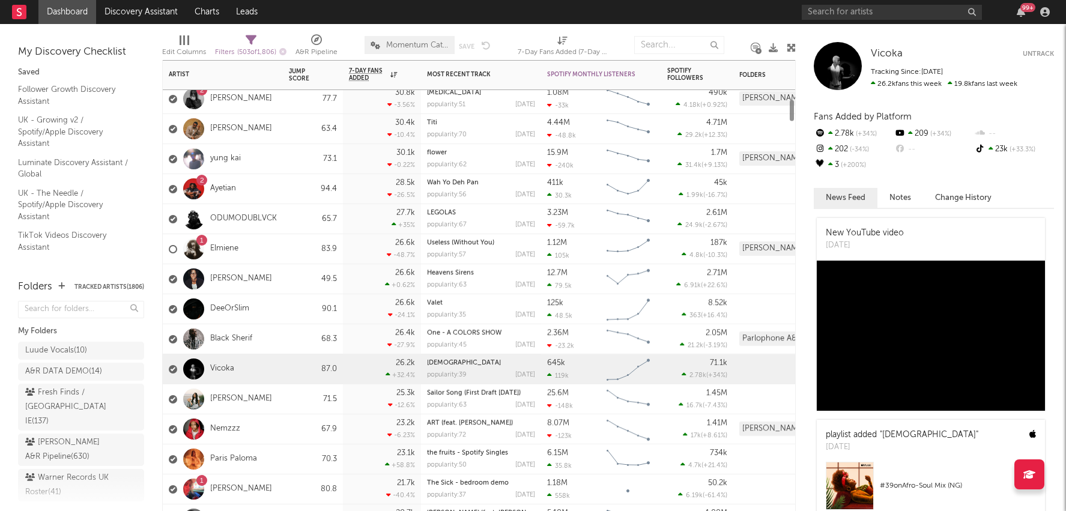
click at [308, 457] on div "70.3" at bounding box center [313, 459] width 48 height 14
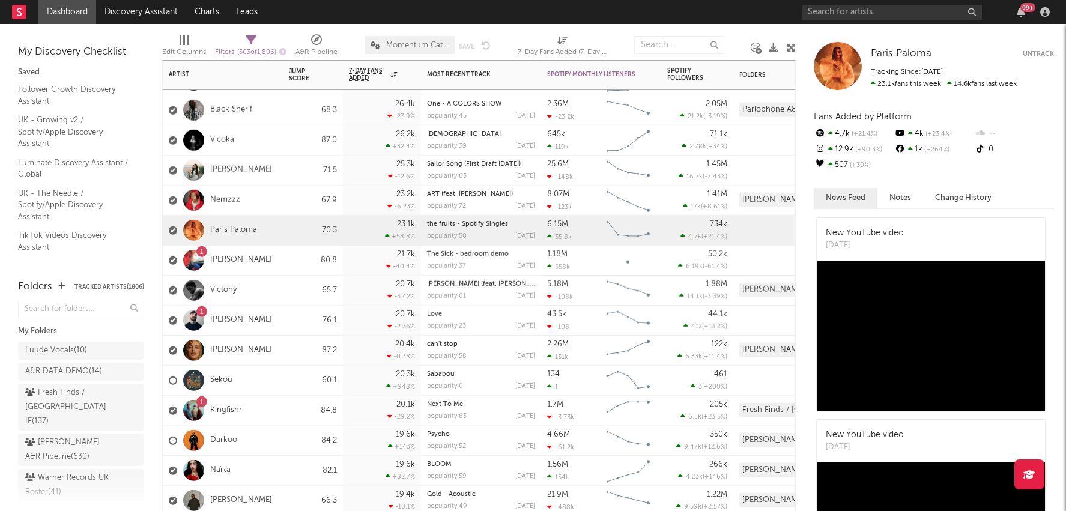
click at [297, 469] on div "82.1" at bounding box center [313, 470] width 48 height 14
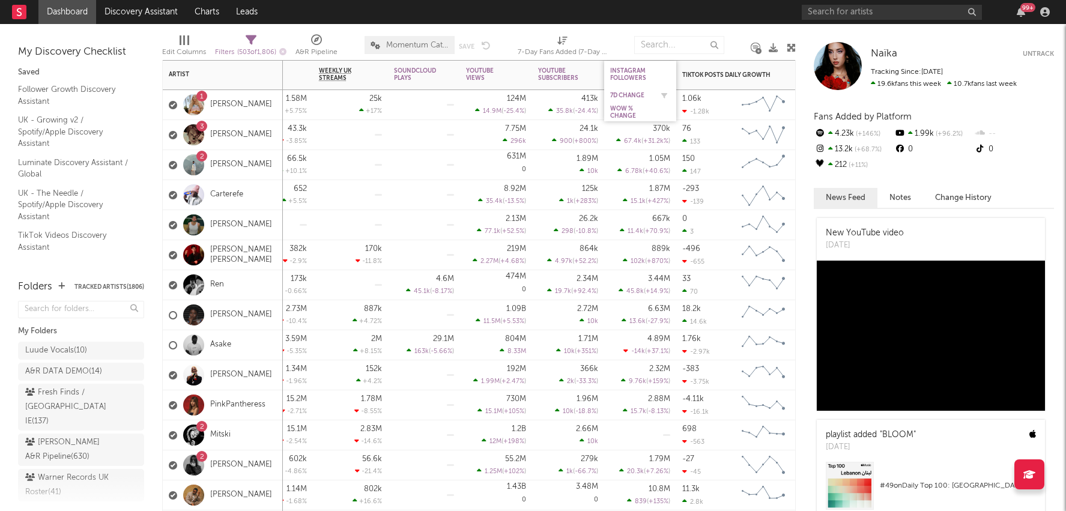
click at [630, 92] on div "7d Change" at bounding box center [631, 95] width 42 height 7
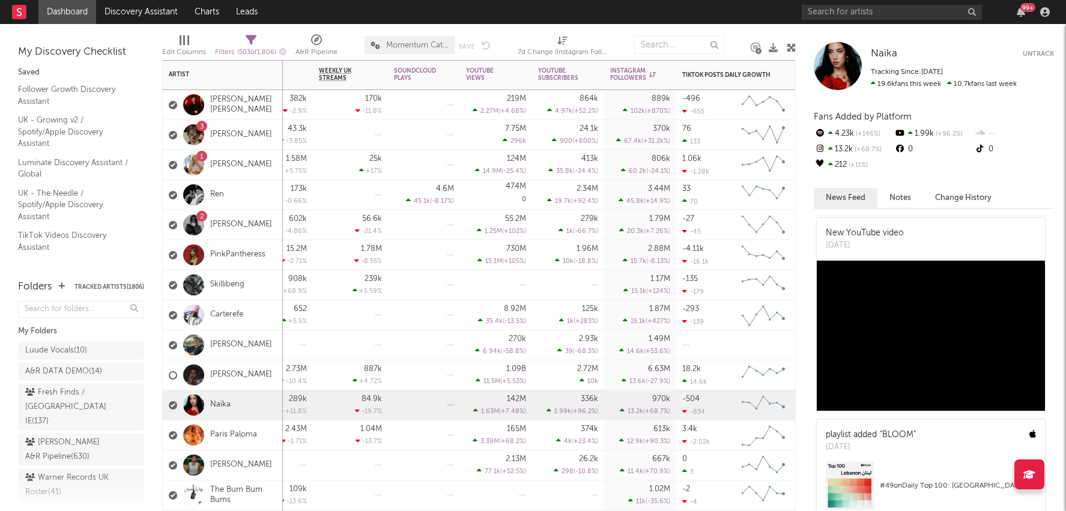
click at [595, 133] on div "24.1k 900 ( +800 % )" at bounding box center [568, 134] width 60 height 29
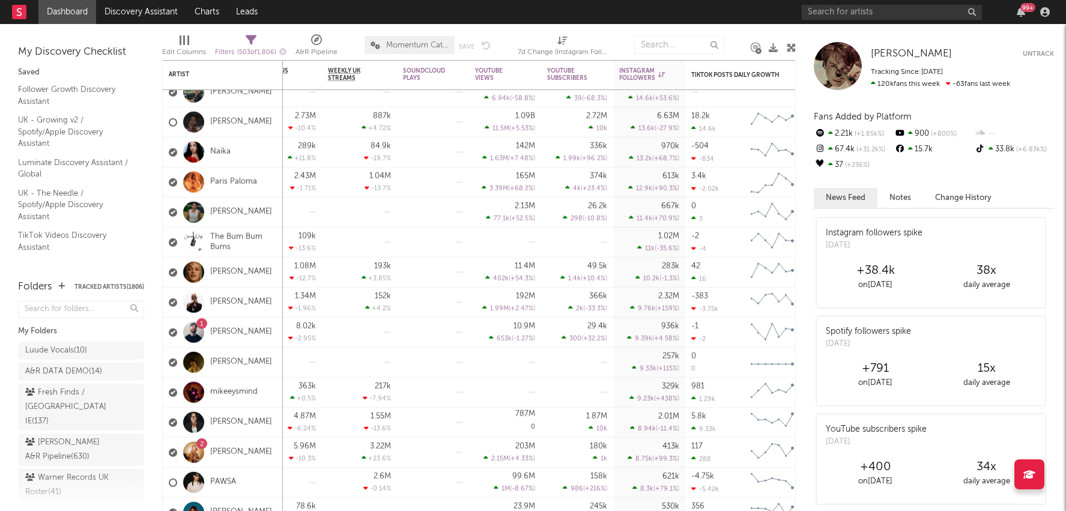
click at [894, 23] on div "99 +" at bounding box center [927, 12] width 252 height 24
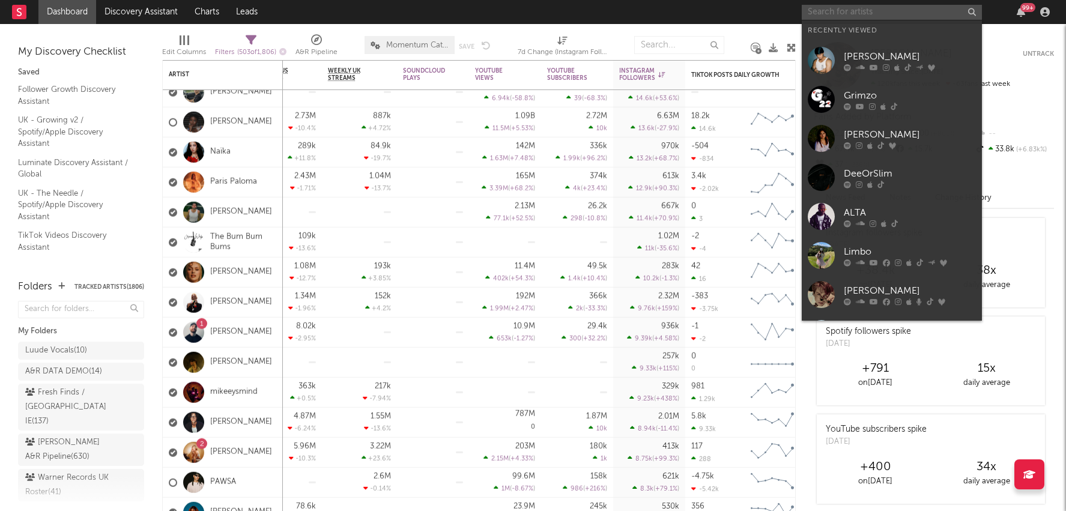
click at [894, 17] on input "text" at bounding box center [891, 12] width 180 height 15
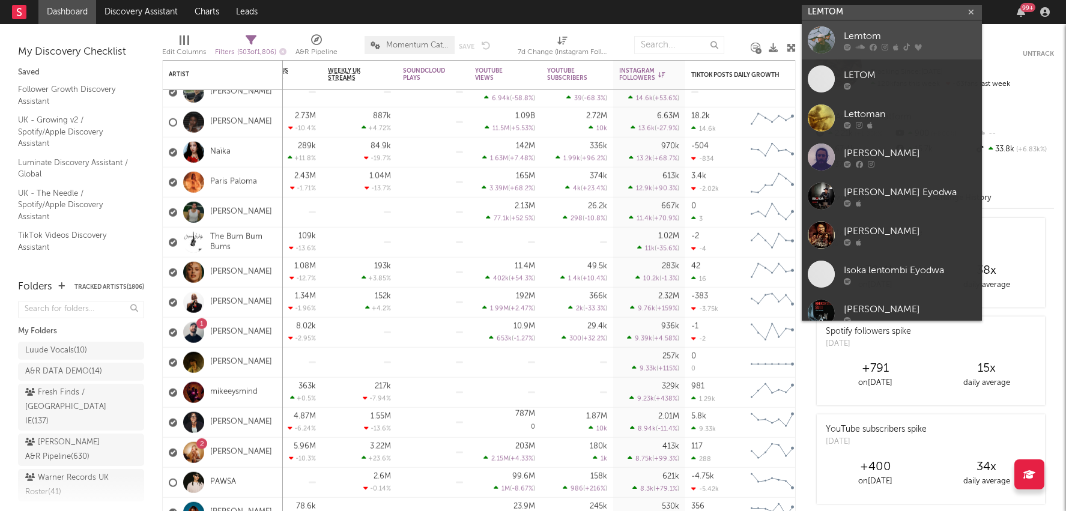
type input "LEMTOM"
click at [875, 36] on div "Lemtom" at bounding box center [909, 36] width 132 height 14
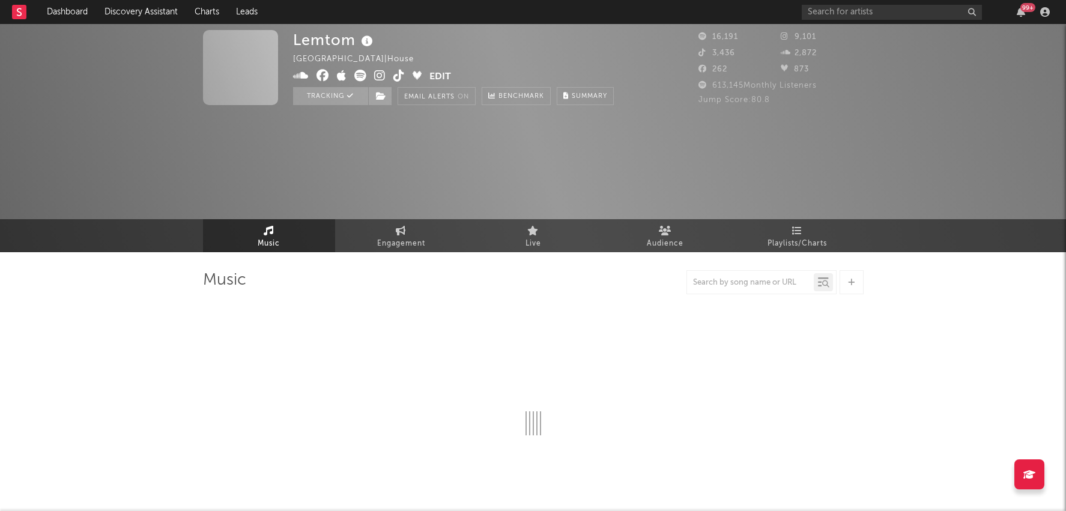
select select "6m"
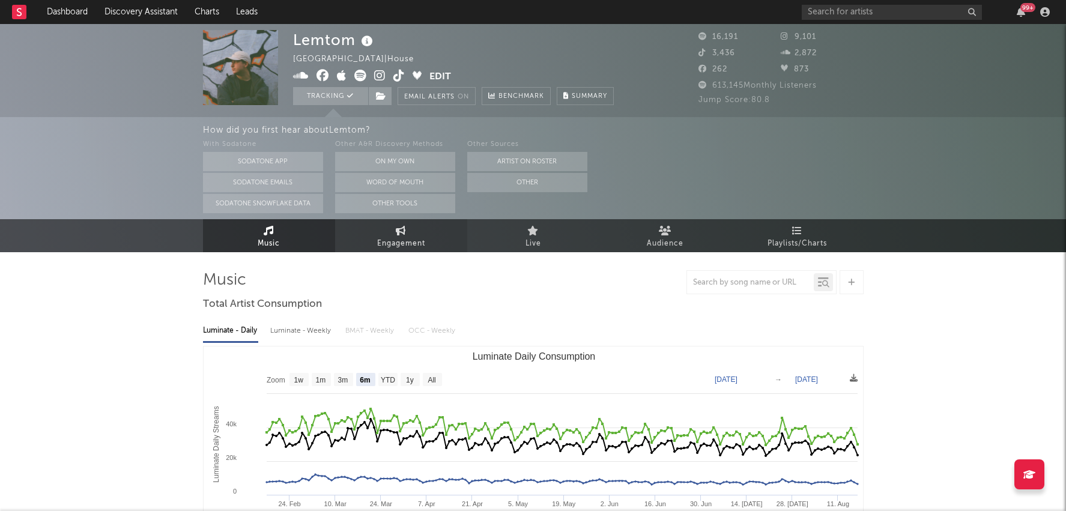
click at [373, 232] on link "Engagement" at bounding box center [401, 235] width 132 height 33
select select "1w"
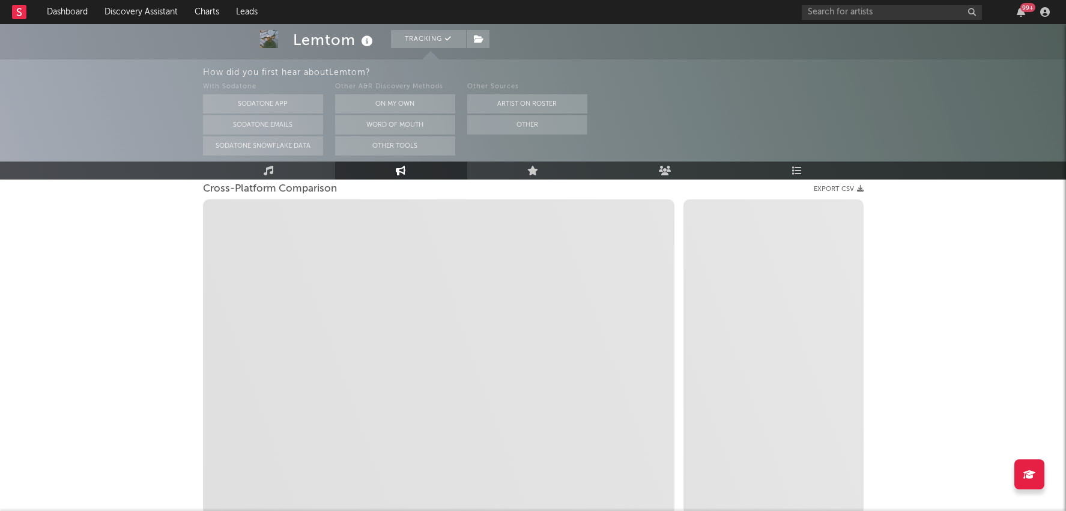
scroll to position [165, 0]
select select "1m"
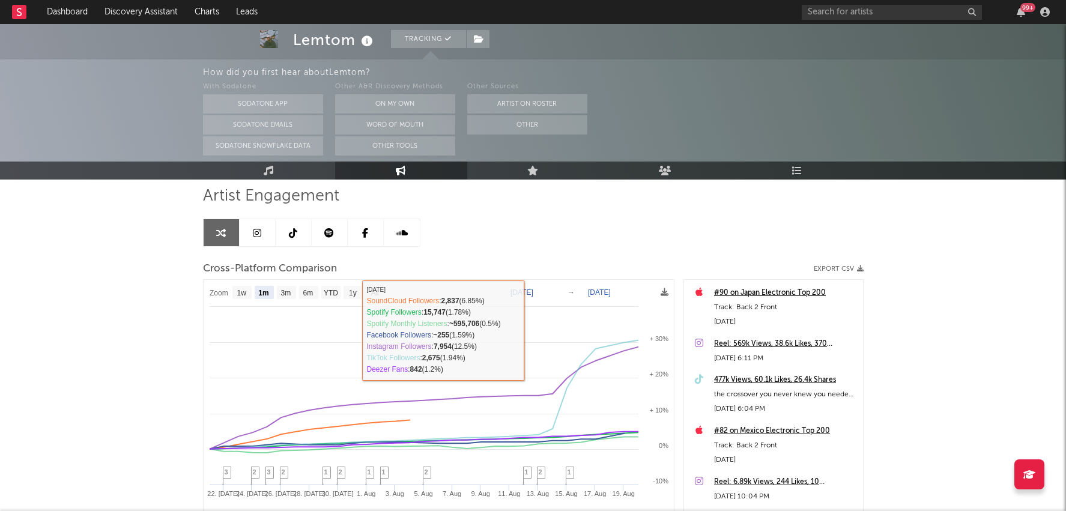
scroll to position [83, 0]
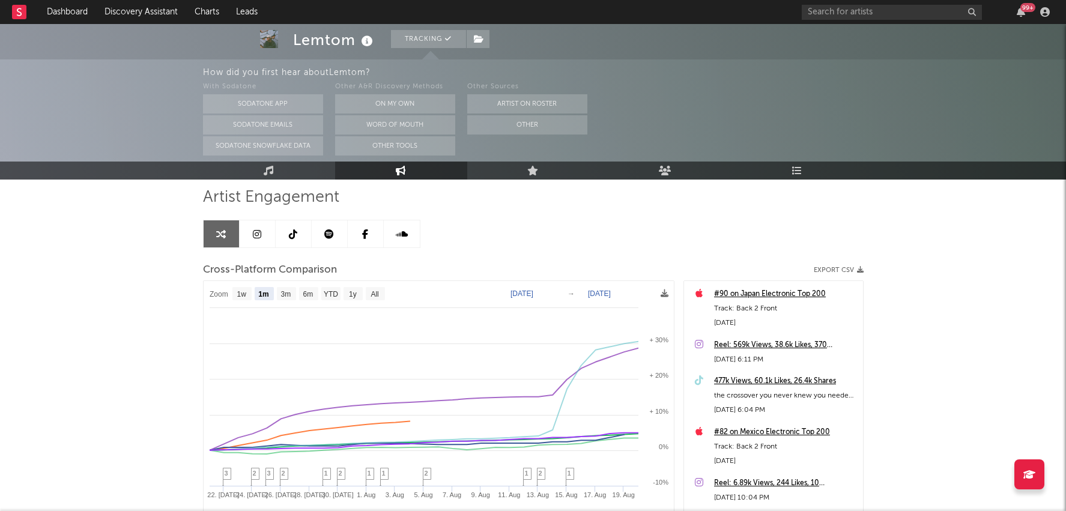
click at [304, 229] on link at bounding box center [294, 233] width 36 height 27
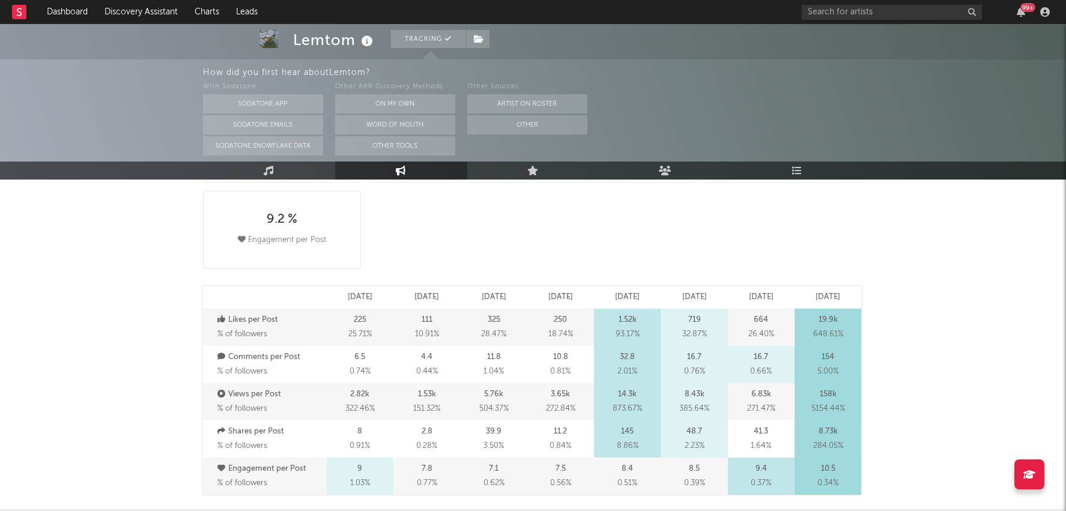
select select "6m"
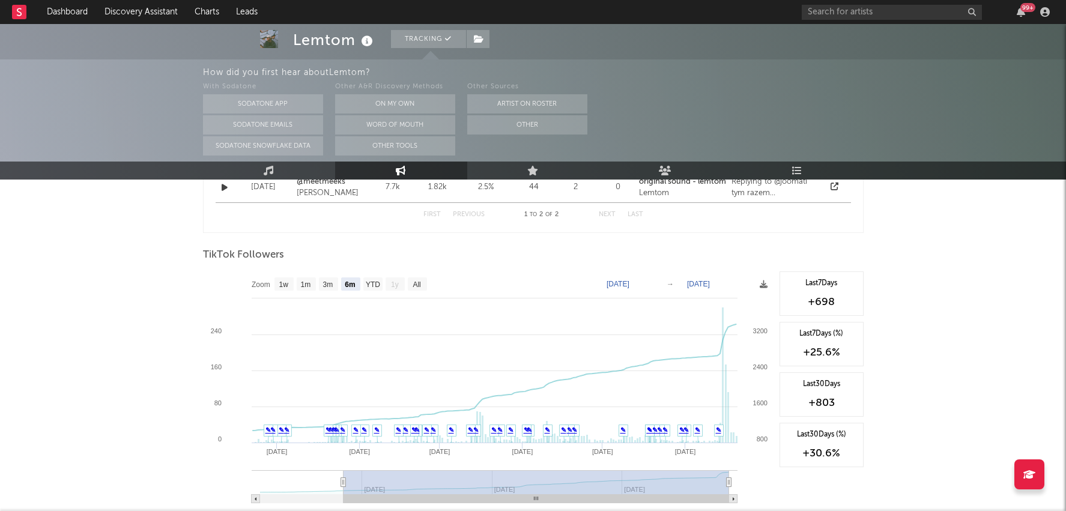
scroll to position [1015, 0]
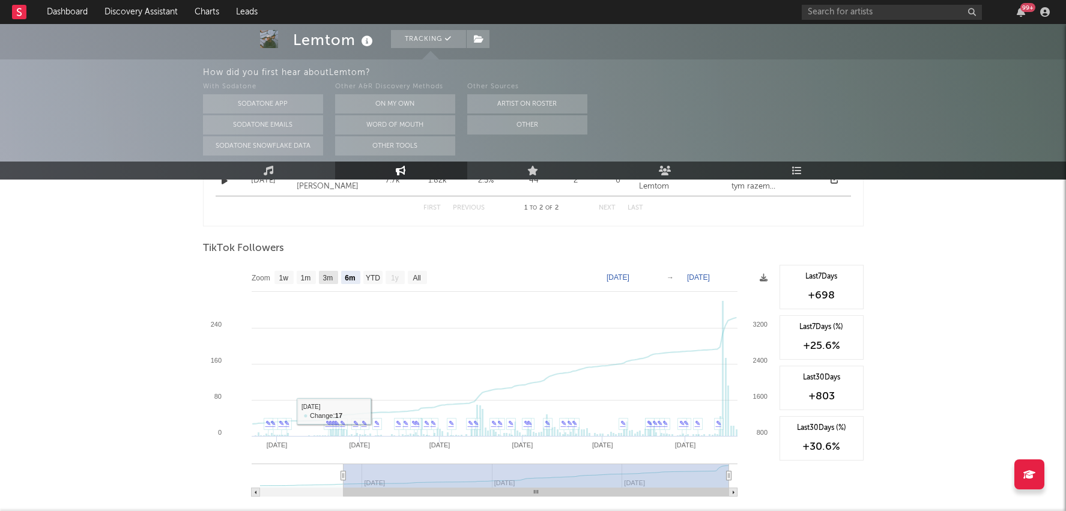
click at [306, 274] on text "1m" at bounding box center [305, 278] width 10 height 8
select select "1m"
type input "2025-07-20"
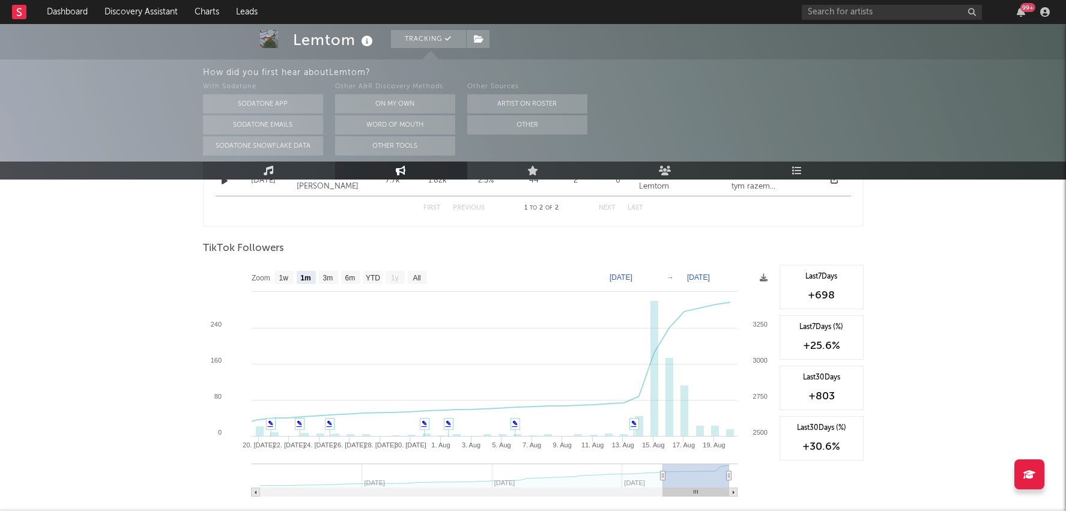
click at [290, 164] on link "Music" at bounding box center [269, 170] width 132 height 18
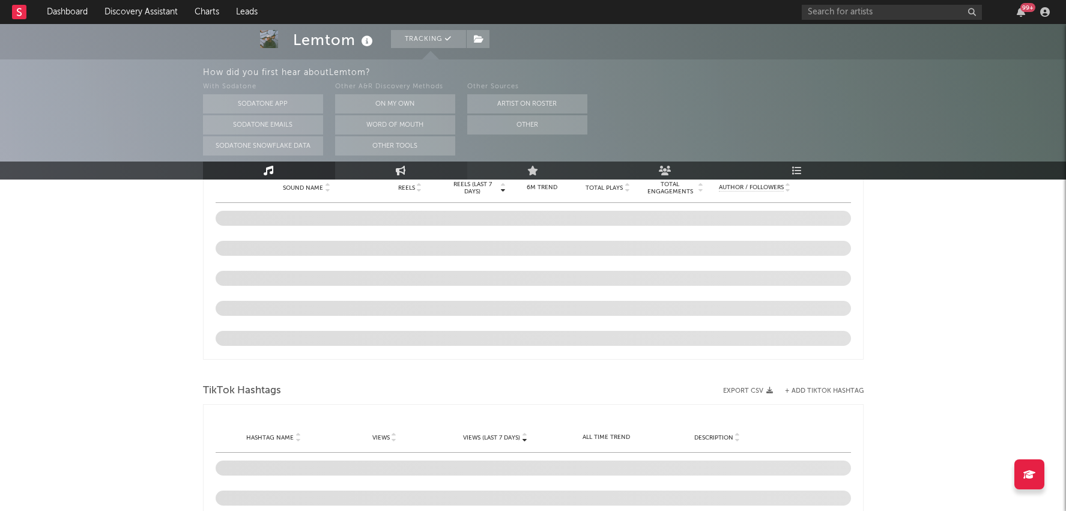
click at [363, 167] on link "Engagement" at bounding box center [401, 170] width 132 height 18
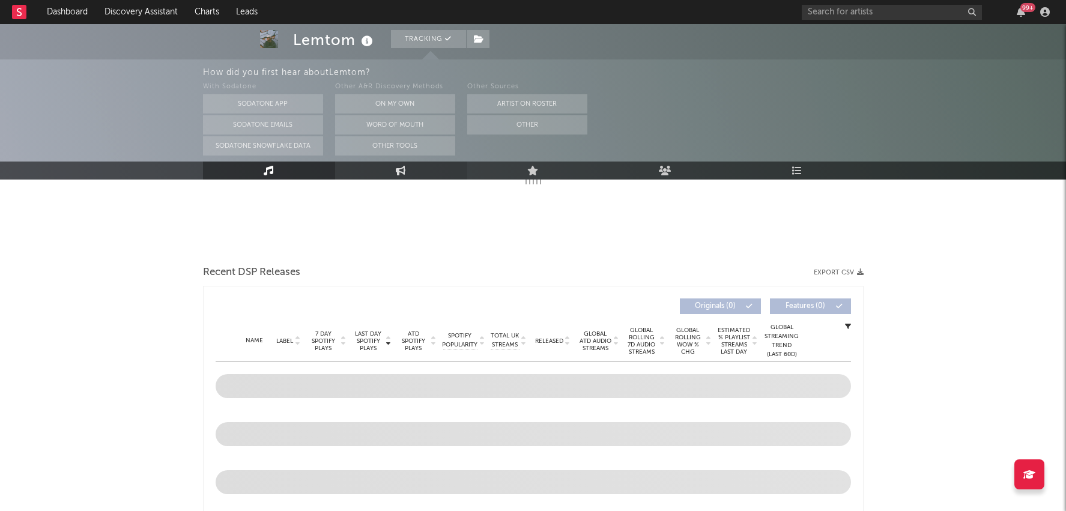
select select "1w"
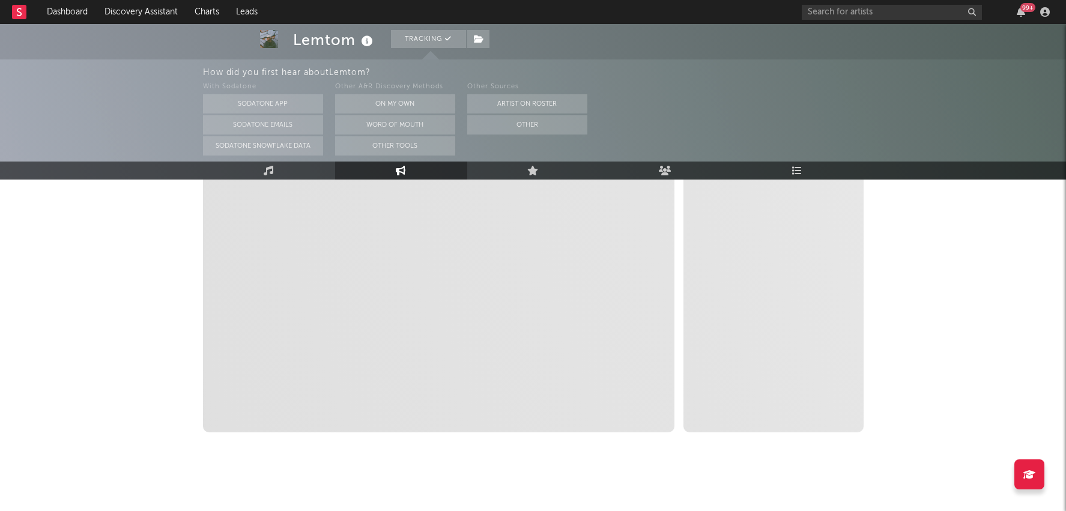
scroll to position [251, 0]
select select "1m"
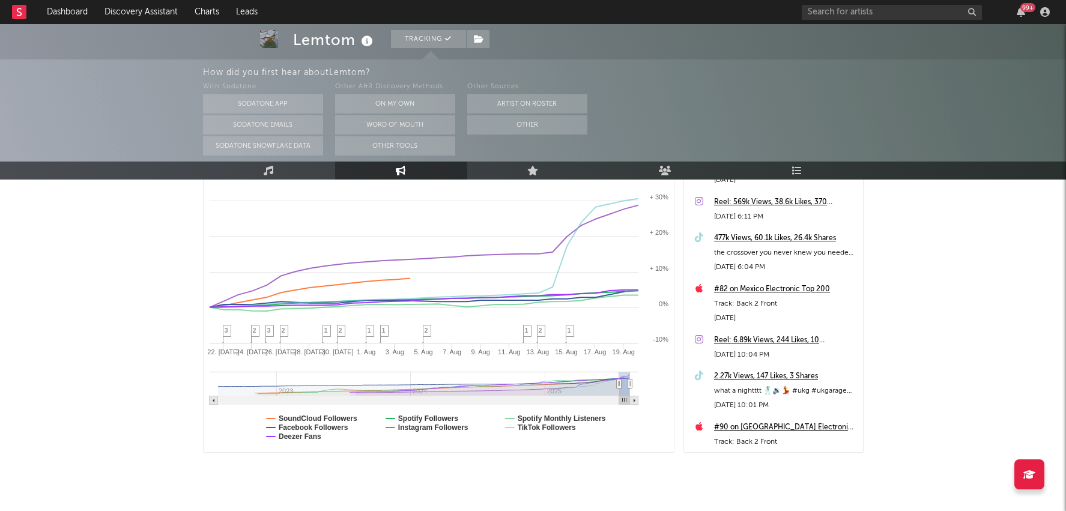
scroll to position [220, 0]
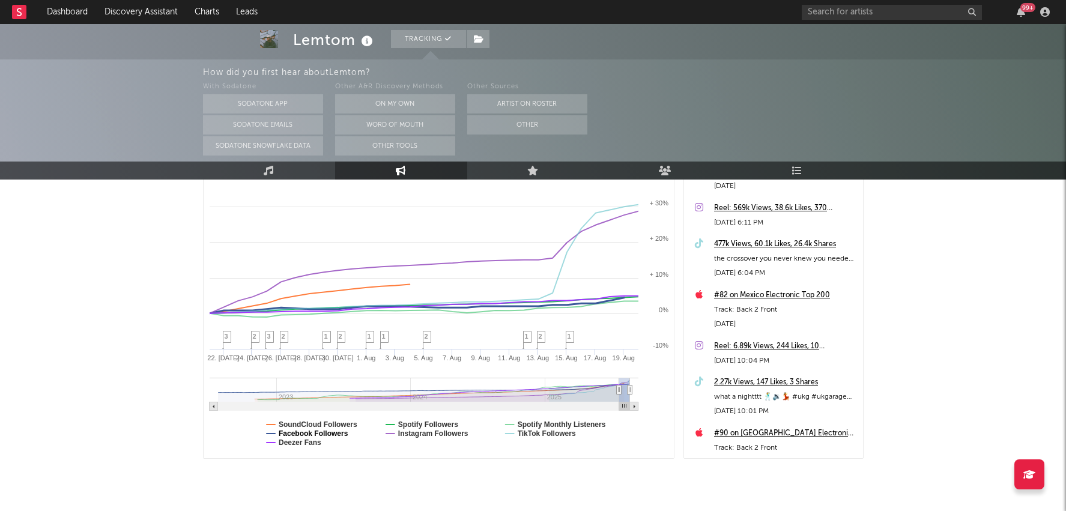
click at [328, 422] on text "SoundCloud Followers" at bounding box center [318, 424] width 79 height 8
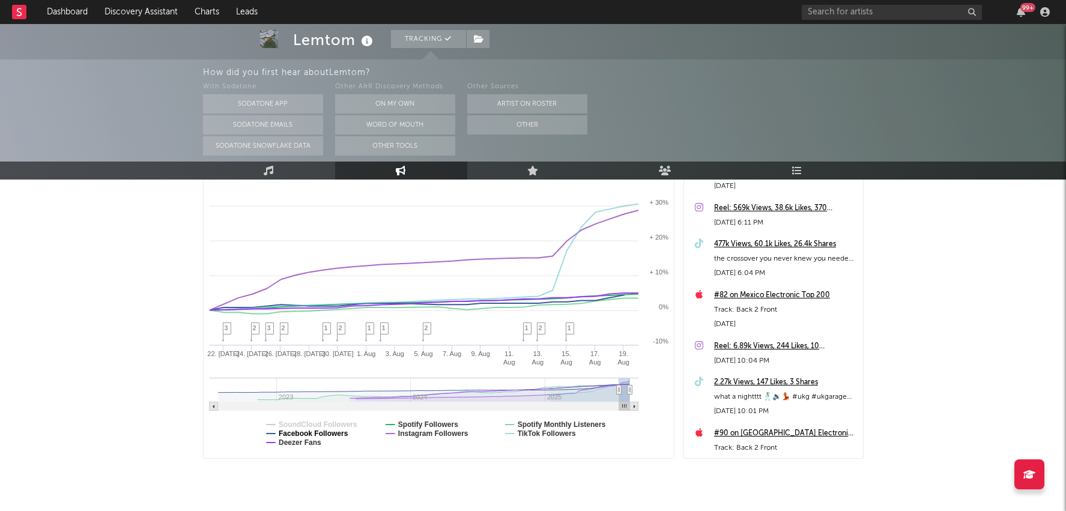
select select "1m"
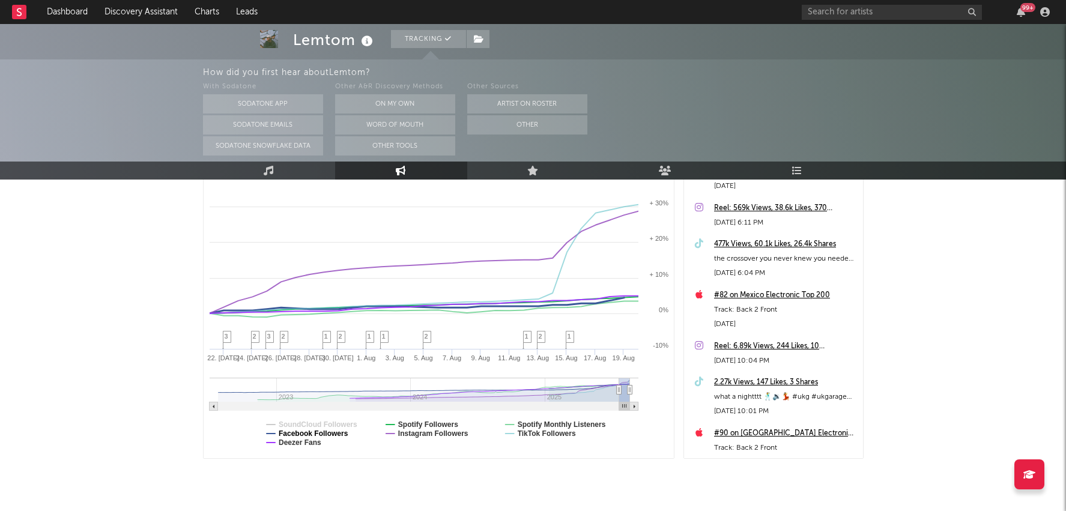
click at [330, 432] on text "Facebook Followers" at bounding box center [314, 433] width 70 height 8
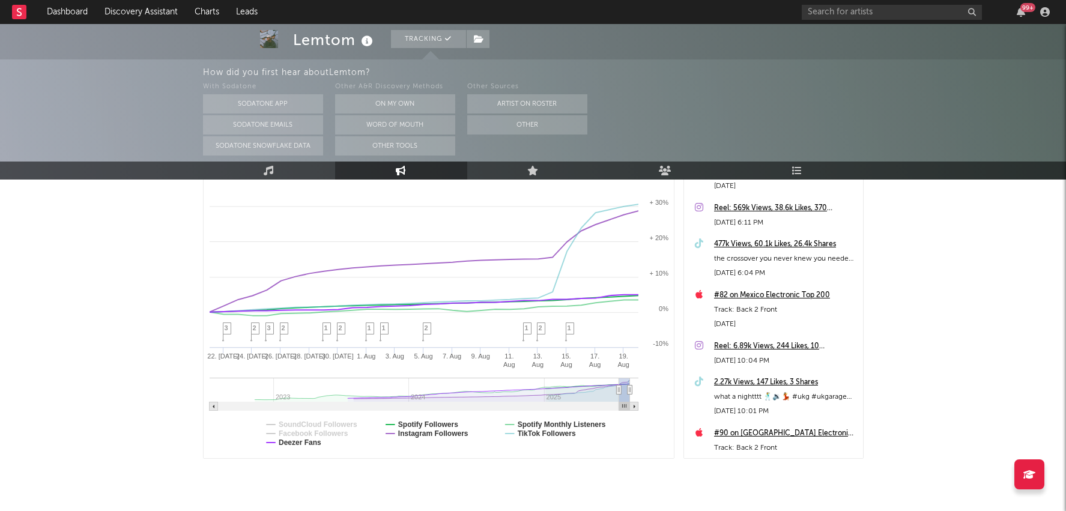
select select "1m"
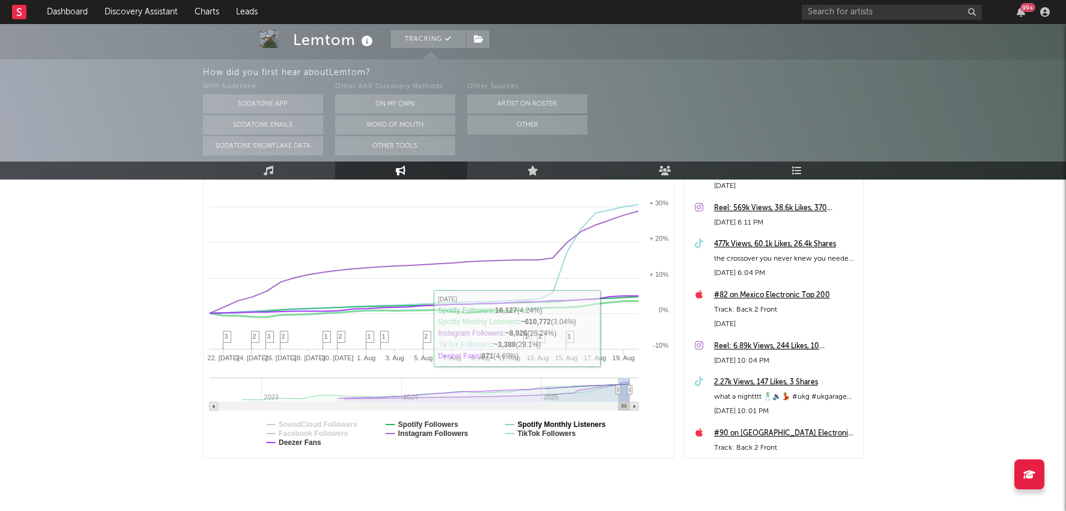
click at [561, 423] on text "Spotify Monthly Listeners" at bounding box center [561, 424] width 88 height 8
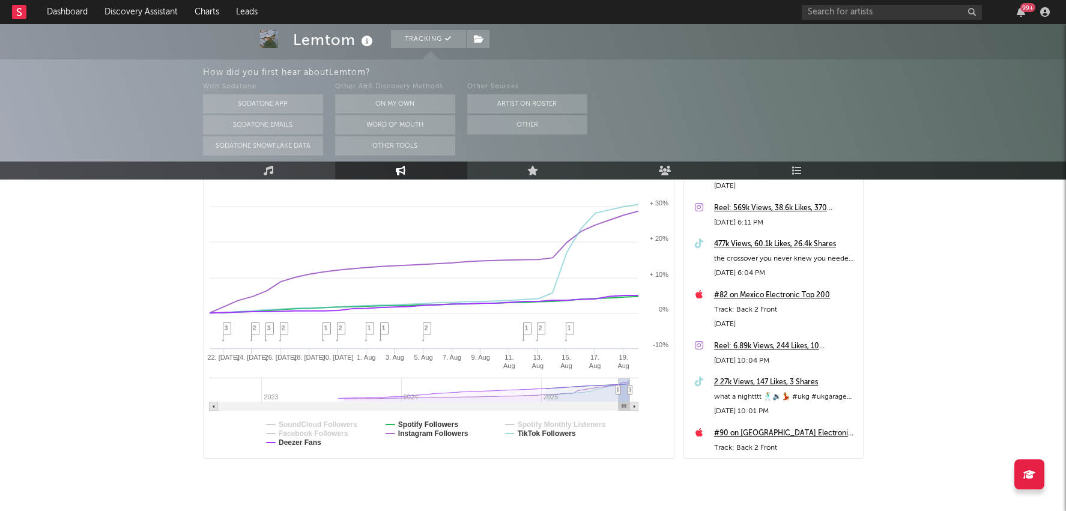
select select "1m"
click at [303, 441] on text "Deezer Fans" at bounding box center [300, 442] width 43 height 8
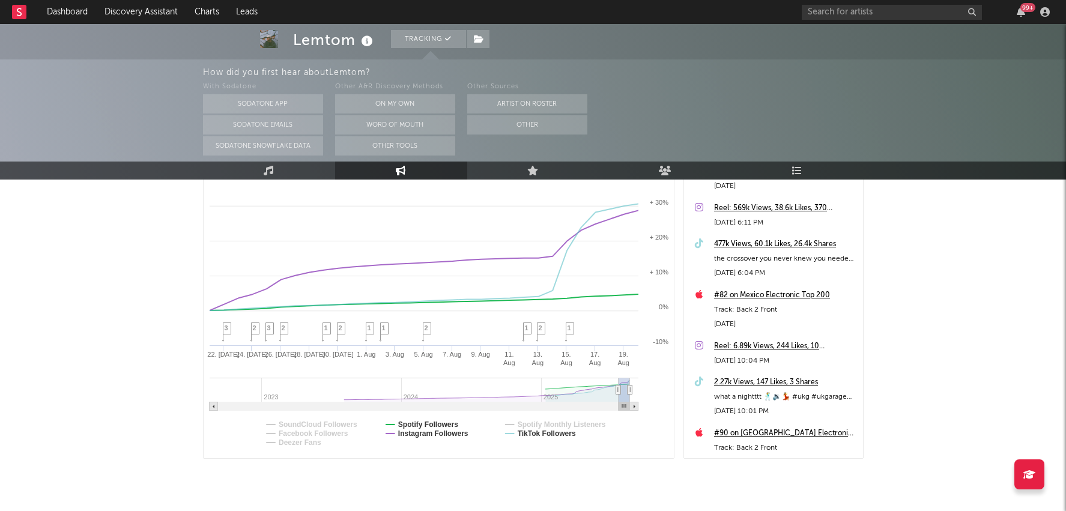
select select "1m"
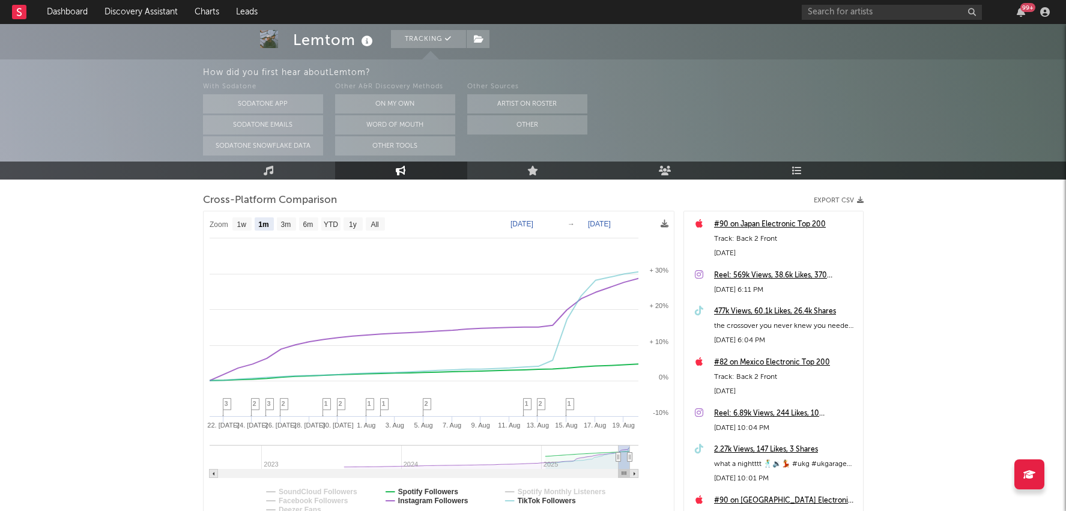
scroll to position [146, 0]
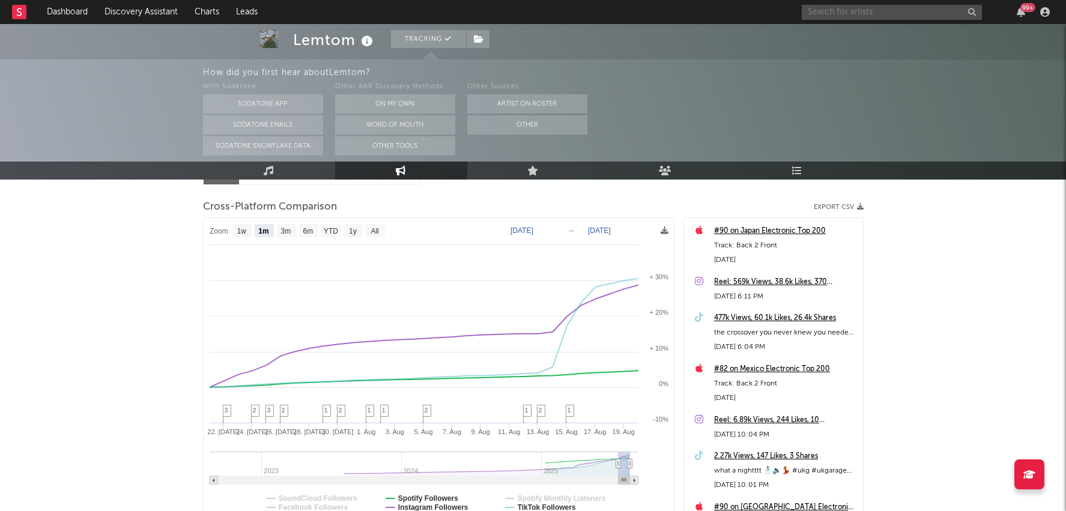
click at [802, 14] on input "text" at bounding box center [891, 12] width 180 height 15
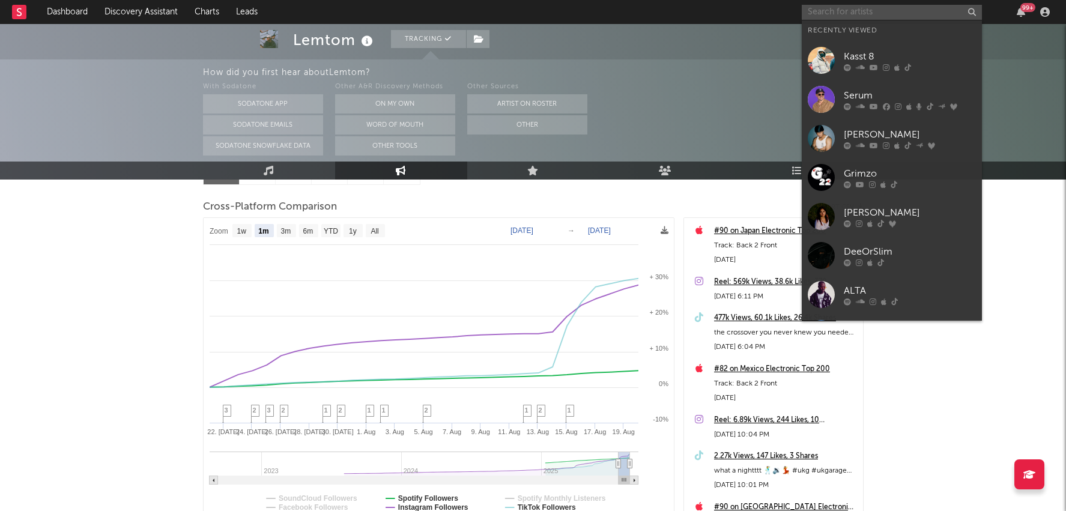
paste input "https://www.tiktok.com/@rubypoolee"
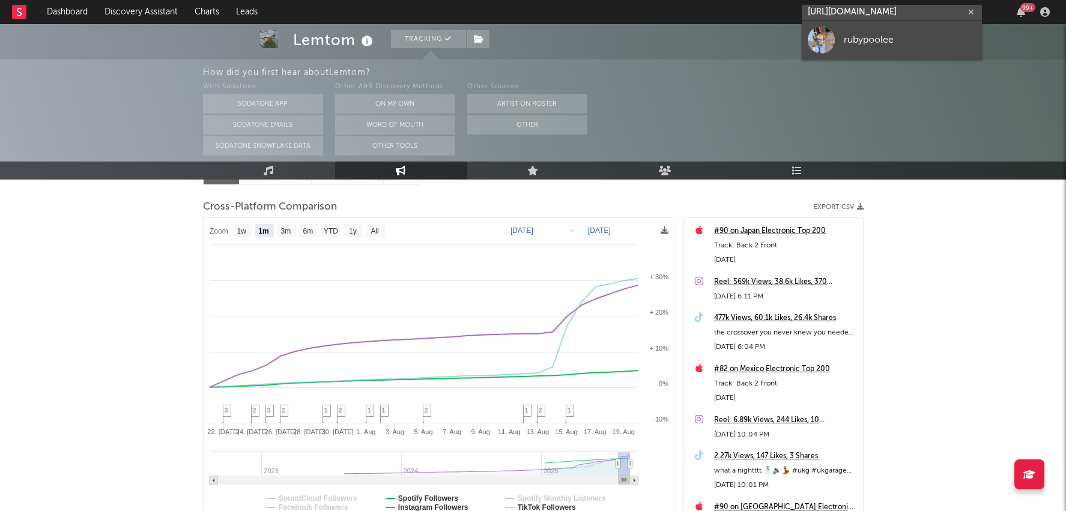
type input "https://www.tiktok.com/@rubypoolee"
click at [844, 37] on div "rubypoolee" at bounding box center [909, 39] width 132 height 14
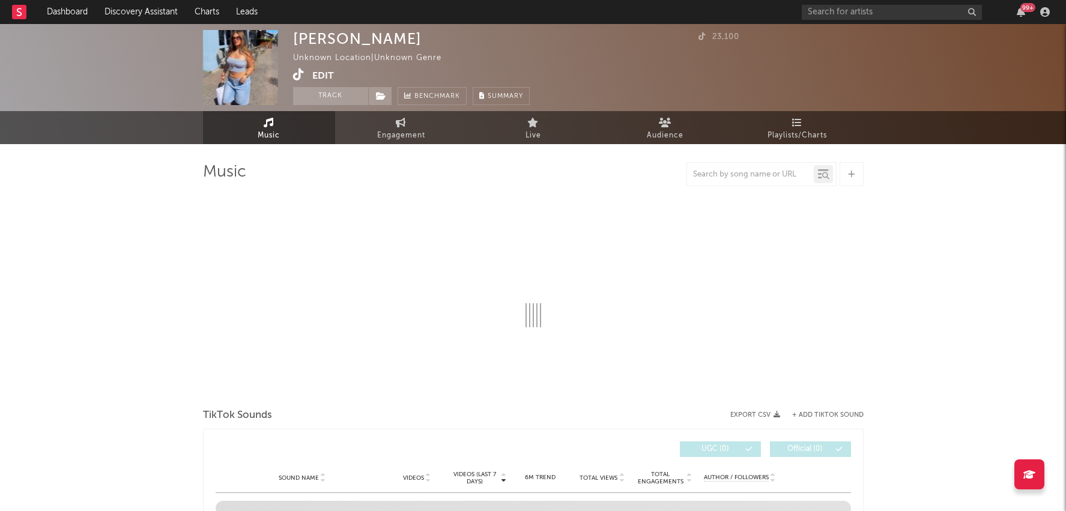
select select "1w"
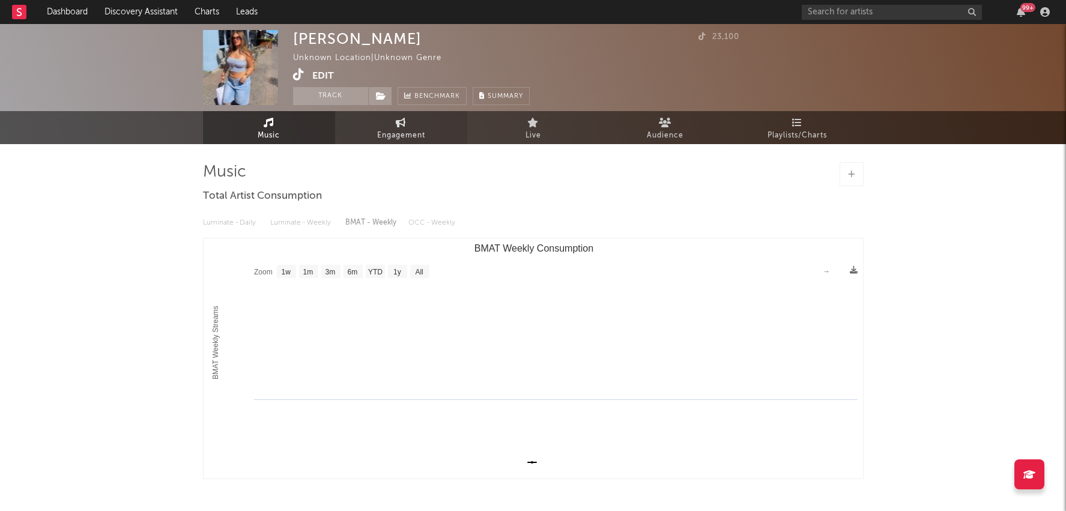
click at [412, 131] on span "Engagement" at bounding box center [401, 135] width 48 height 14
select select "1w"
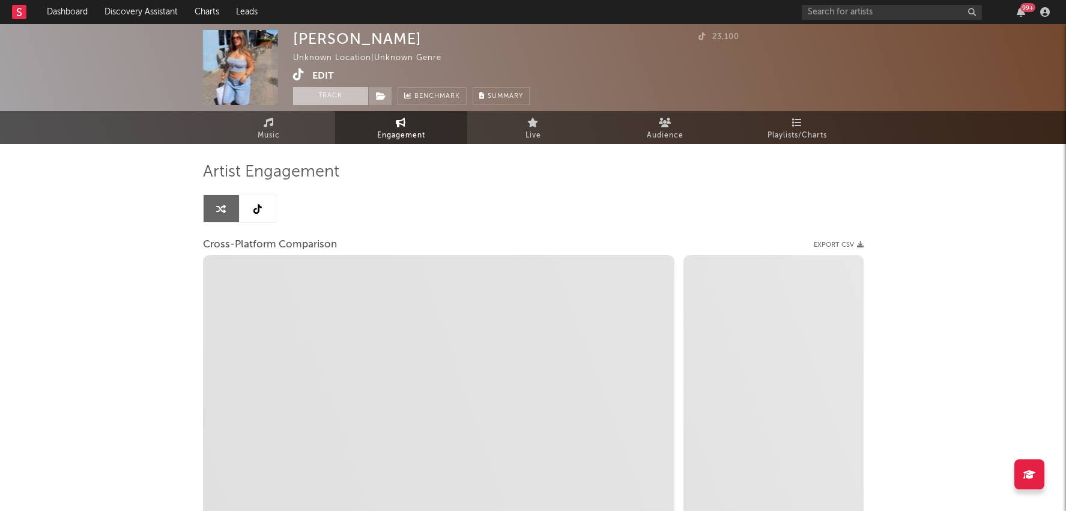
click at [339, 95] on button "Track" at bounding box center [330, 96] width 75 height 18
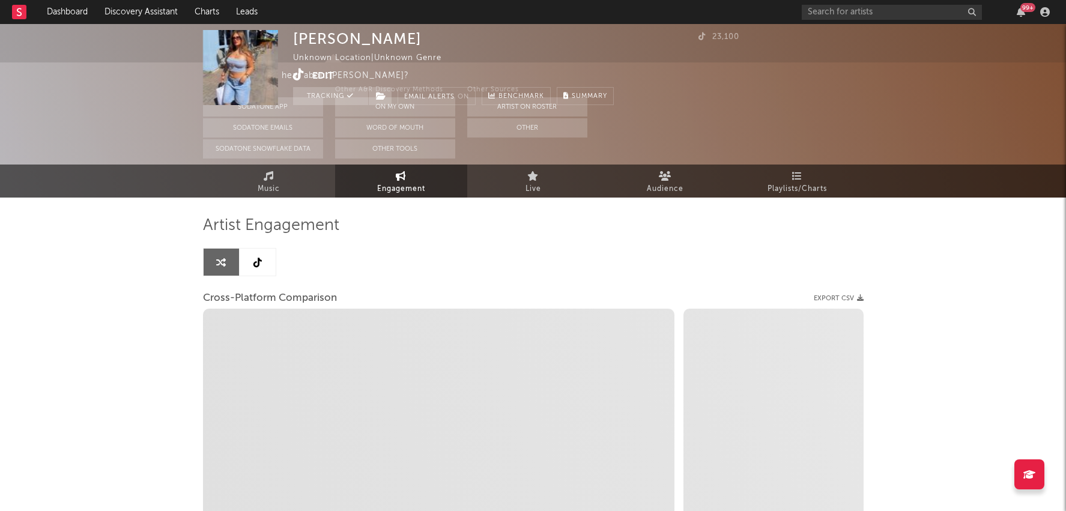
select select "1m"
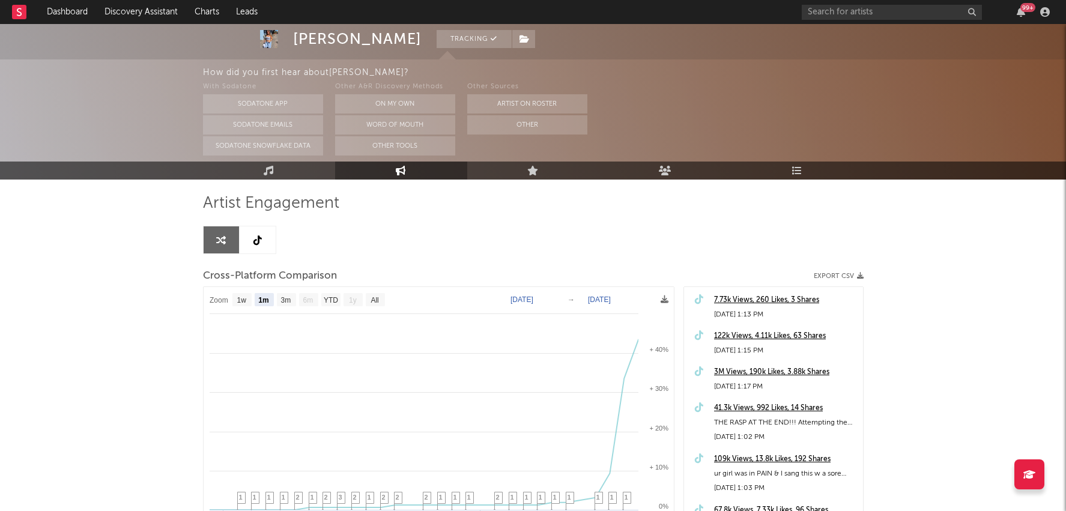
scroll to position [103, 0]
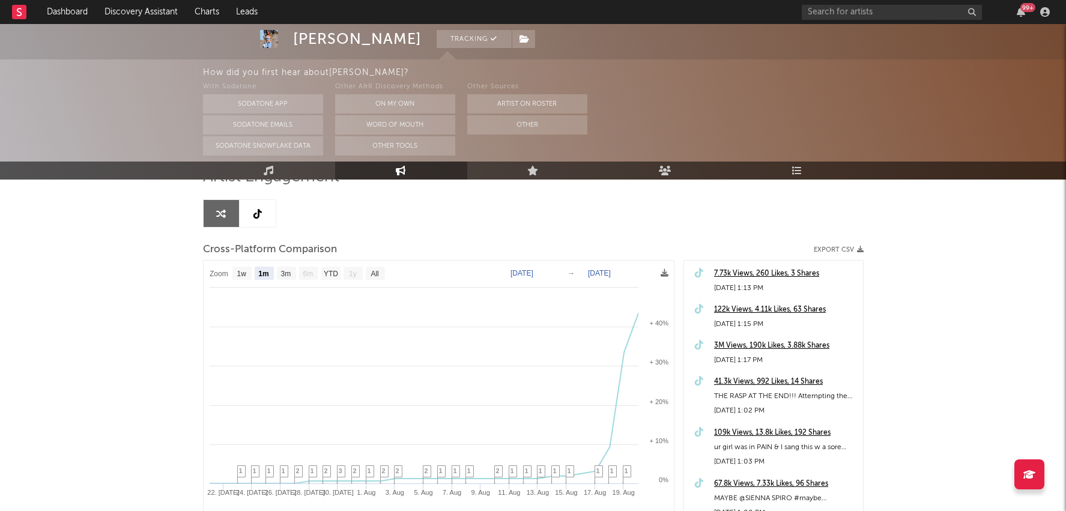
select select "1m"
click at [254, 209] on icon at bounding box center [257, 214] width 8 height 10
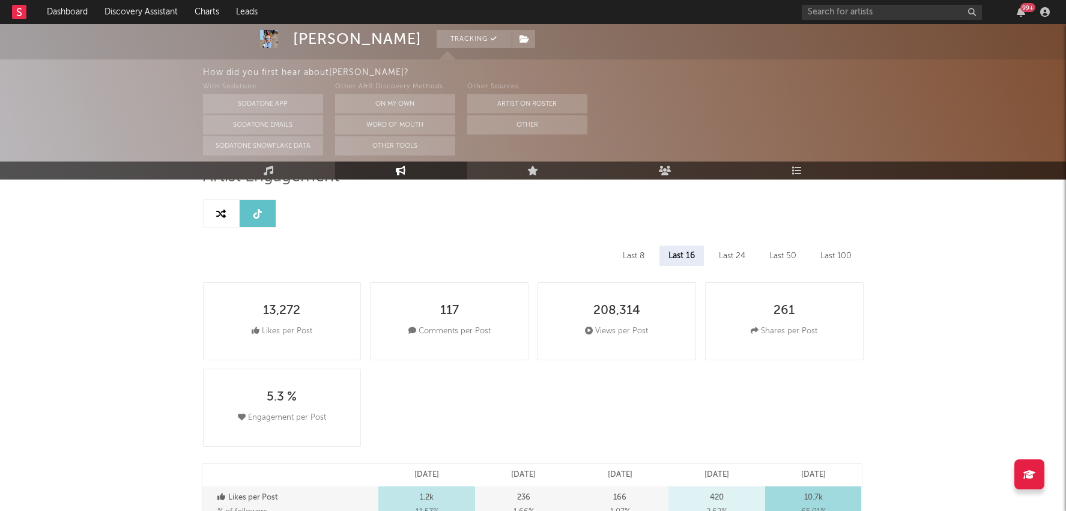
select select "1w"
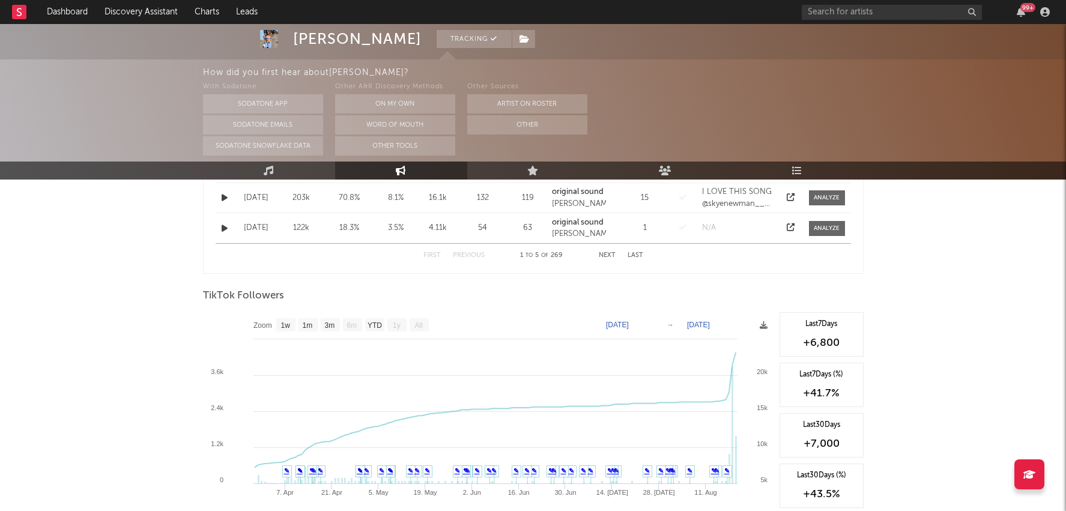
scroll to position [801, 0]
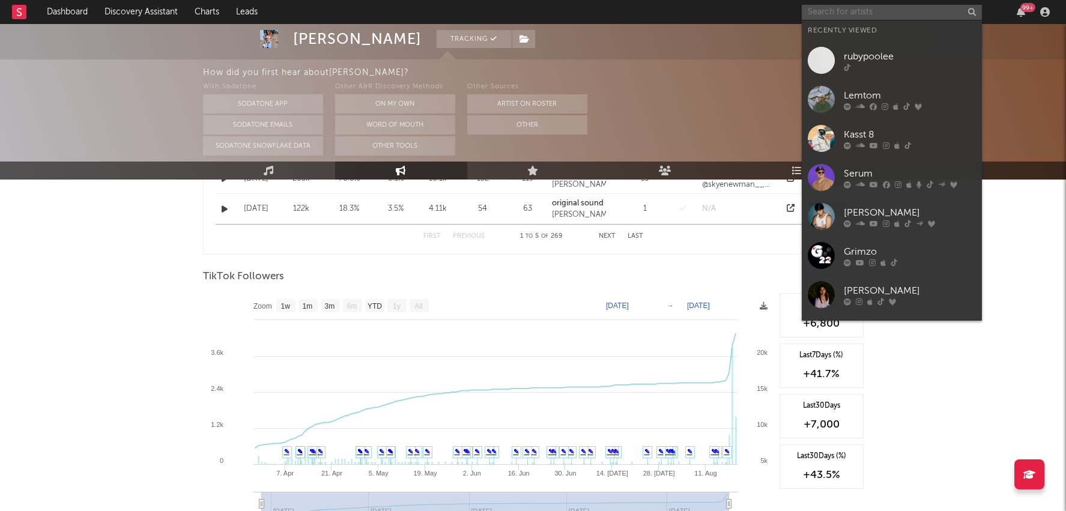
click at [884, 10] on input "text" at bounding box center [891, 12] width 180 height 15
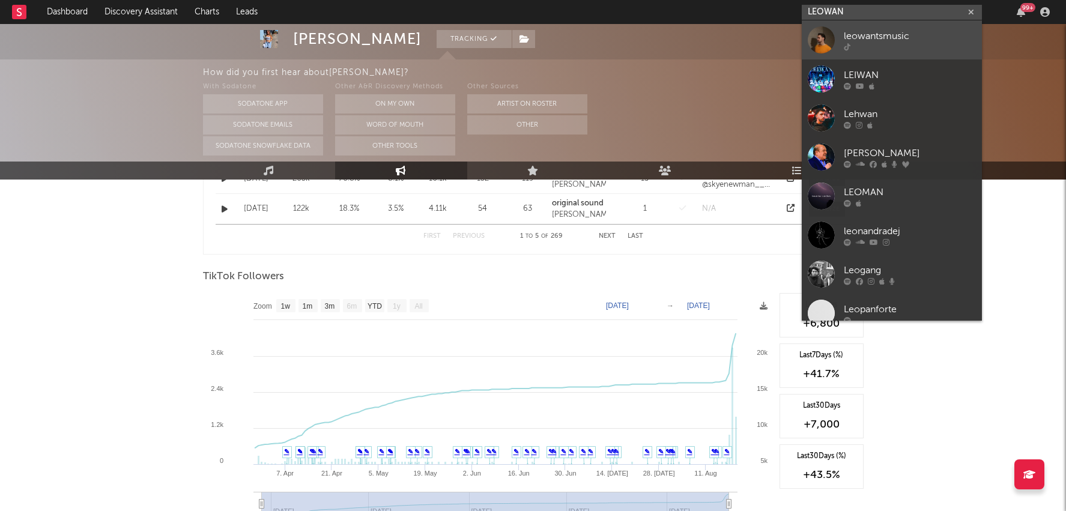
type input "LEOWAN"
click at [889, 33] on div "leowantsmusic" at bounding box center [909, 36] width 132 height 14
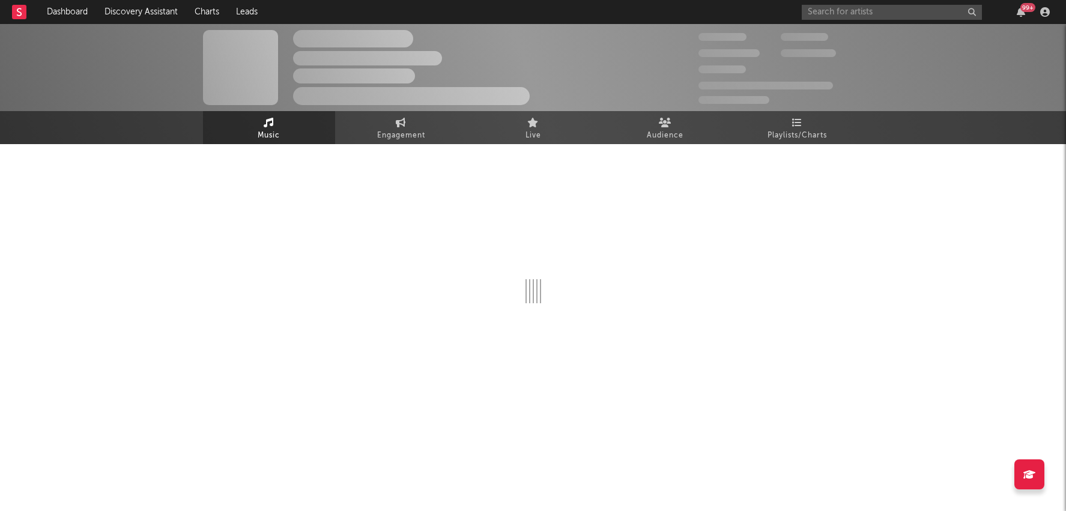
select select "1w"
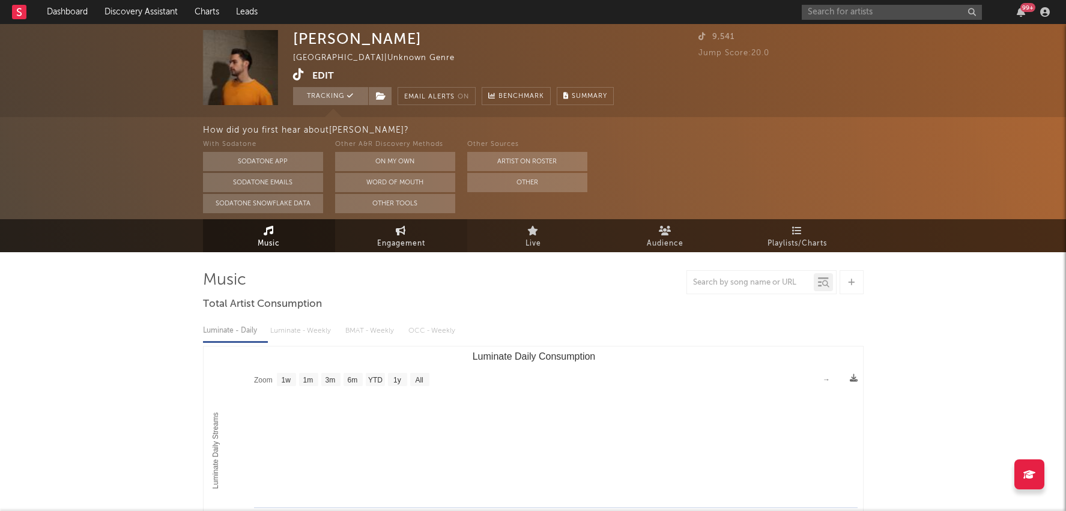
click at [412, 232] on link "Engagement" at bounding box center [401, 235] width 132 height 33
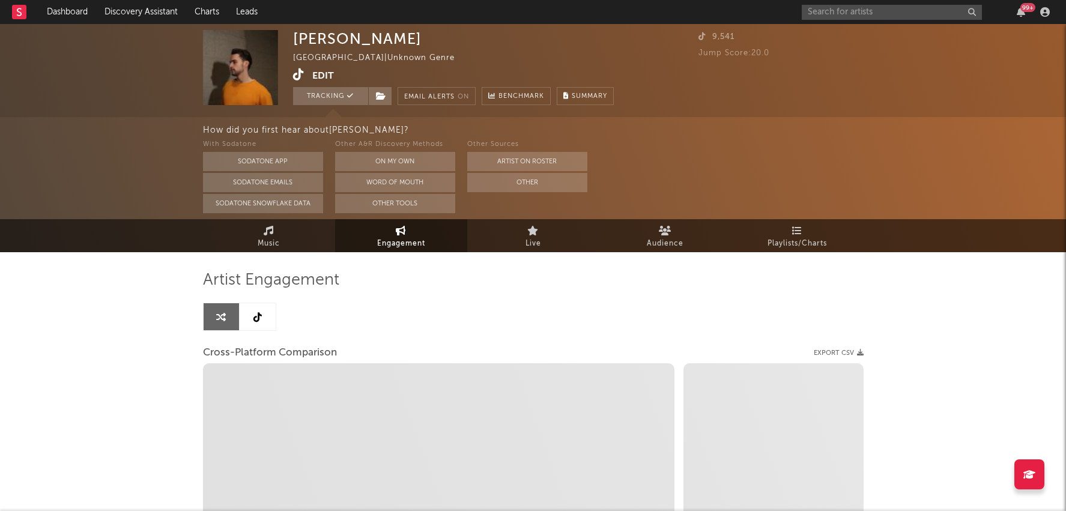
select select "1w"
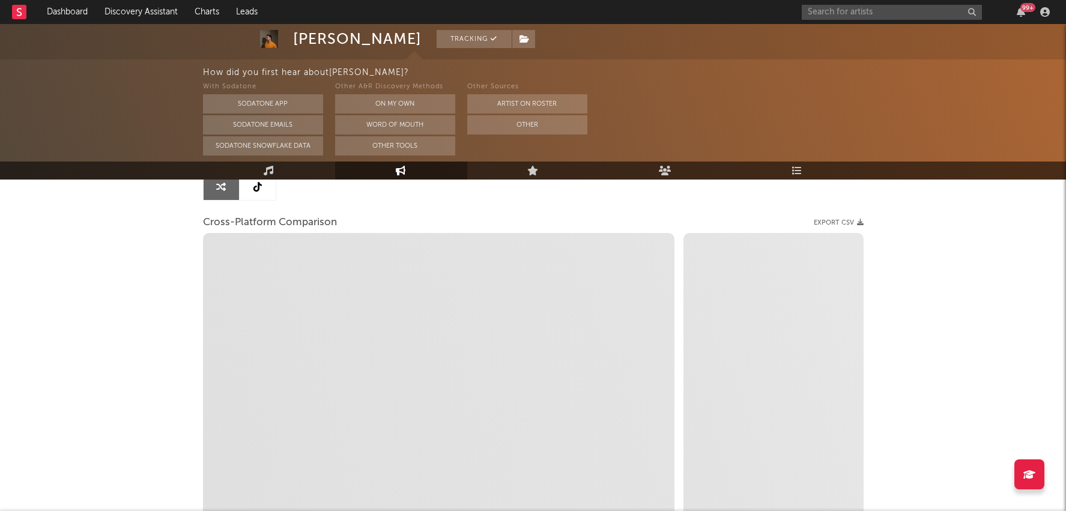
select select "1m"
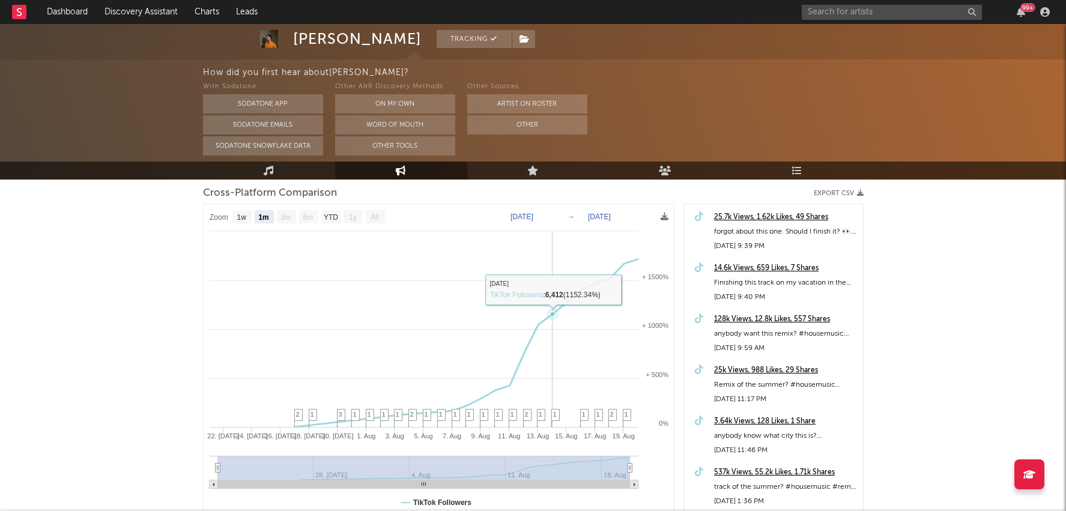
scroll to position [155, 0]
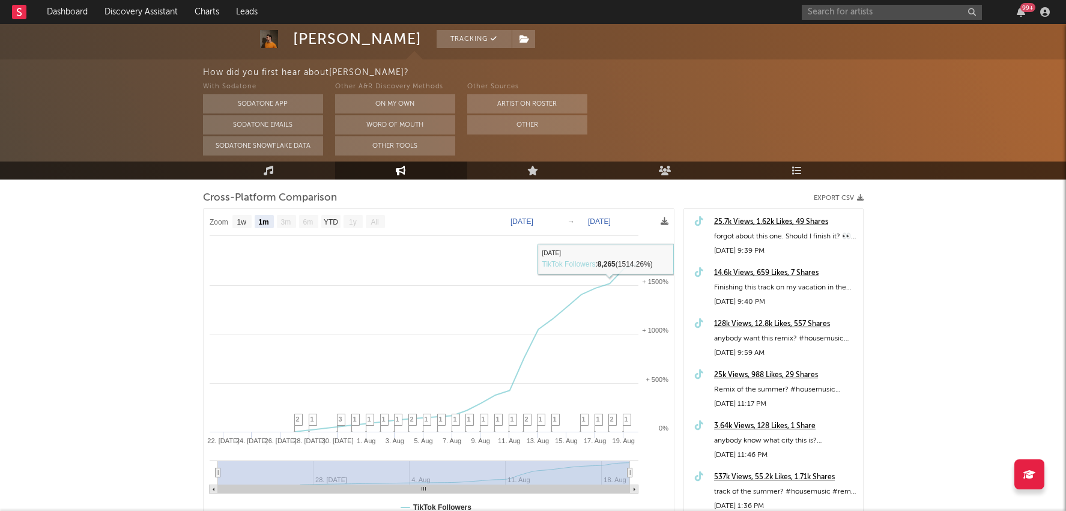
click at [785, 319] on div "128k Views, 12.8k Likes, 557 Shares" at bounding box center [785, 324] width 143 height 14
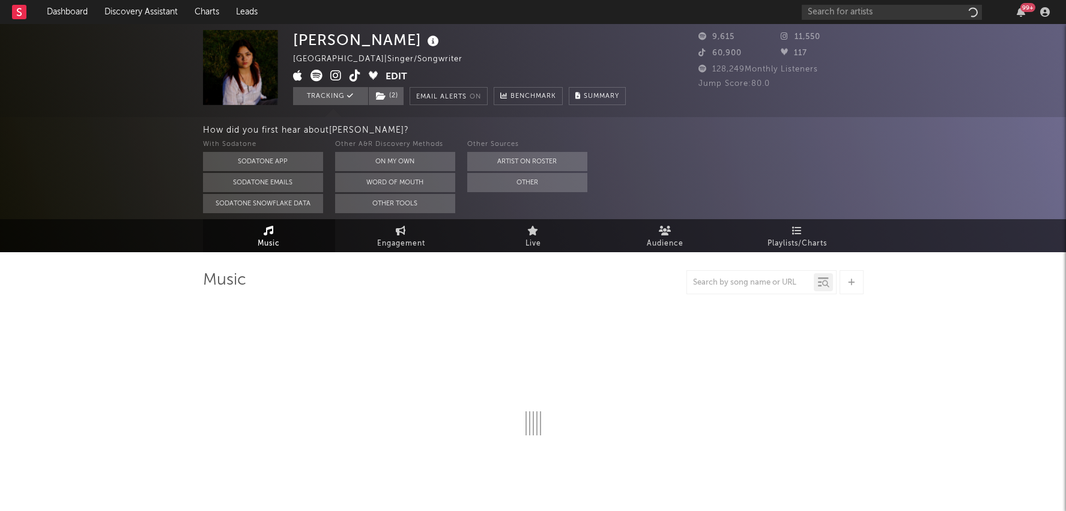
select select "6m"
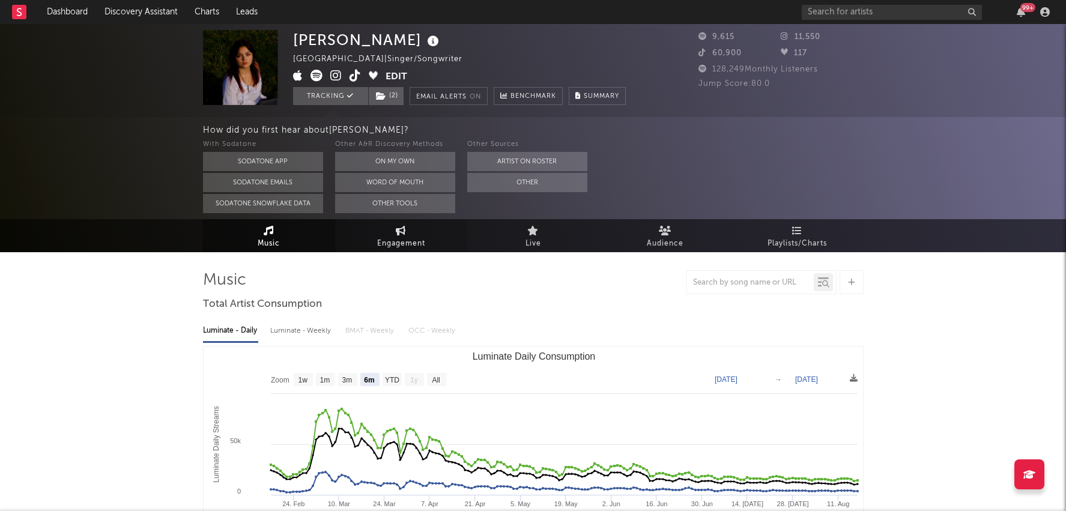
click at [412, 224] on link "Engagement" at bounding box center [401, 235] width 132 height 33
select select "1w"
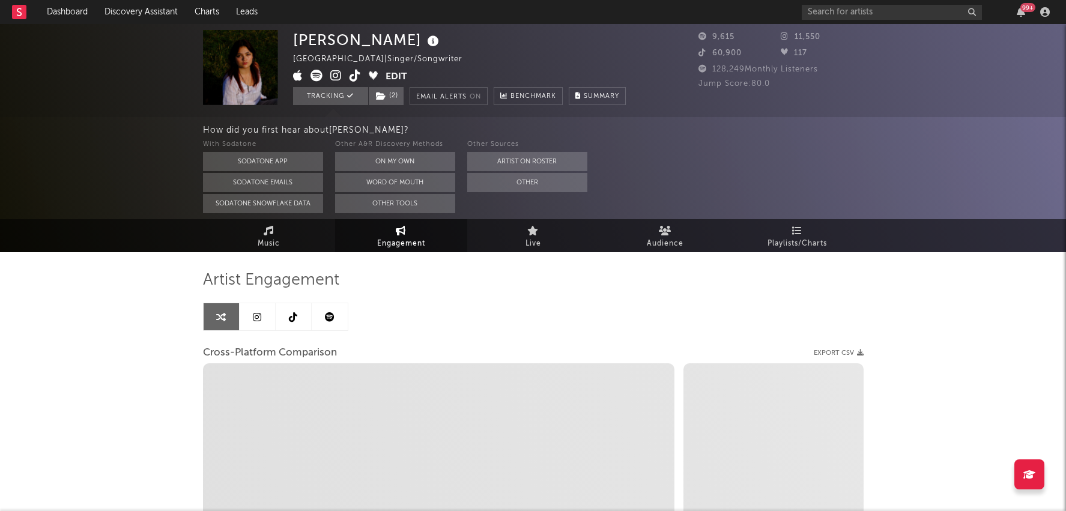
select select "1m"
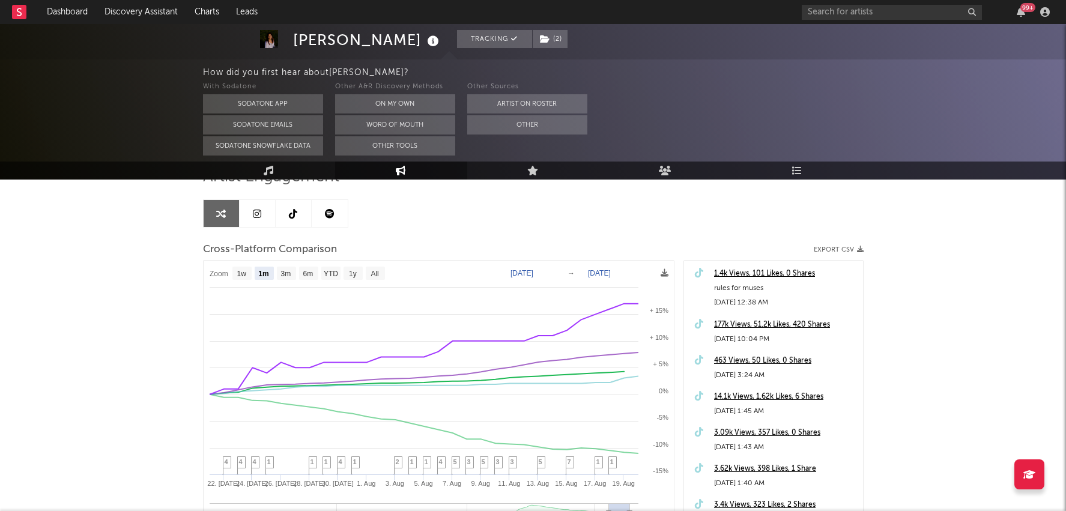
scroll to position [146, 0]
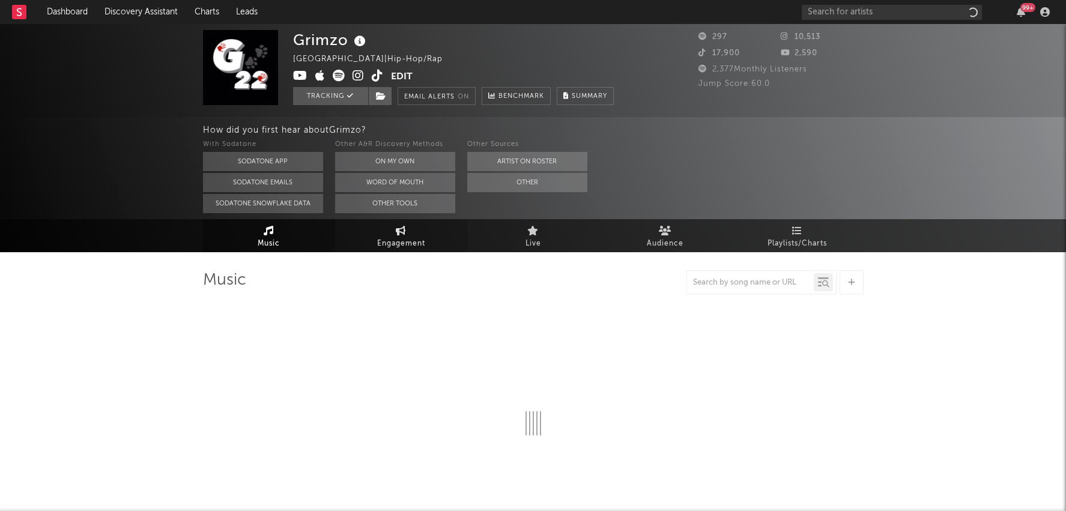
select select "1w"
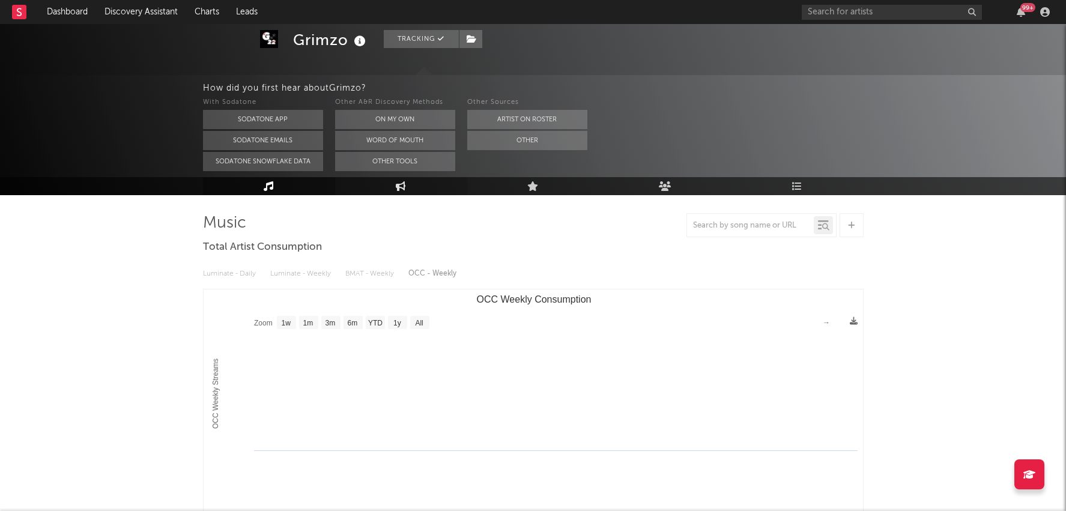
scroll to position [63, 0]
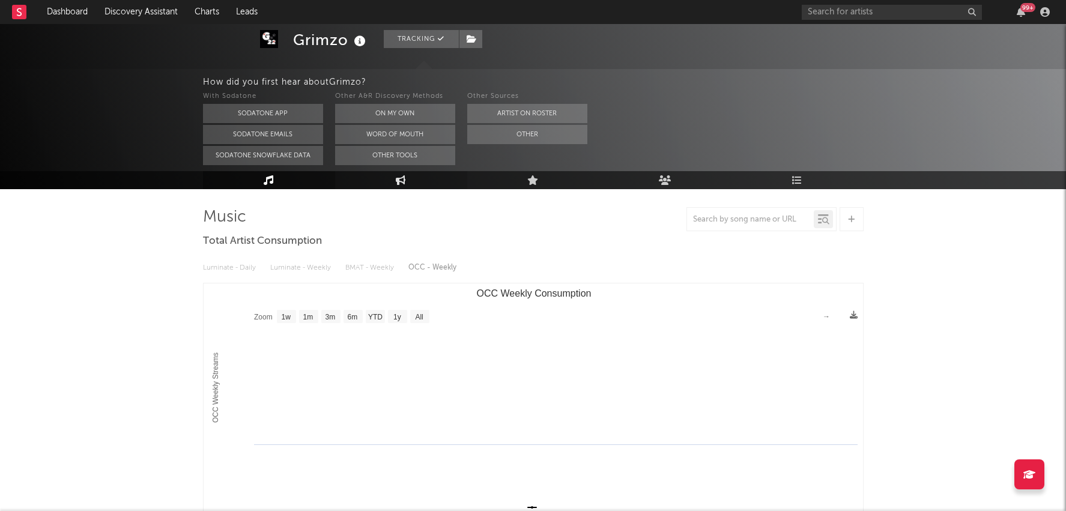
click at [408, 185] on link "Engagement" at bounding box center [401, 180] width 132 height 18
select select "1w"
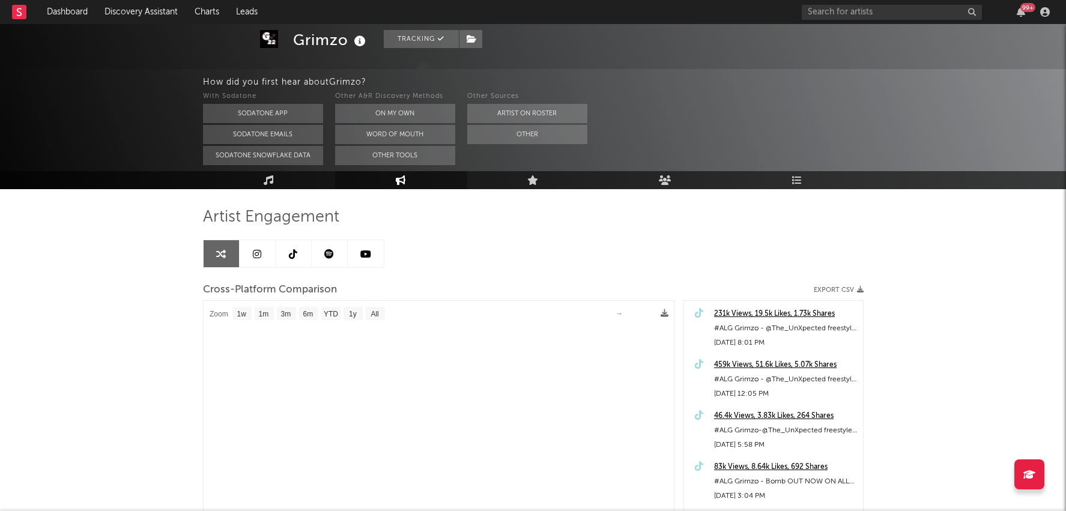
select select "1m"
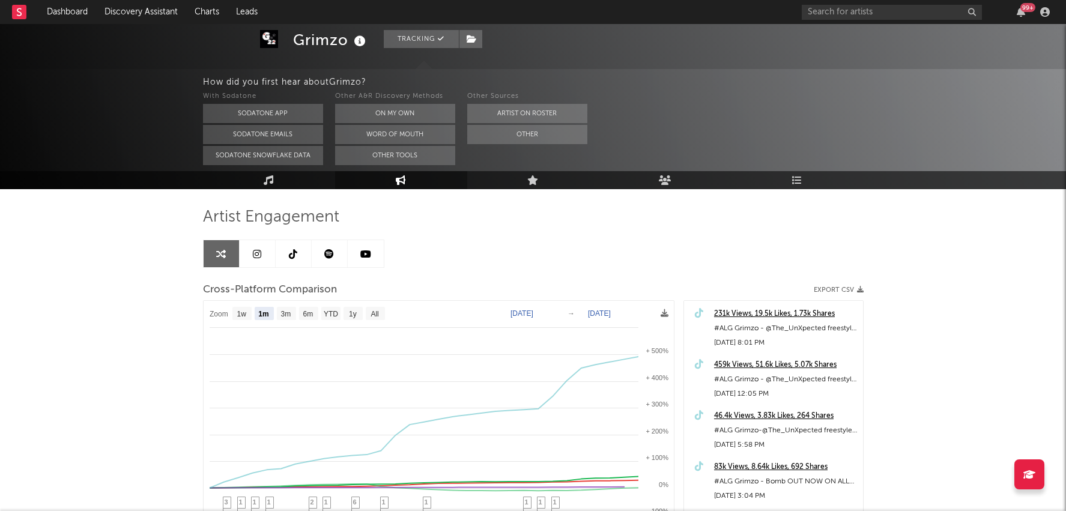
click at [298, 255] on link at bounding box center [294, 253] width 36 height 27
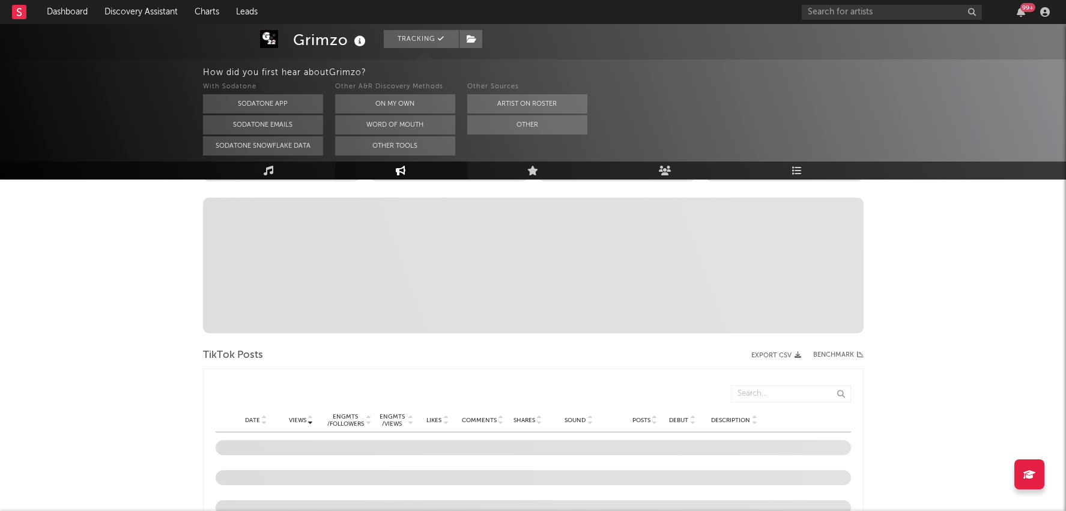
select select "6m"
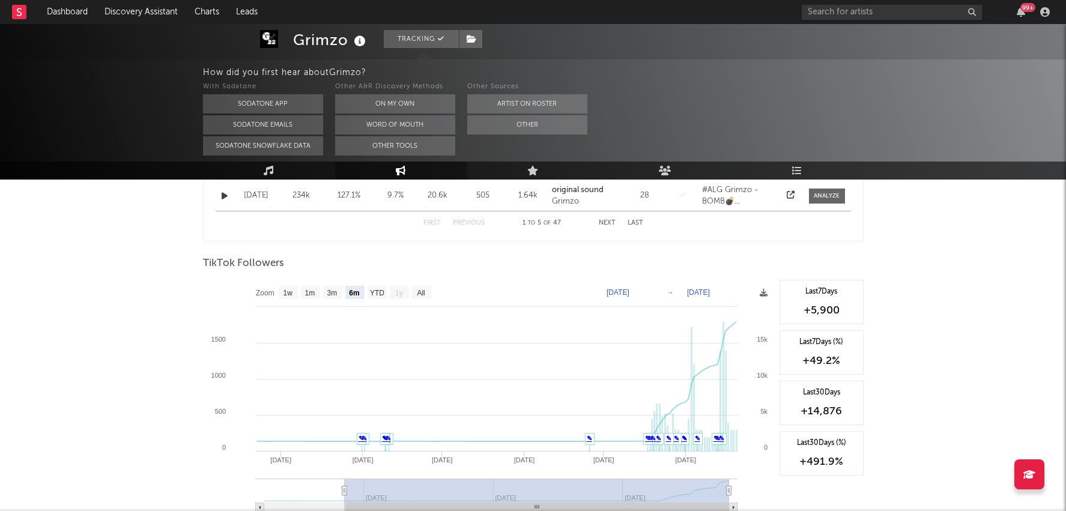
scroll to position [812, 0]
click at [311, 292] on text "1m" at bounding box center [309, 296] width 10 height 8
select select "1m"
type input "[DATE]"
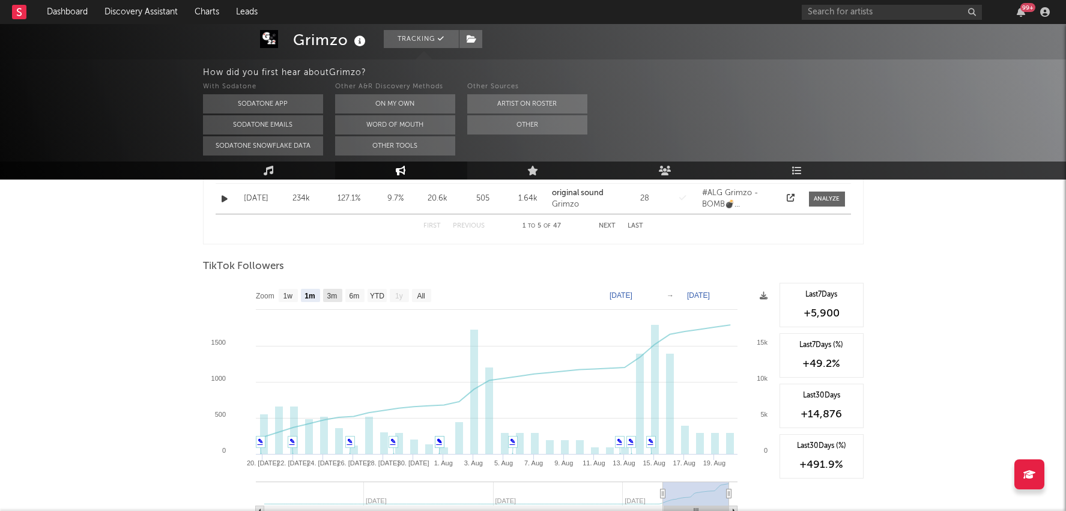
click at [334, 292] on text "3m" at bounding box center [332, 296] width 10 height 8
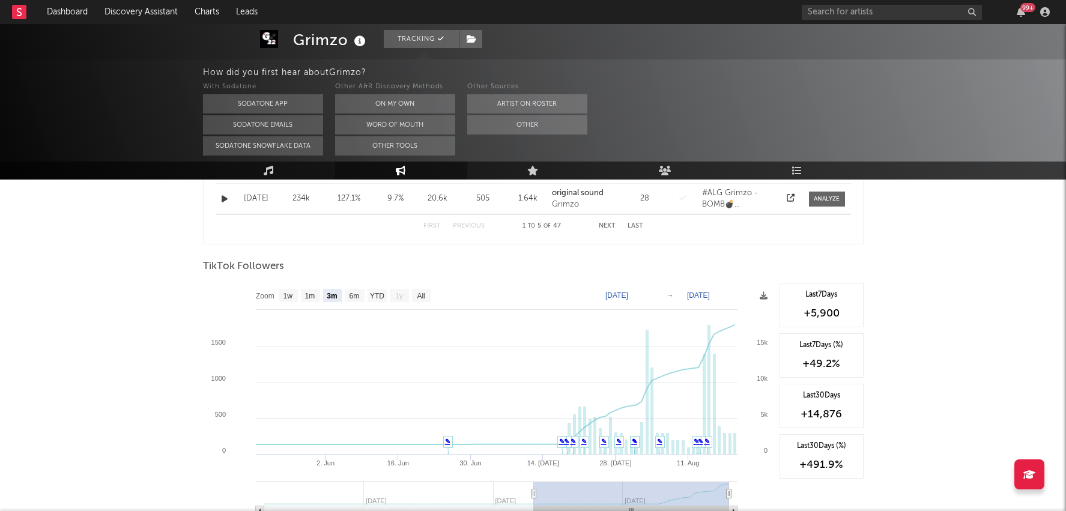
select select "3m"
type input "2025-05-20"
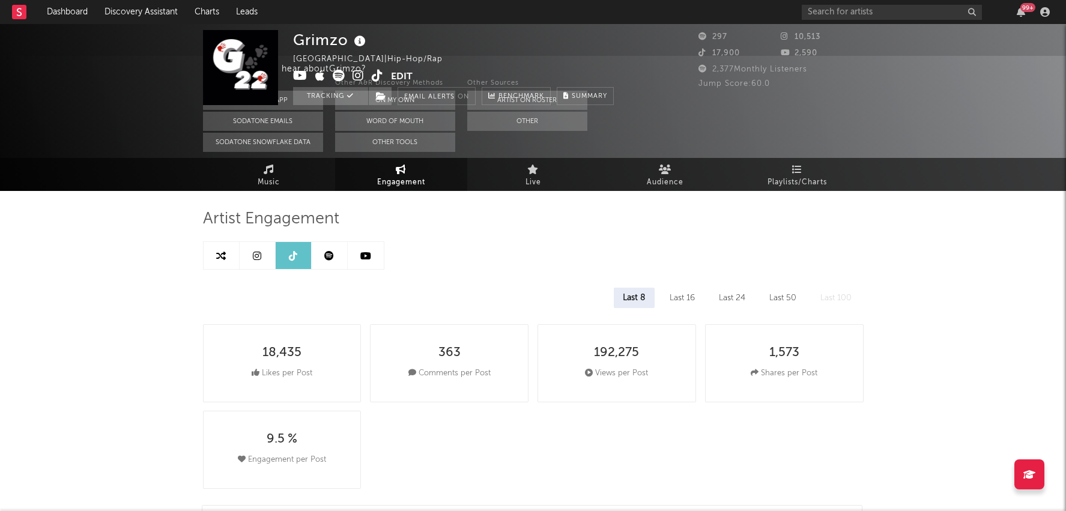
scroll to position [0, 0]
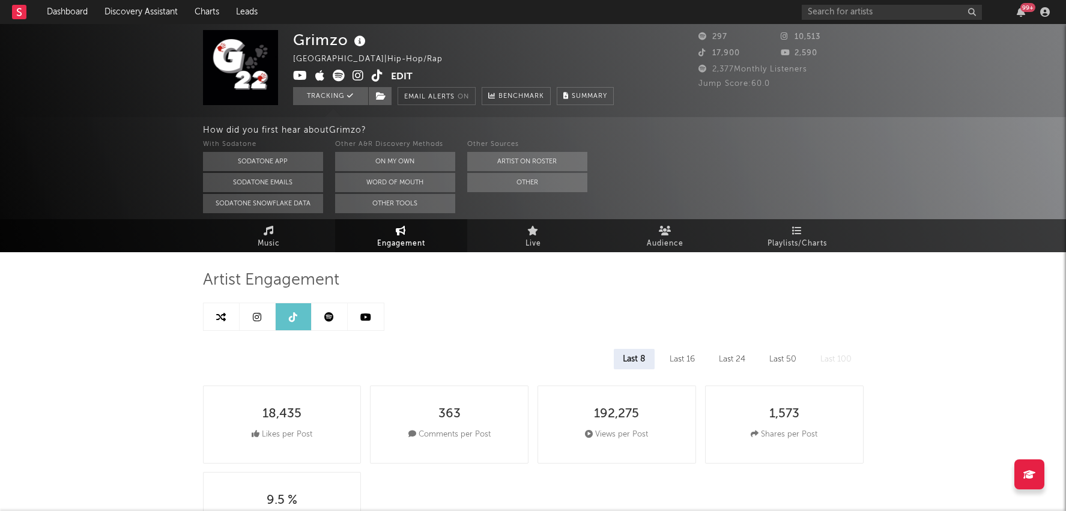
click at [375, 76] on icon at bounding box center [377, 76] width 11 height 12
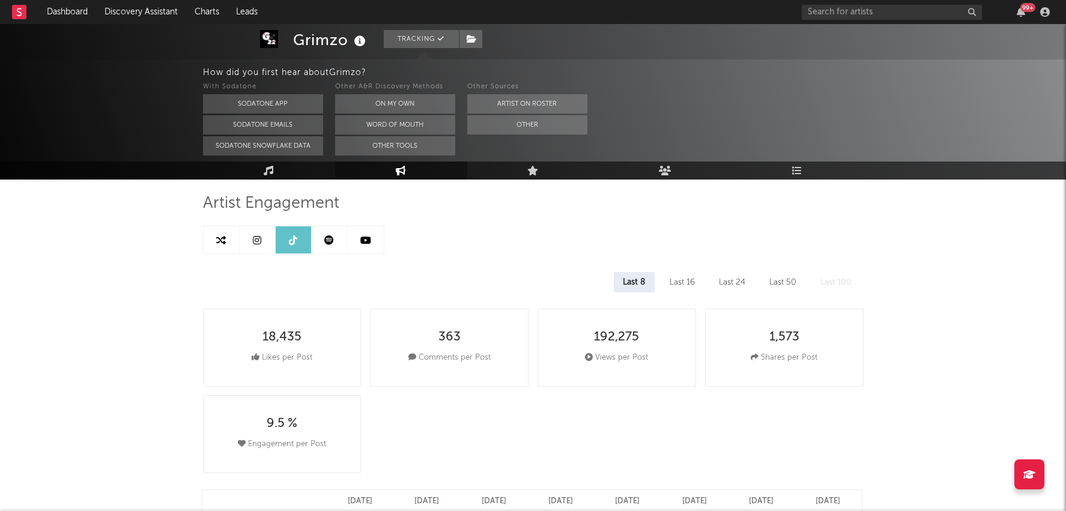
scroll to position [72, 0]
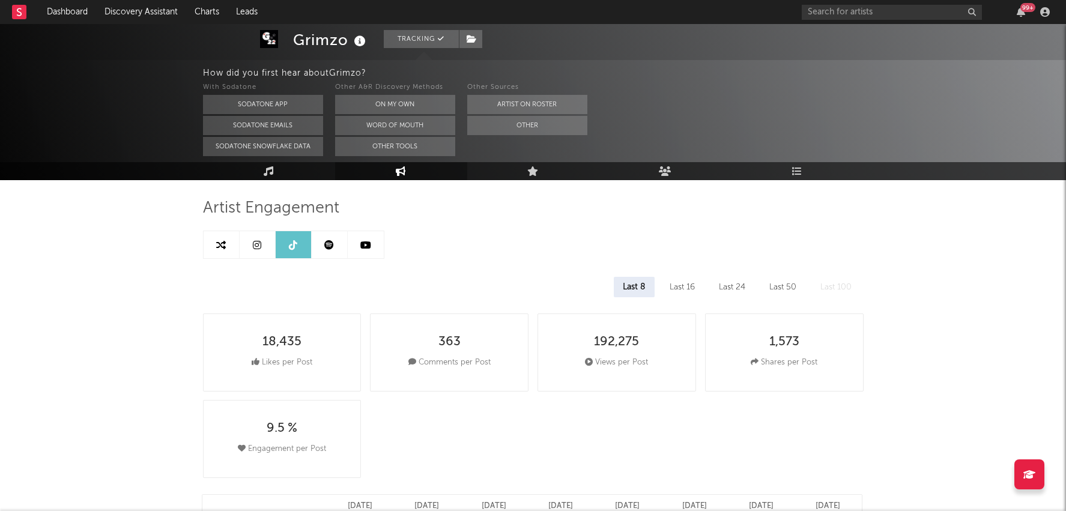
click at [685, 283] on div "Last 16" at bounding box center [681, 287] width 43 height 20
click at [642, 294] on div "Last 8" at bounding box center [634, 287] width 40 height 20
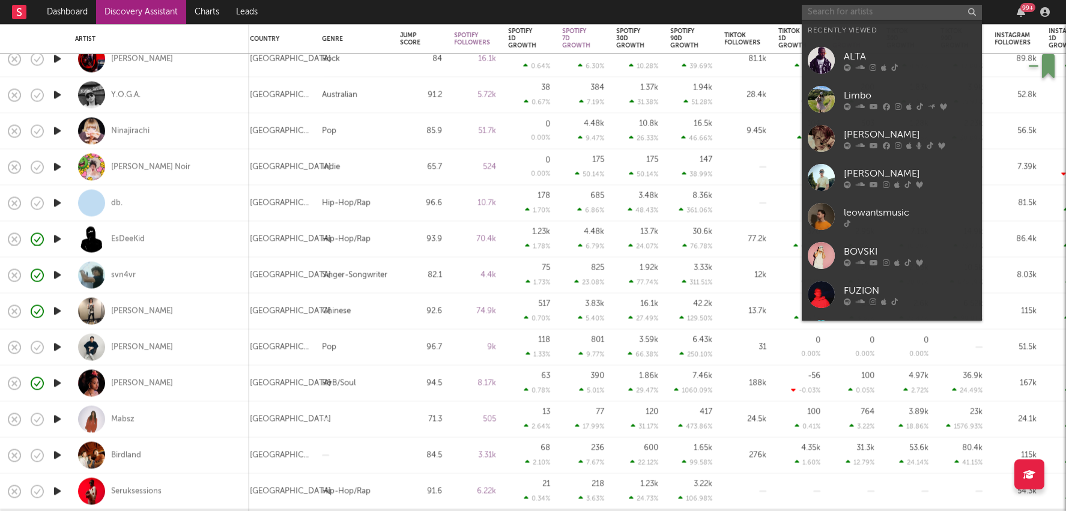
click at [867, 10] on input "text" at bounding box center [891, 12] width 180 height 15
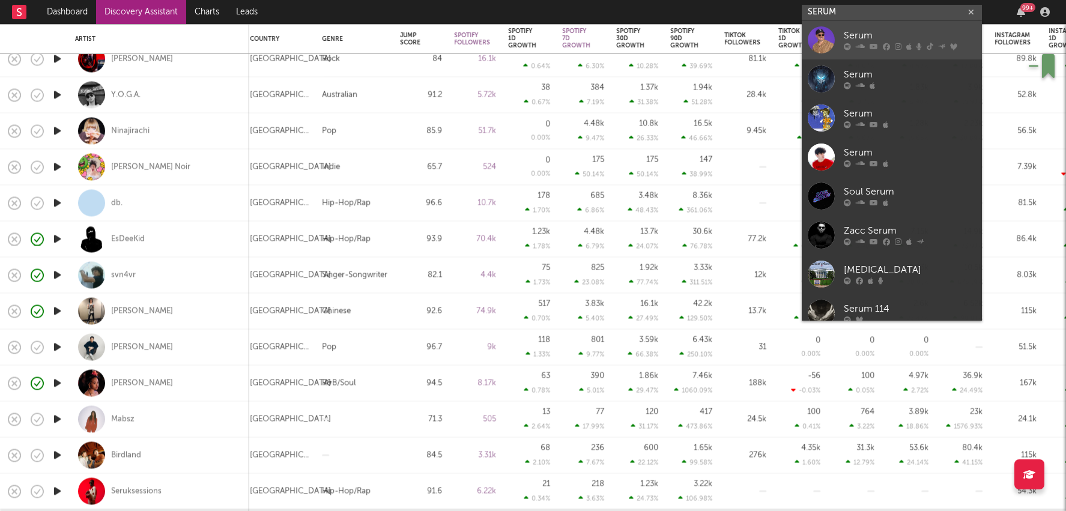
type input "SERUM"
click at [850, 34] on div "Serum" at bounding box center [909, 36] width 132 height 14
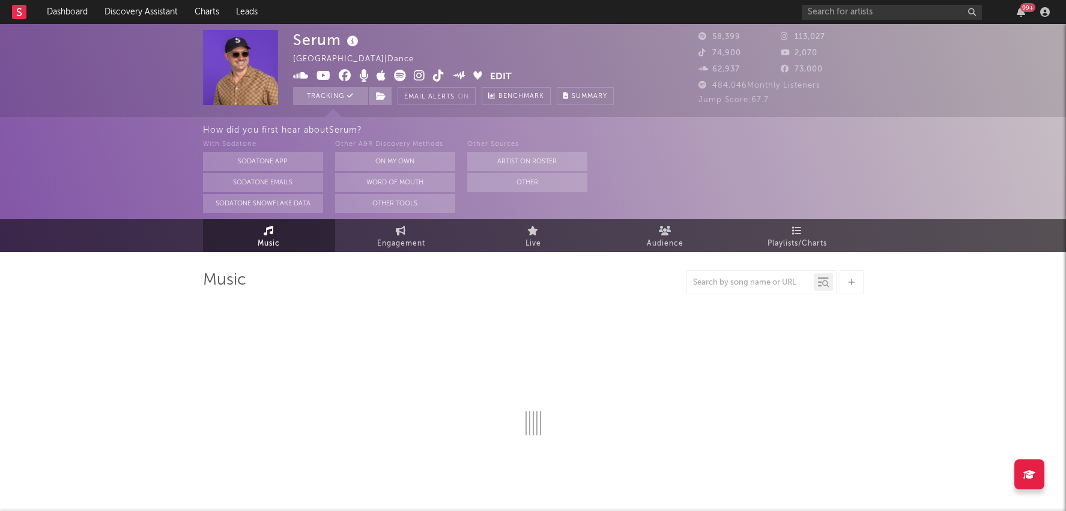
select select "6m"
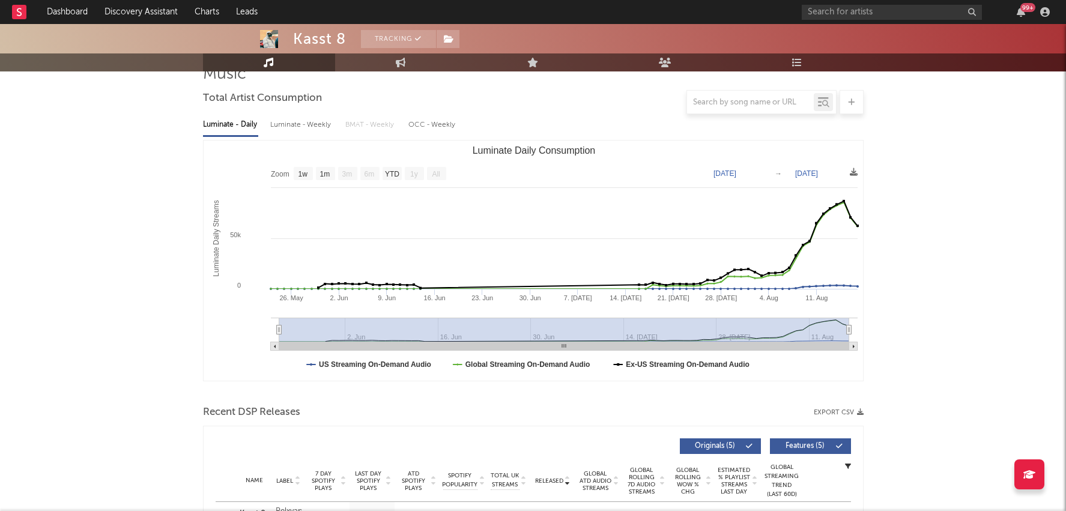
scroll to position [85, 0]
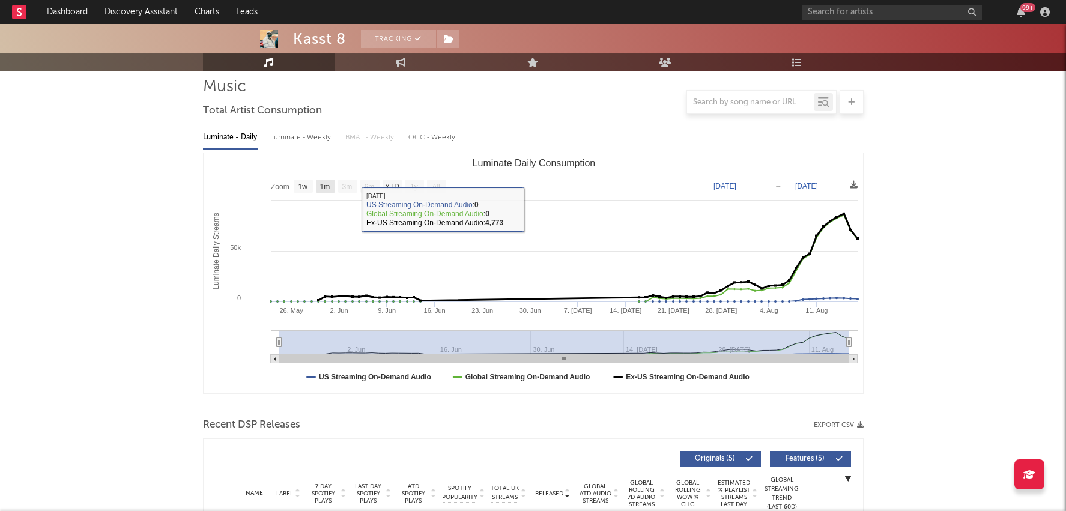
click at [329, 182] on text "1m" at bounding box center [324, 186] width 10 height 8
select select "1m"
type input "[DATE]"
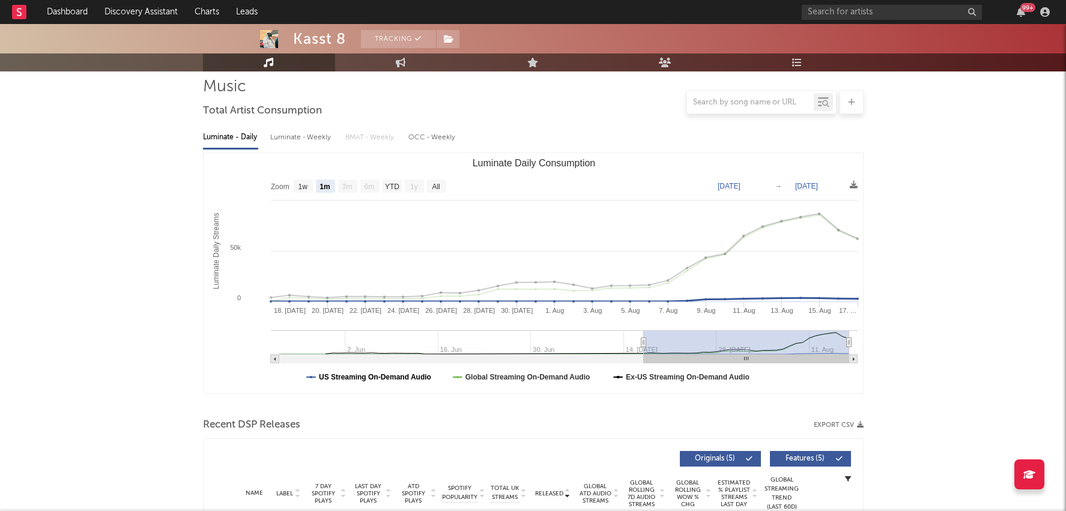
click at [395, 379] on text "US Streaming On-Demand Audio" at bounding box center [375, 377] width 112 height 8
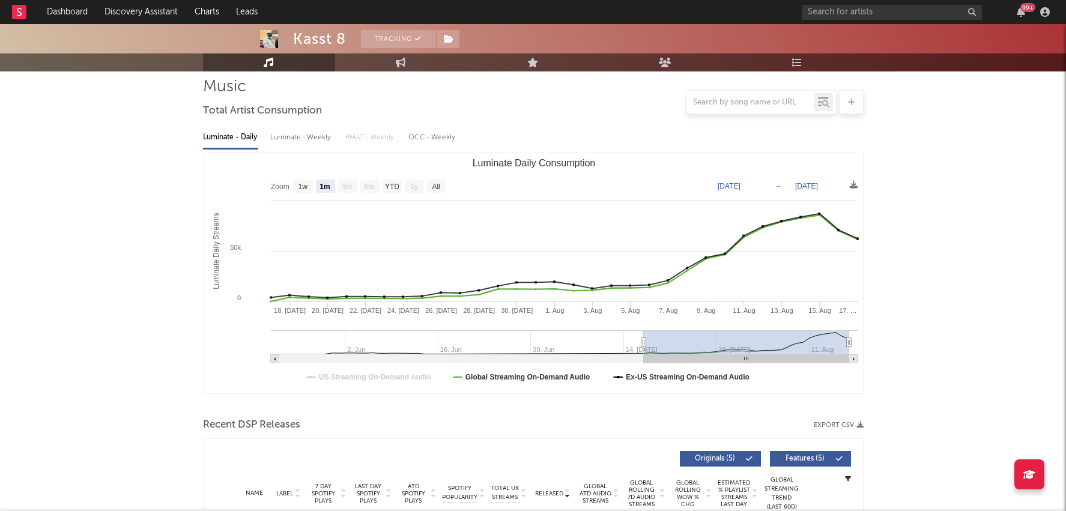
click at [673, 382] on rect "Luminate Daily Consumption" at bounding box center [533, 273] width 660 height 240
click at [689, 373] on text "Ex-US Streaming On-Demand Audio" at bounding box center [688, 377] width 124 height 8
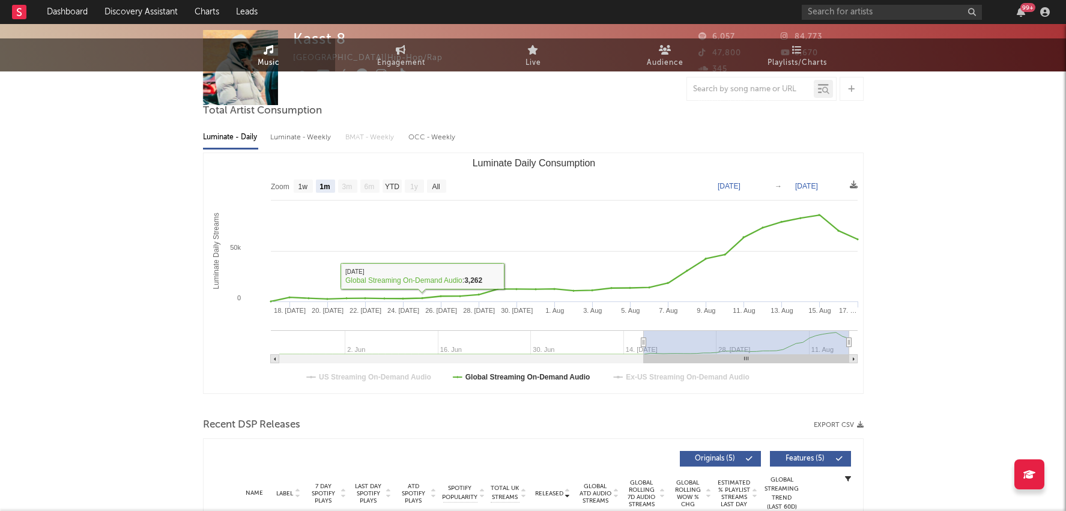
scroll to position [0, 0]
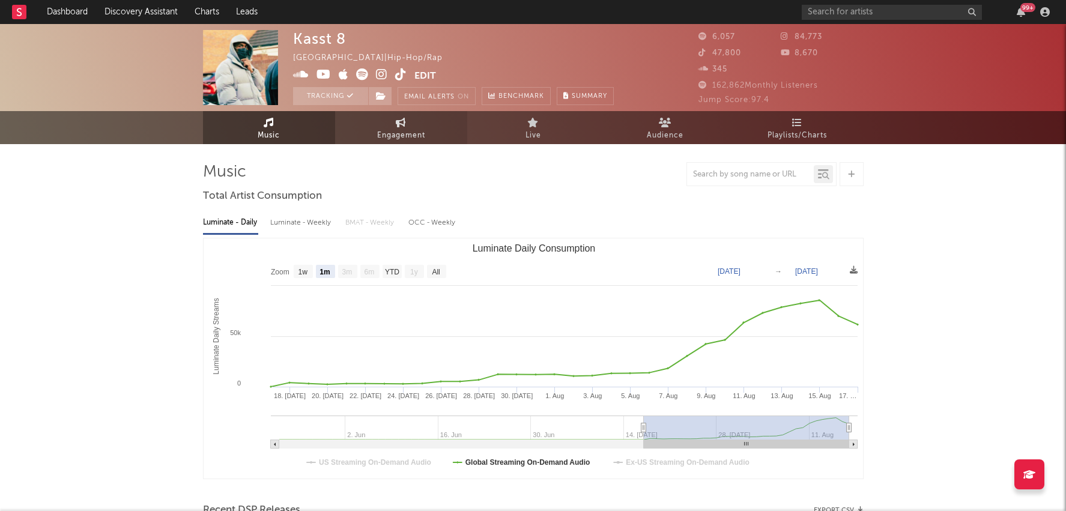
click at [375, 129] on link "Engagement" at bounding box center [401, 127] width 132 height 33
select select "1w"
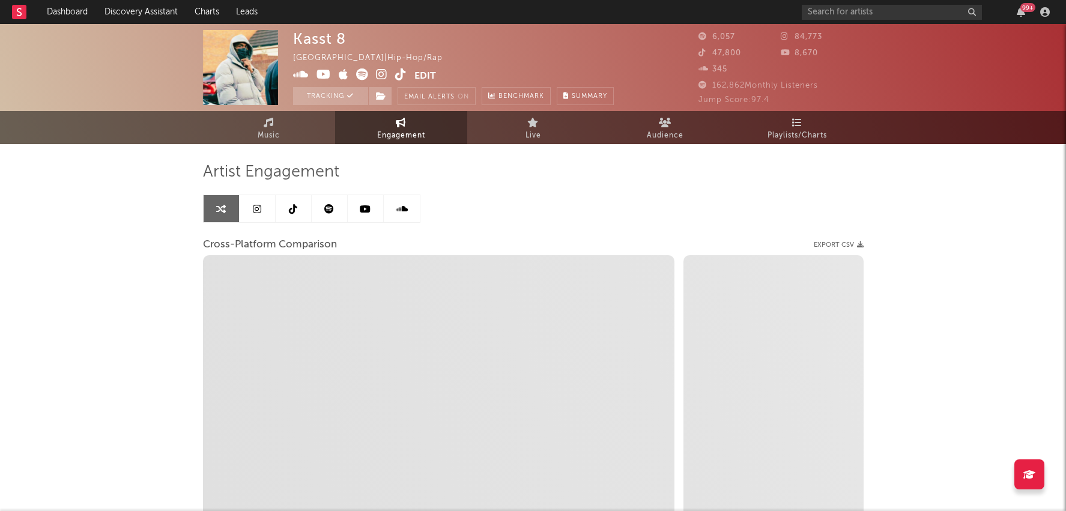
select select "1m"
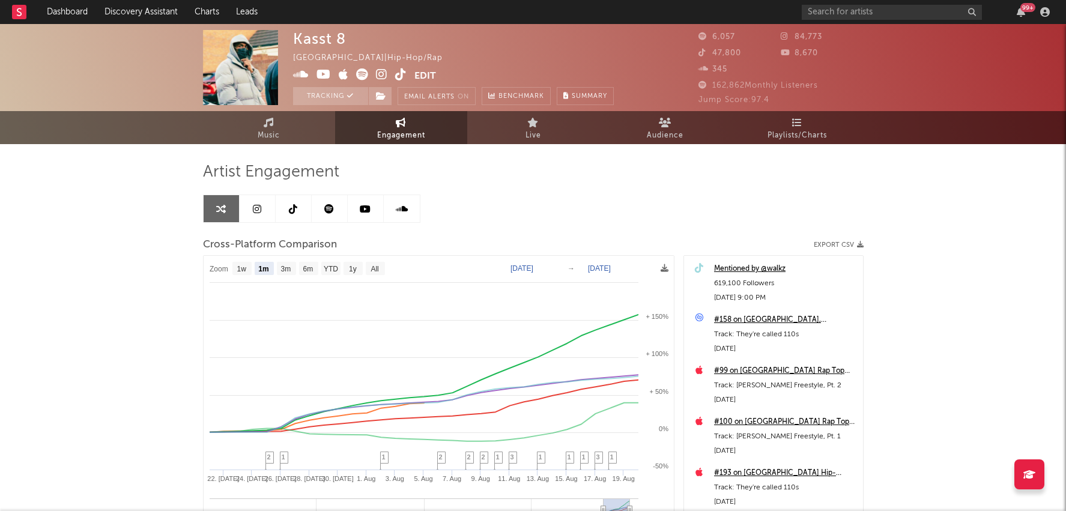
click at [400, 70] on icon at bounding box center [400, 74] width 11 height 12
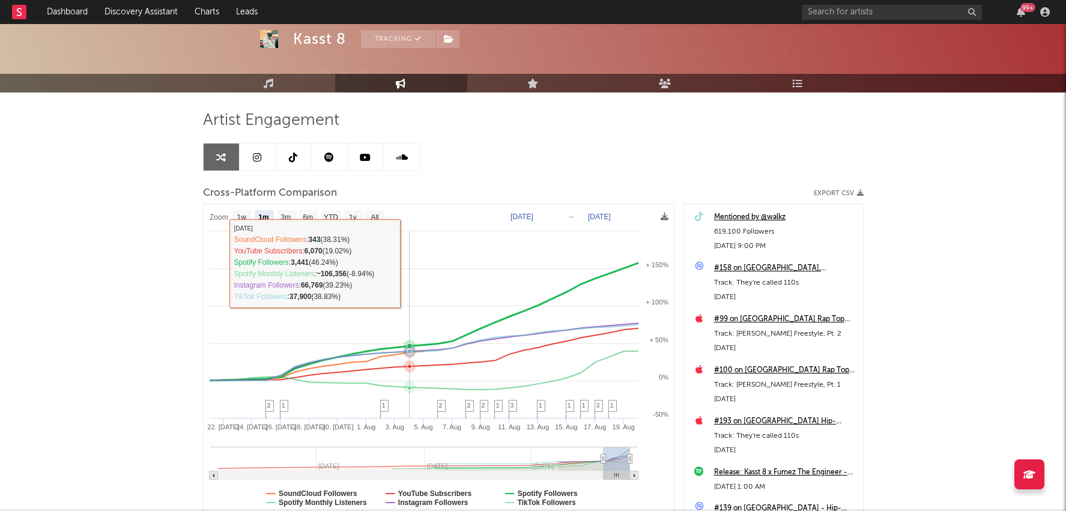
scroll to position [58, 0]
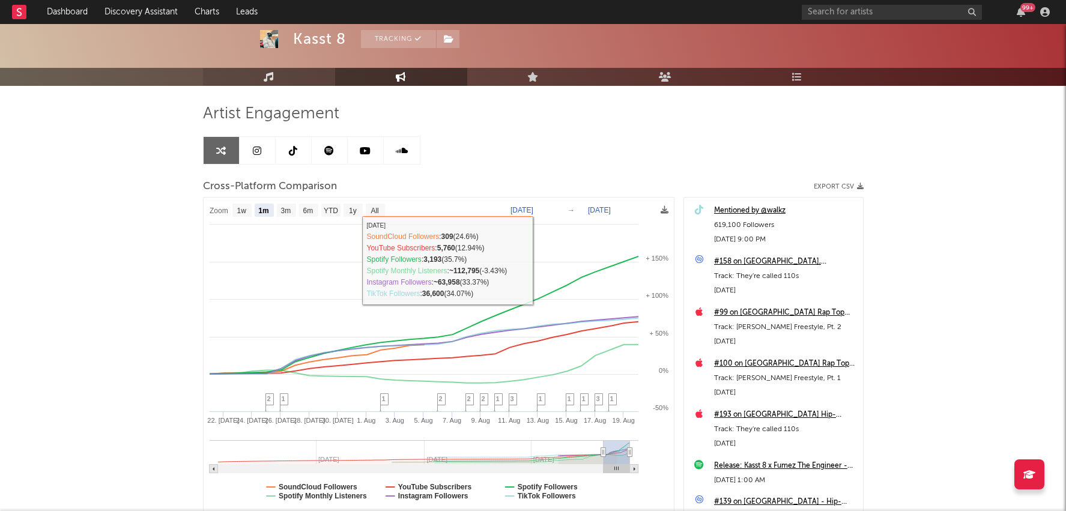
click at [286, 76] on link "Music" at bounding box center [269, 77] width 132 height 18
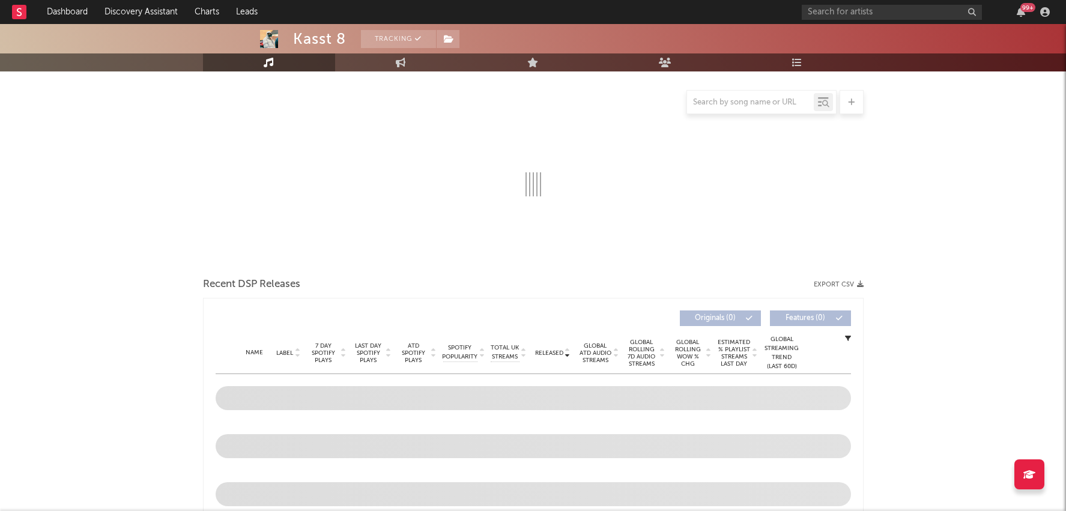
select select "1w"
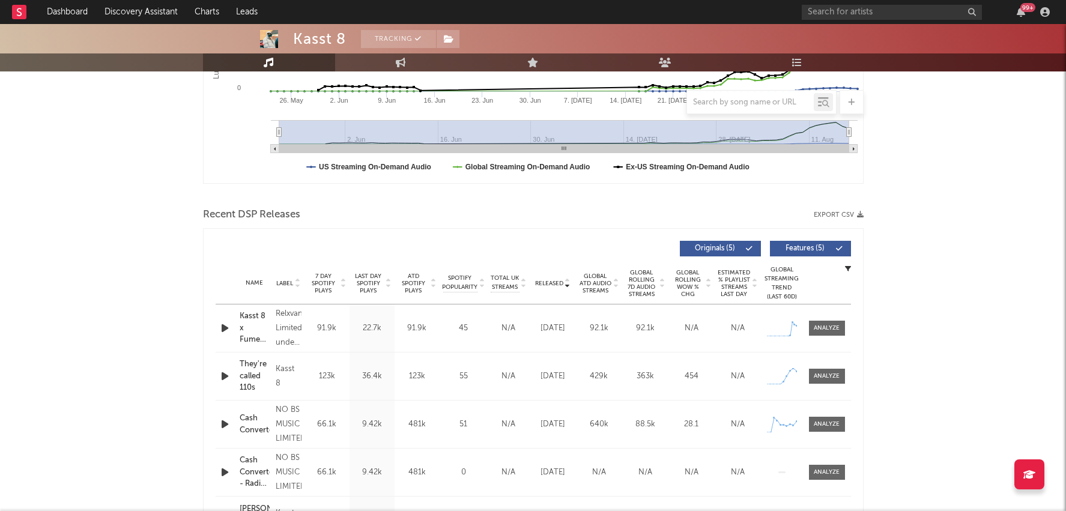
scroll to position [376, 0]
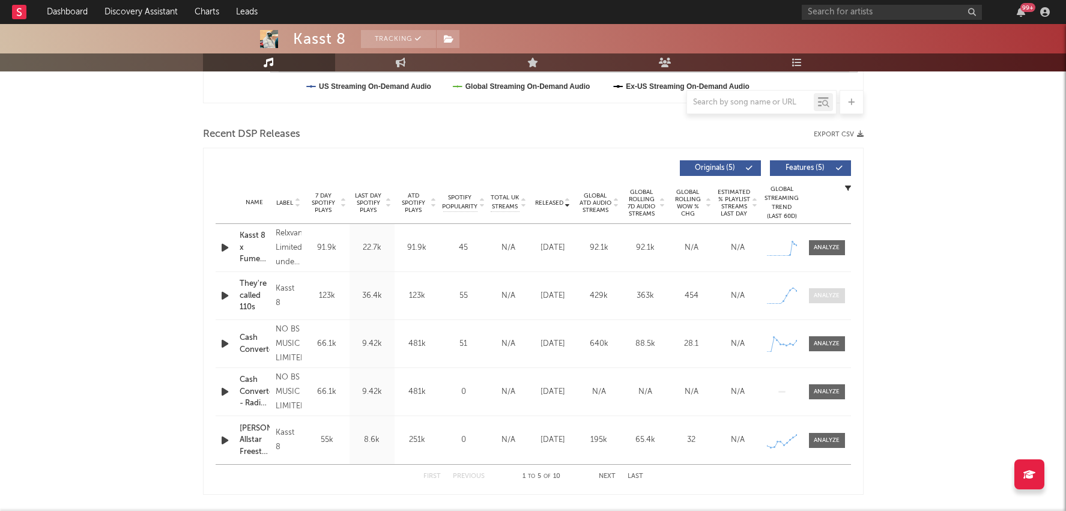
click at [825, 296] on div at bounding box center [826, 295] width 26 height 9
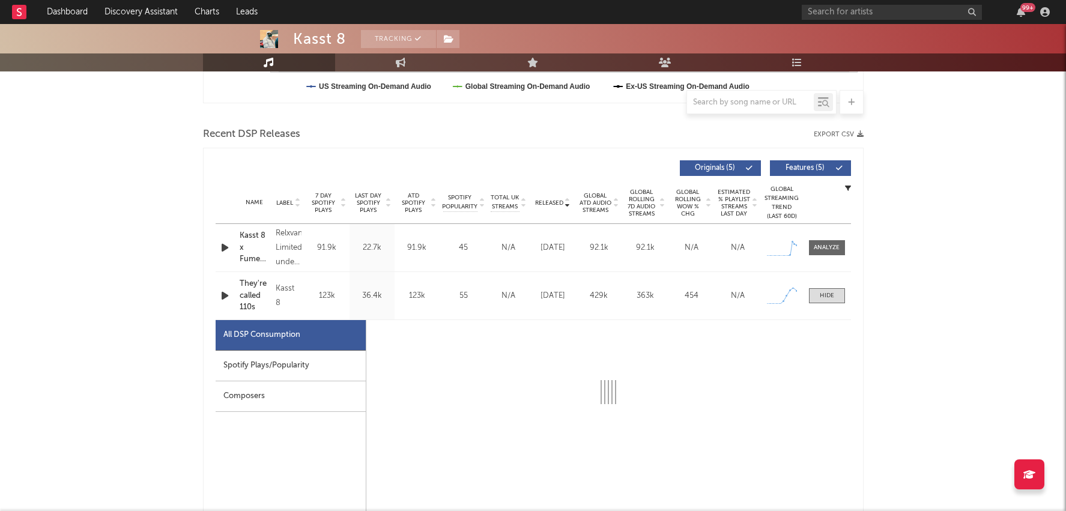
select select "1w"
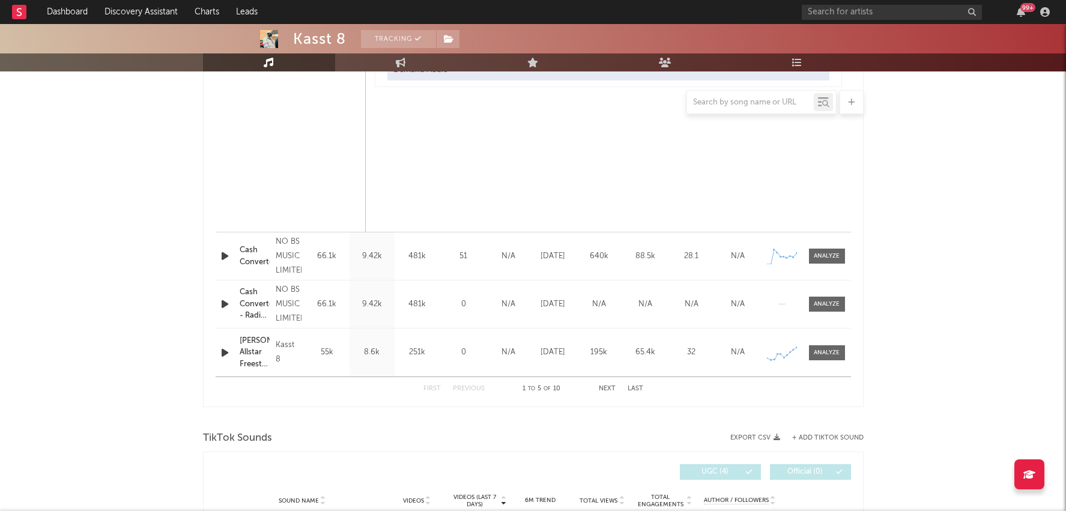
scroll to position [1240, 0]
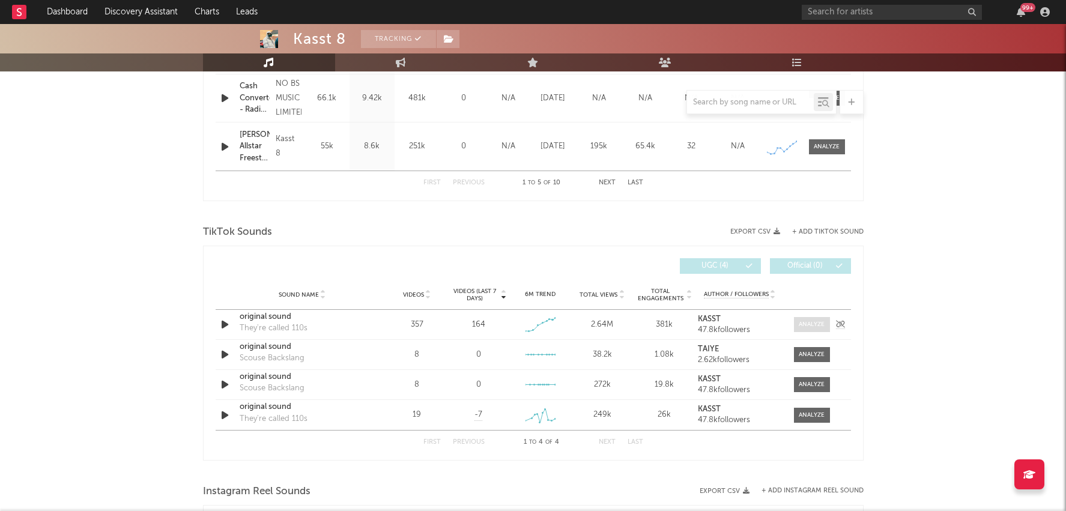
click at [806, 327] on div at bounding box center [811, 324] width 26 height 9
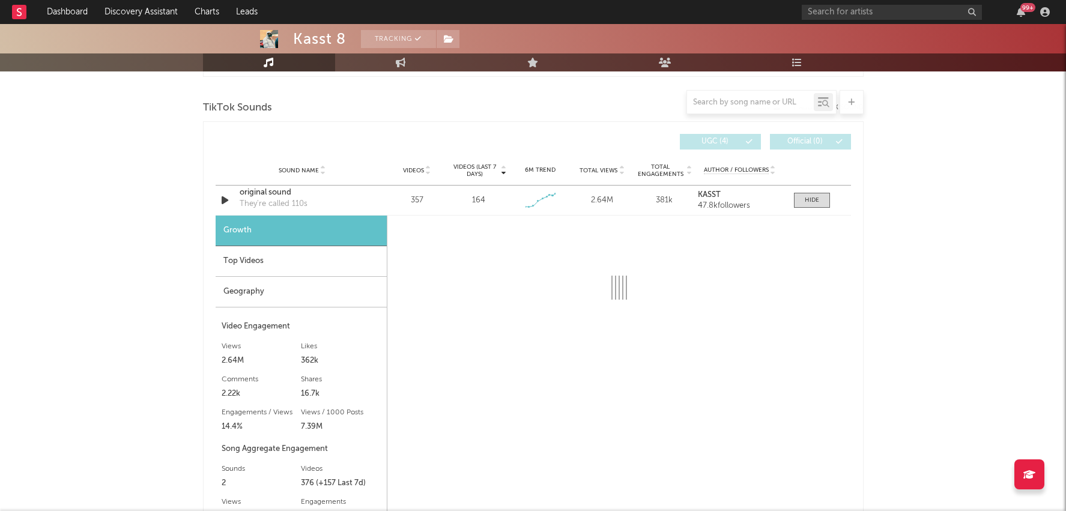
select select "1w"
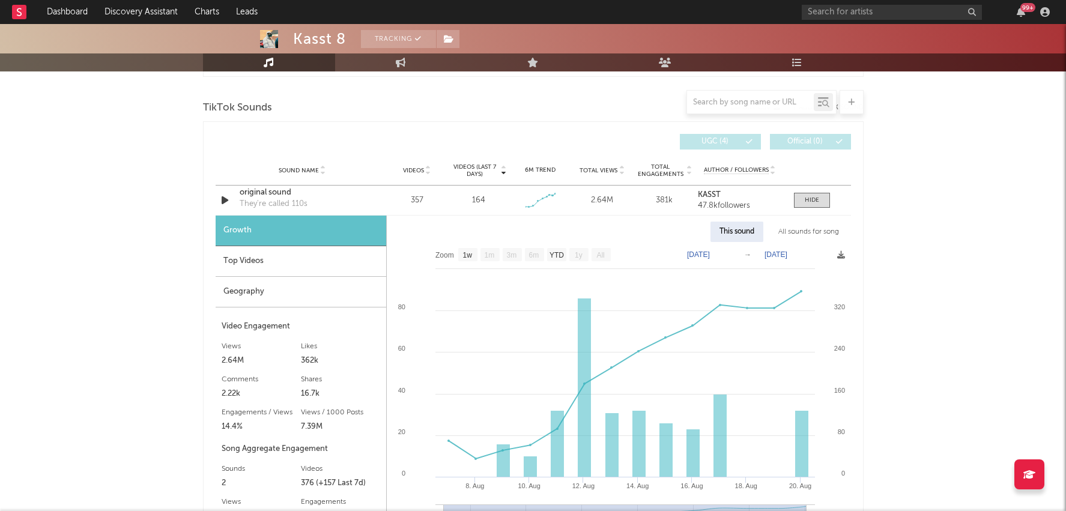
scroll to position [1369, 0]
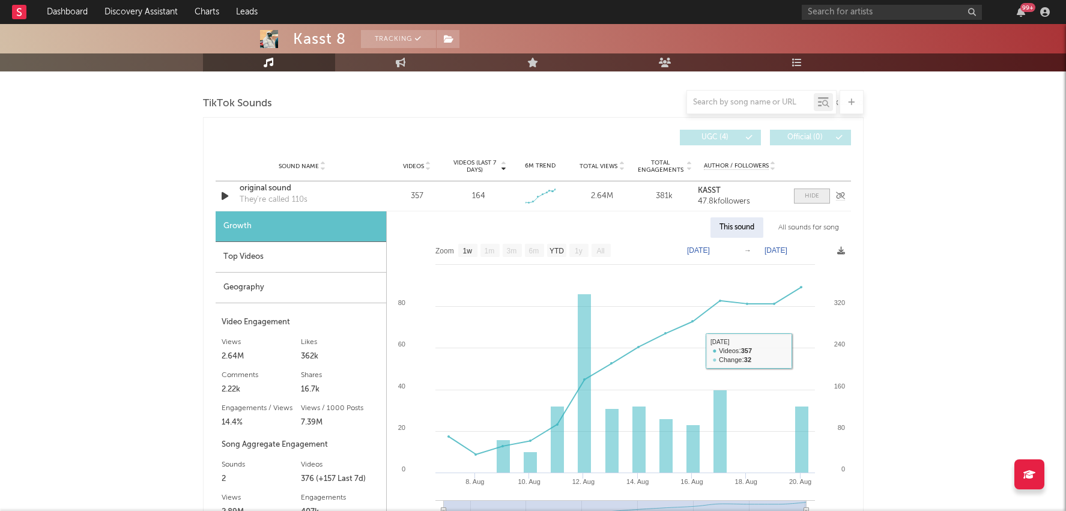
click at [816, 193] on div at bounding box center [811, 195] width 14 height 9
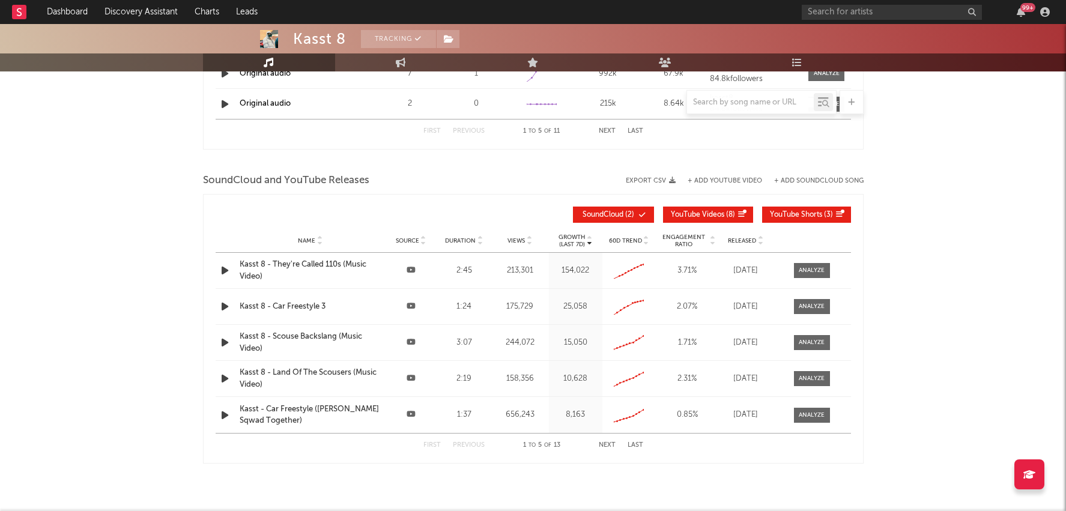
scroll to position [1825, 0]
click at [814, 258] on div "Name Kasst 8 - They're Called 110s (Music Video) Source Duration 2:45 Views 213…" at bounding box center [533, 269] width 635 height 35
click at [810, 267] on div at bounding box center [811, 269] width 26 height 9
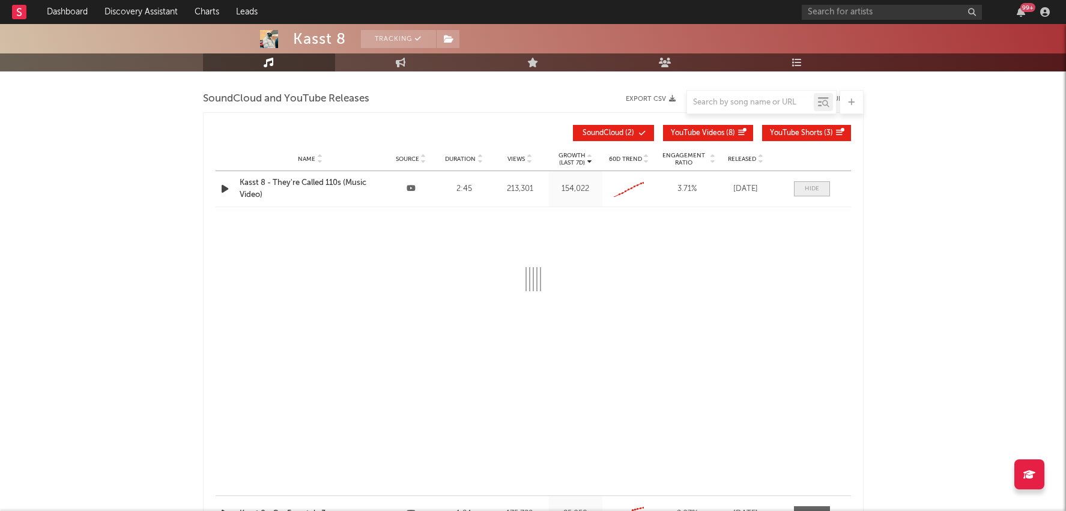
select select "All"
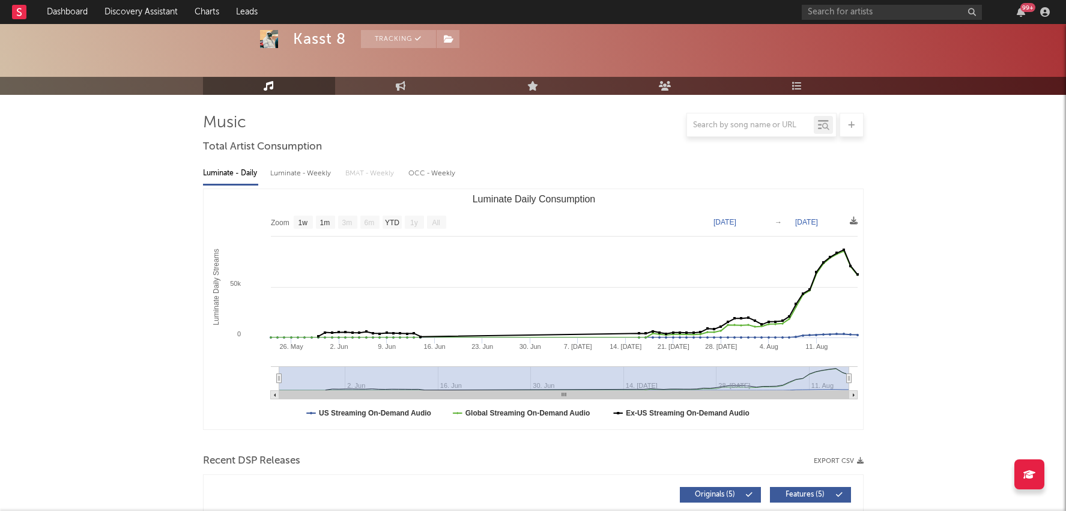
scroll to position [0, 0]
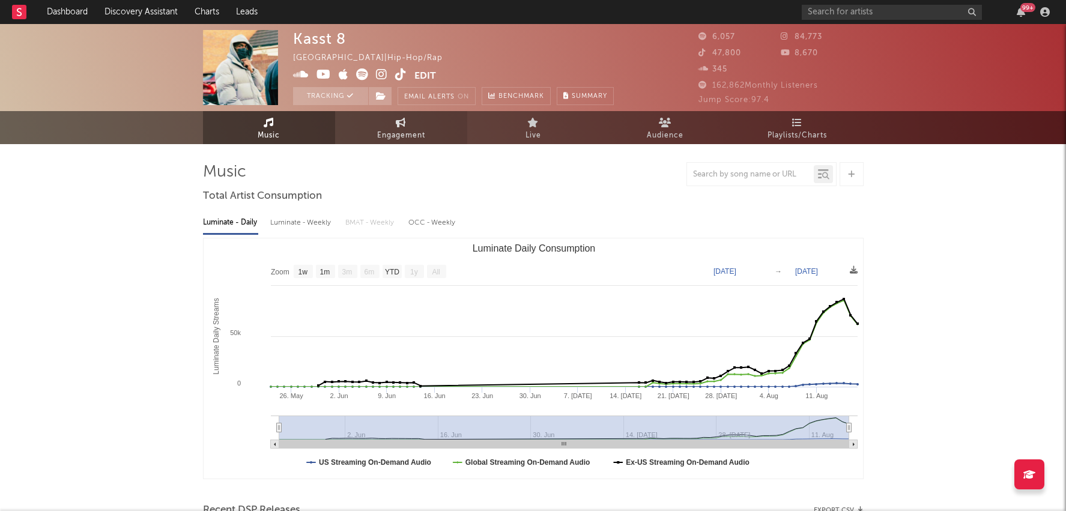
click at [424, 143] on link "Engagement" at bounding box center [401, 127] width 132 height 33
select select "1w"
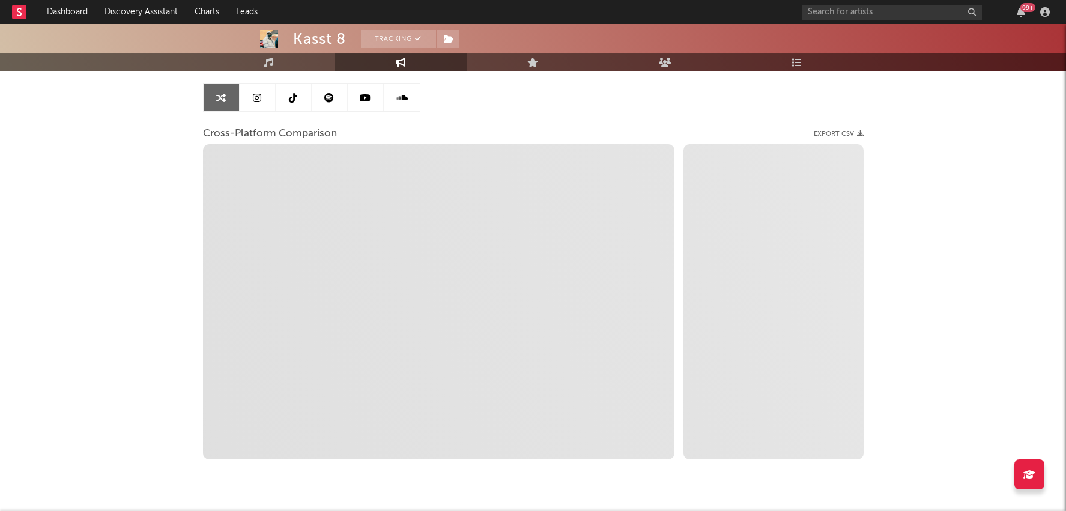
scroll to position [143, 0]
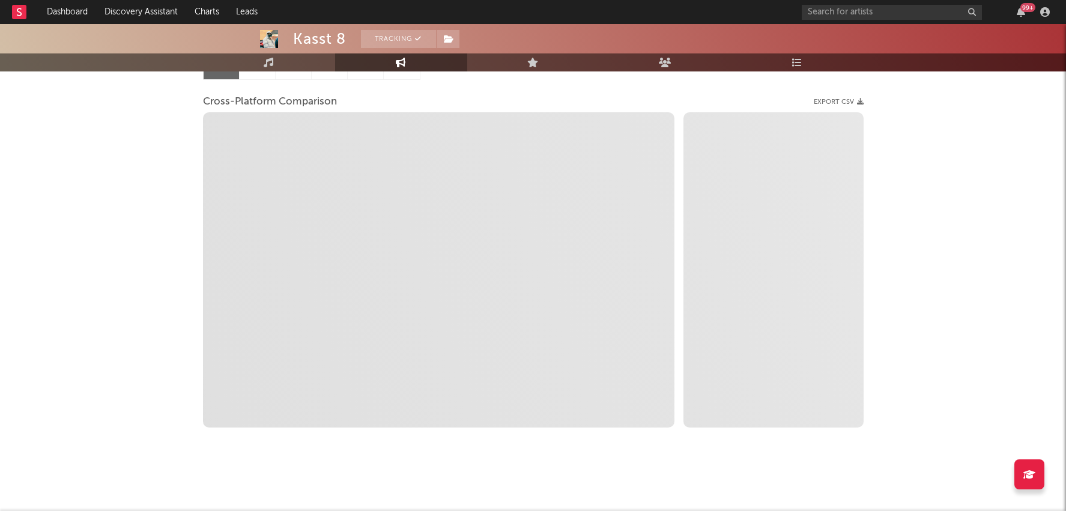
select select "1m"
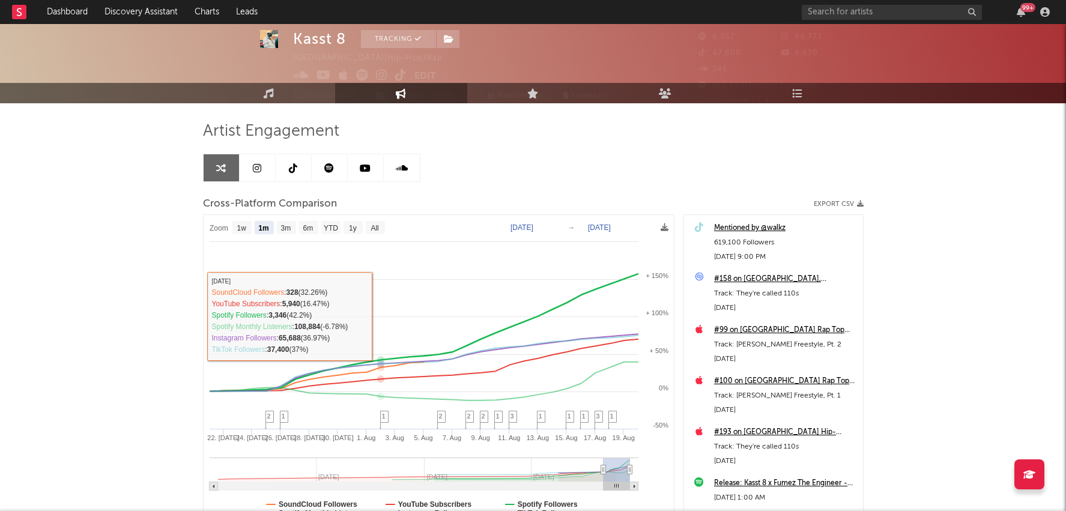
scroll to position [0, 0]
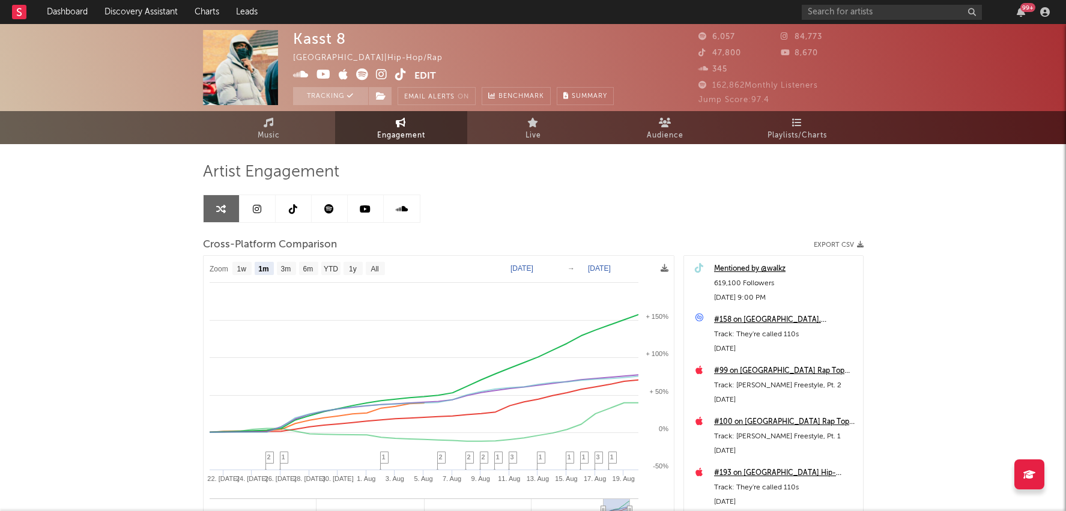
click at [289, 210] on icon at bounding box center [293, 209] width 8 height 10
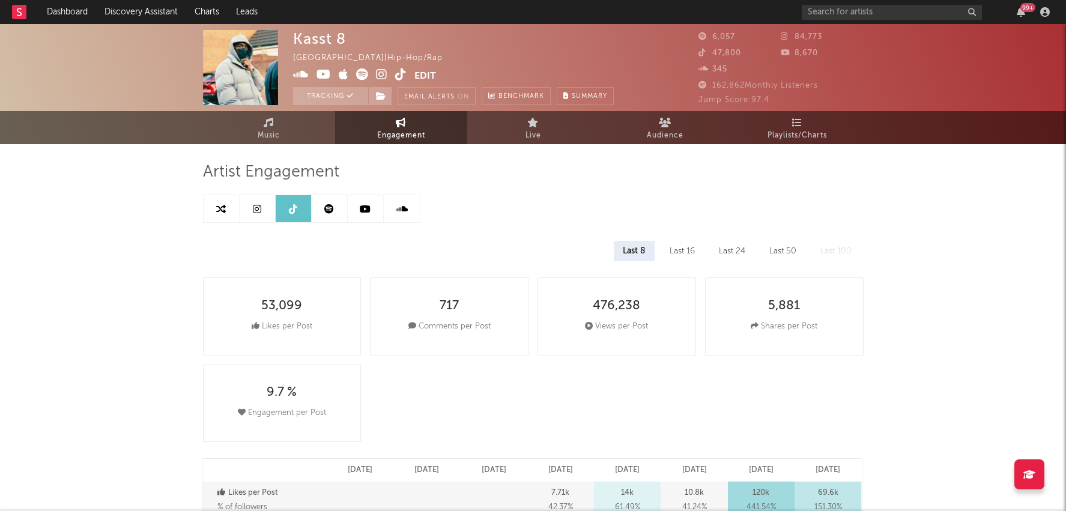
select select "6m"
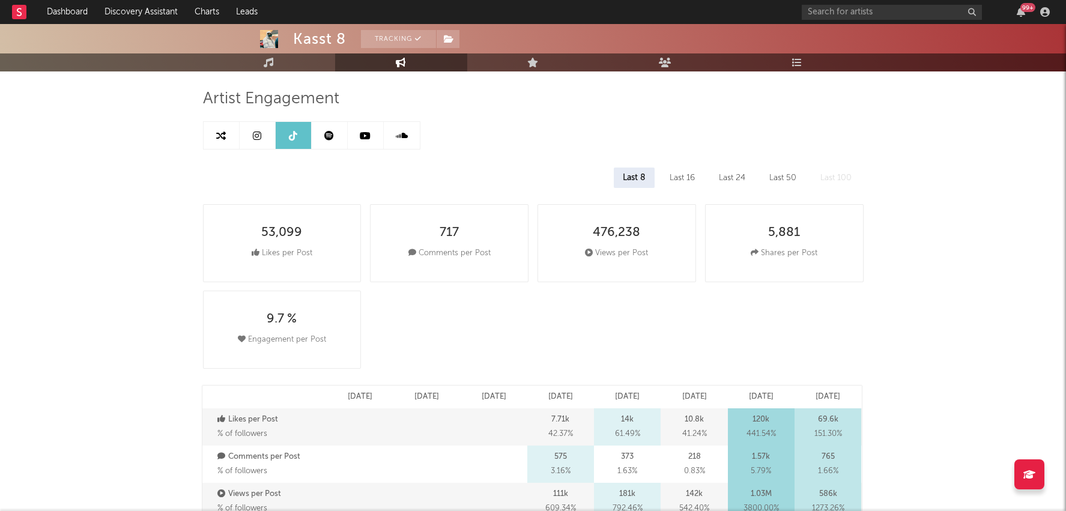
scroll to position [76, 0]
click at [680, 182] on div "Last 16" at bounding box center [681, 175] width 43 height 20
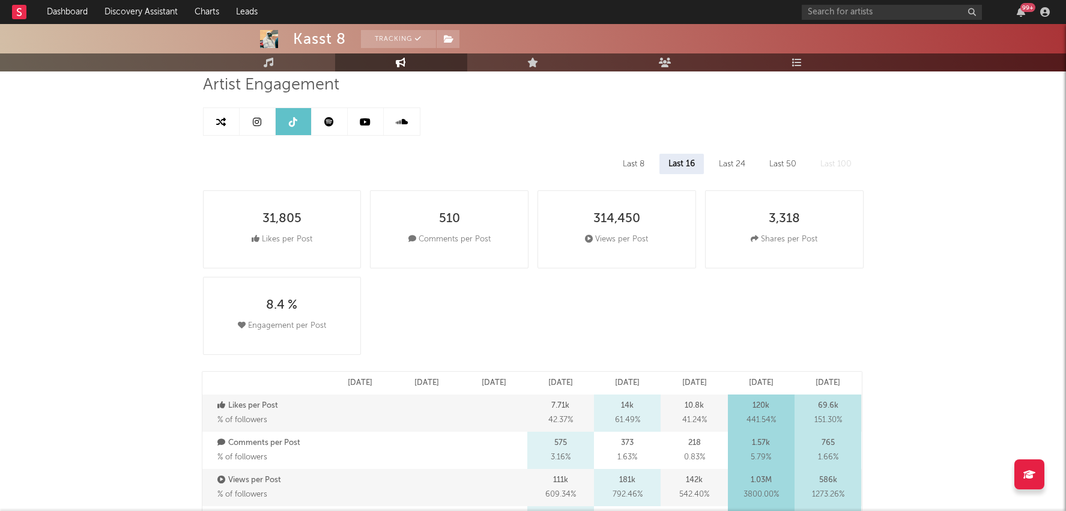
scroll to position [0, 0]
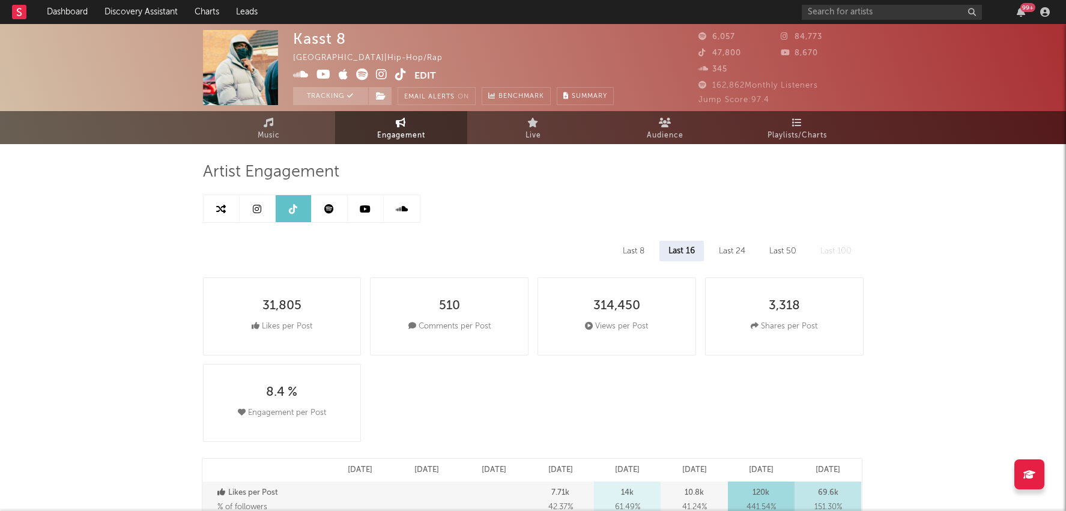
click at [257, 209] on icon at bounding box center [257, 209] width 8 height 10
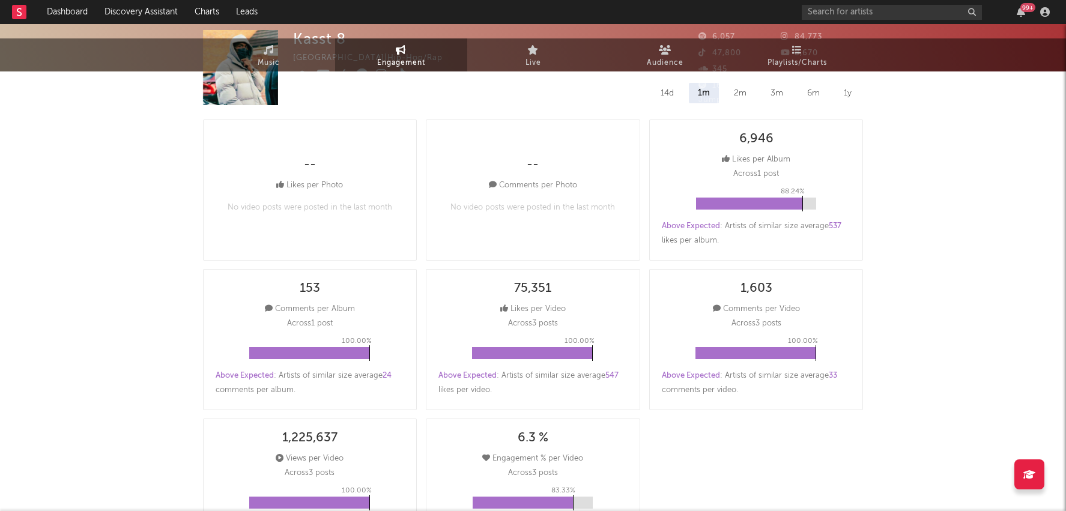
select select "1w"
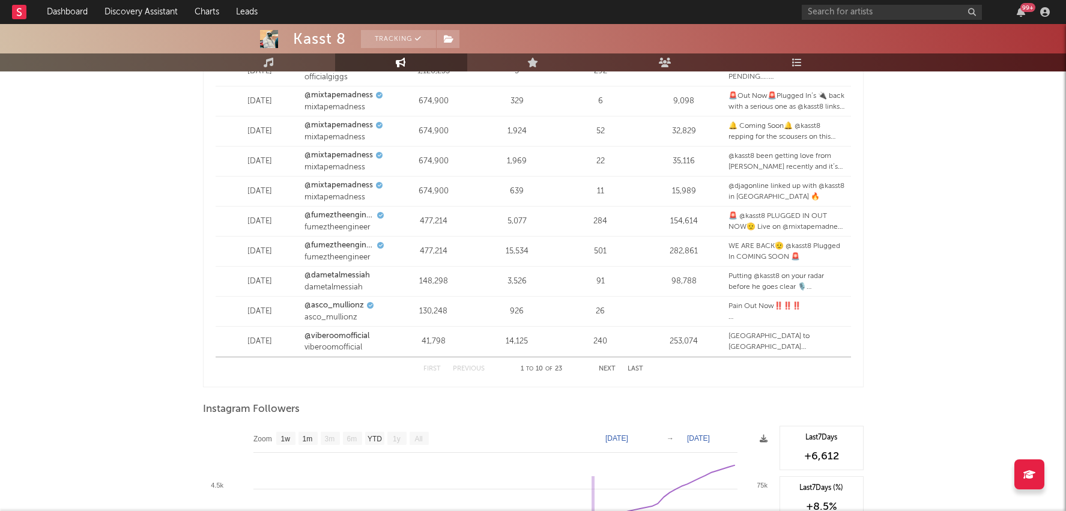
scroll to position [1766, 0]
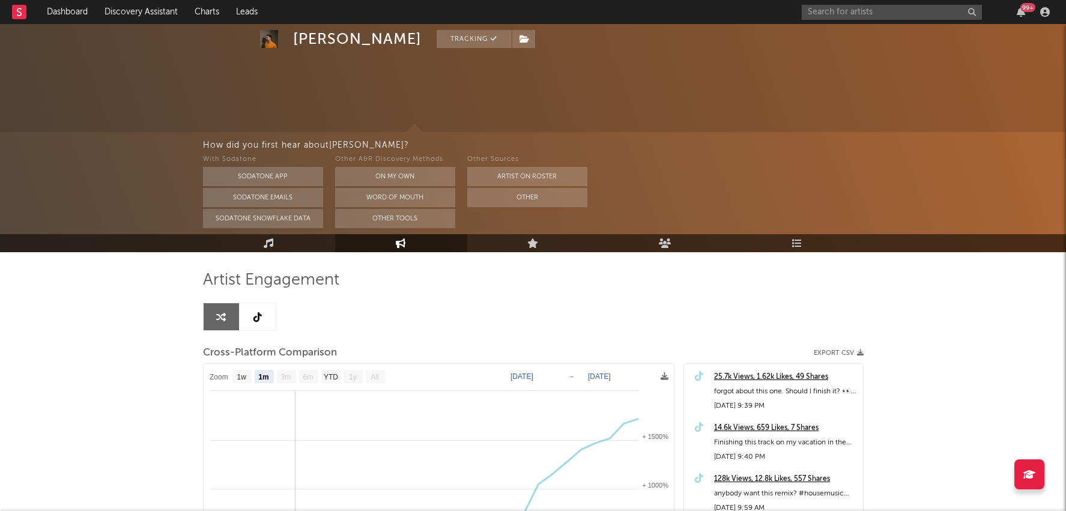
select select "1m"
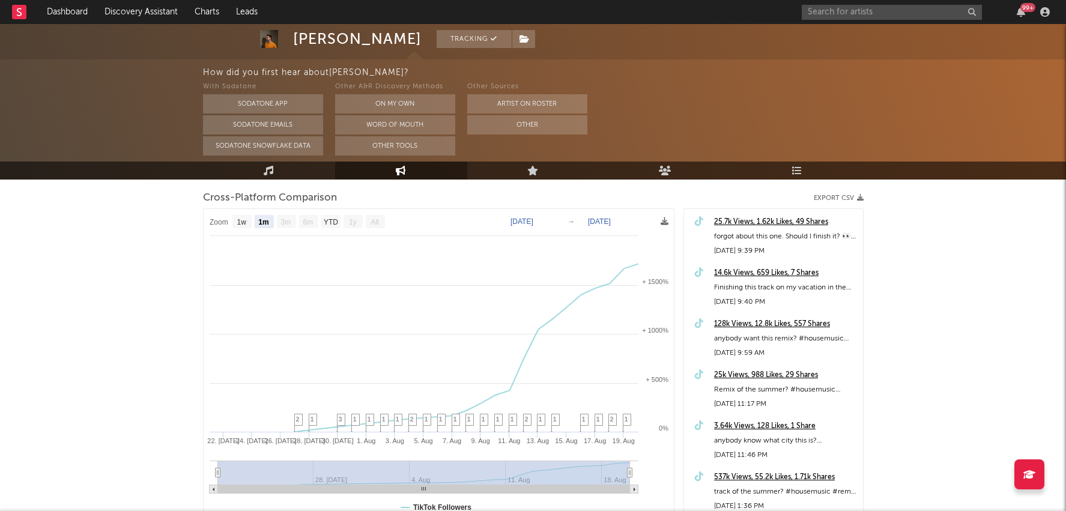
click at [749, 219] on div "25.7k Views, 1.62k Likes, 49 Shares" at bounding box center [785, 222] width 143 height 14
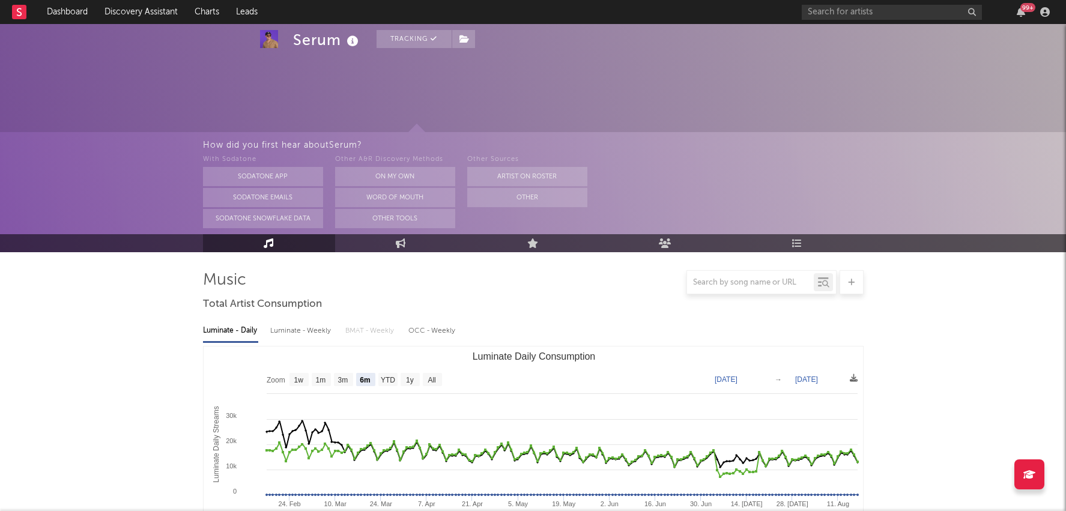
select select "6m"
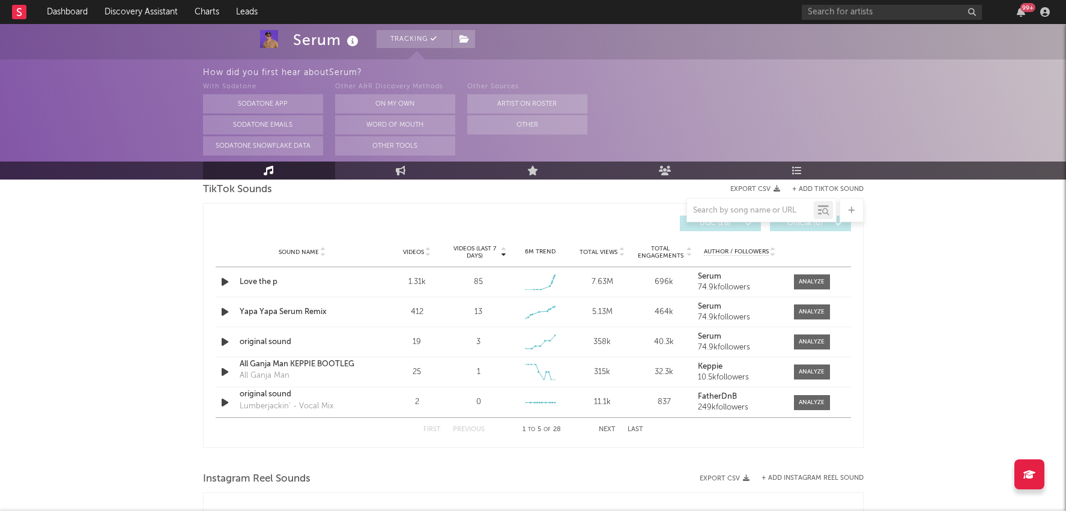
scroll to position [821, 0]
click at [817, 286] on span at bounding box center [812, 281] width 36 height 15
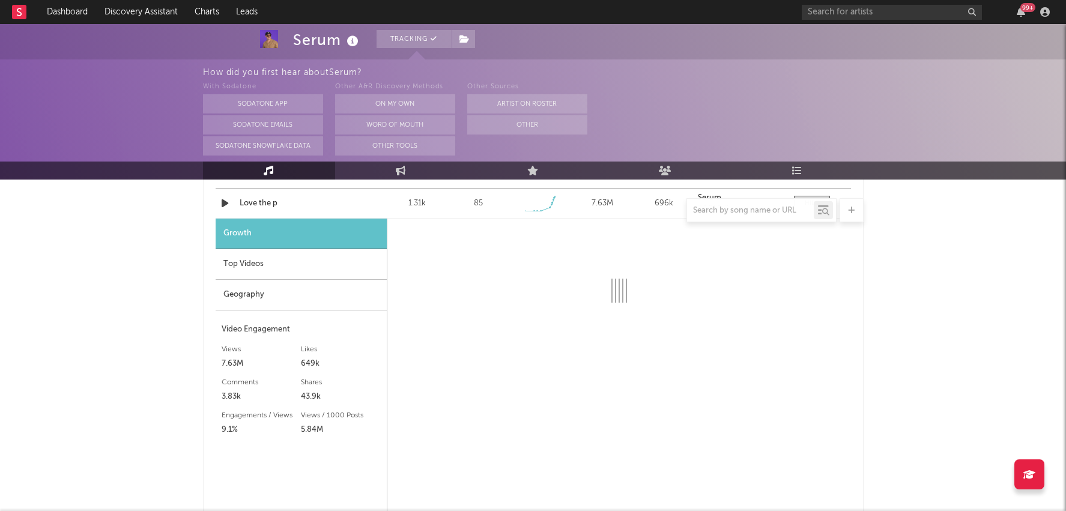
scroll to position [910, 0]
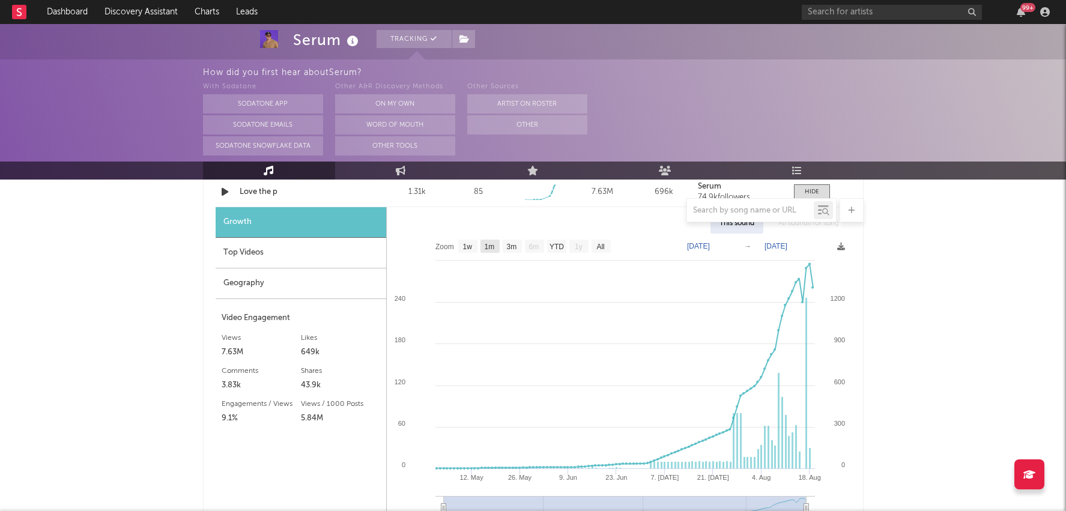
click at [489, 249] on rect at bounding box center [489, 246] width 19 height 13
select select "1m"
type input "[DATE]"
